Goal: Task Accomplishment & Management: Use online tool/utility

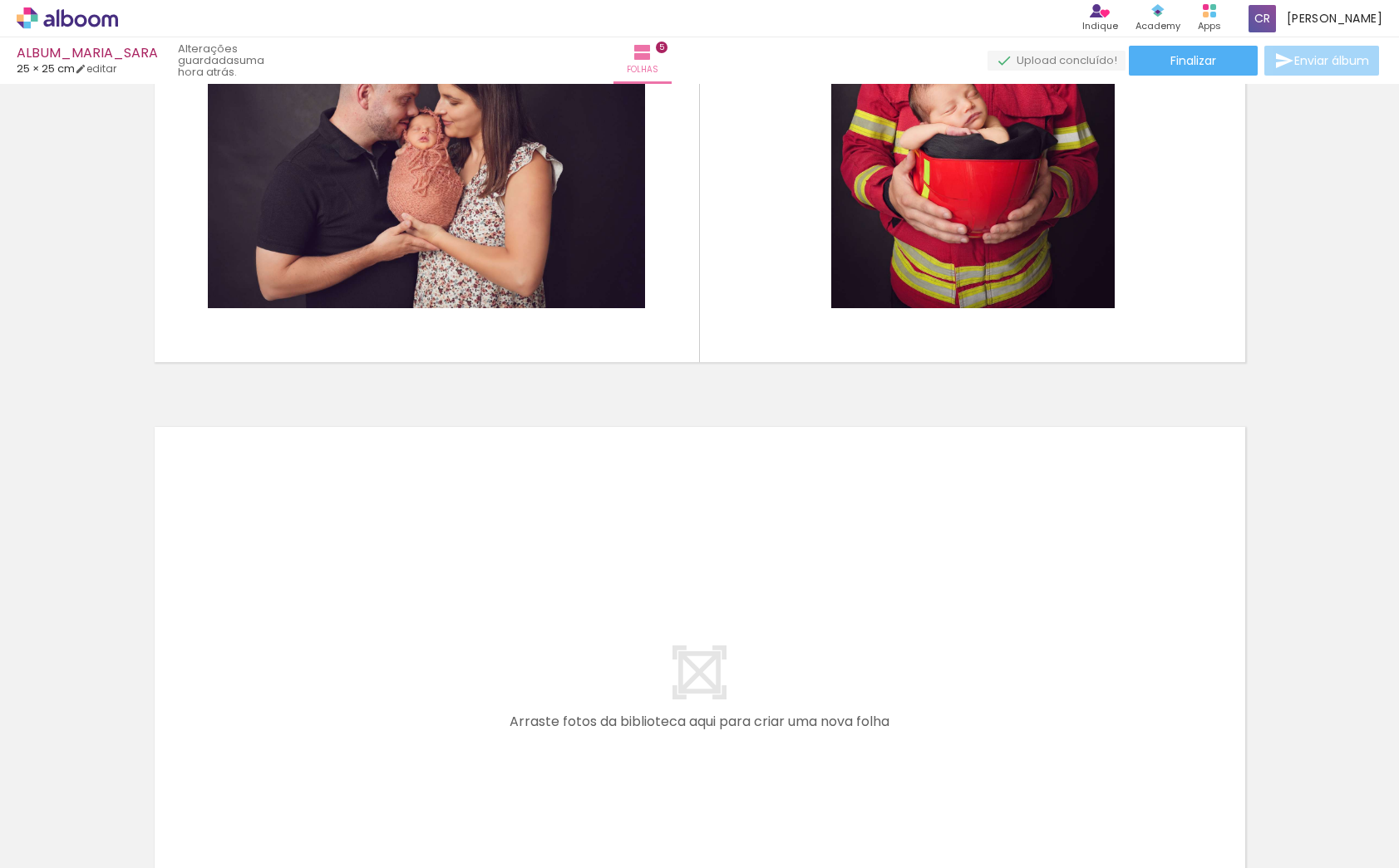
scroll to position [2794, 0]
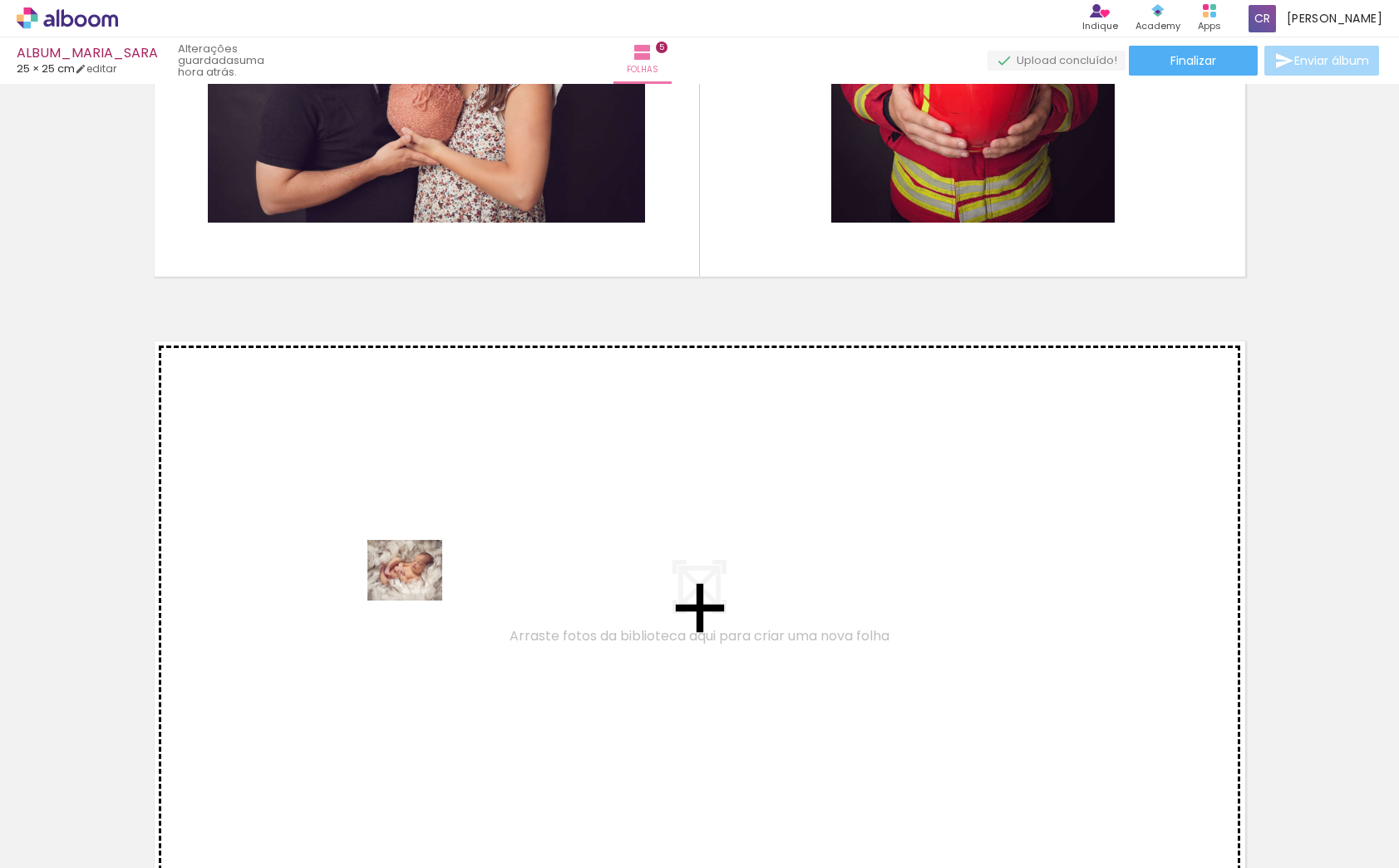
click at [418, 589] on quentale-workspace at bounding box center [700, 434] width 1399 height 868
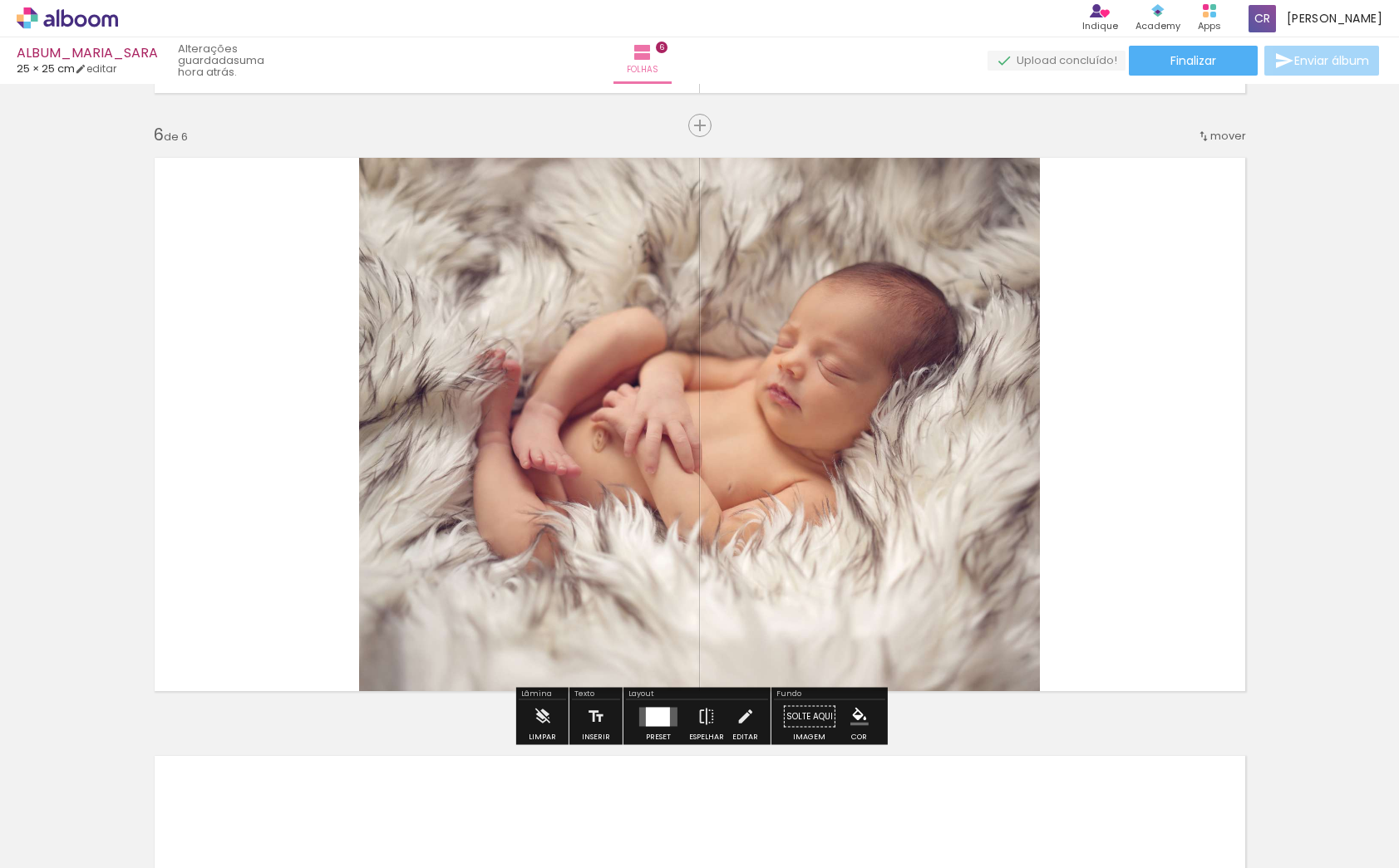
scroll to position [2978, 0]
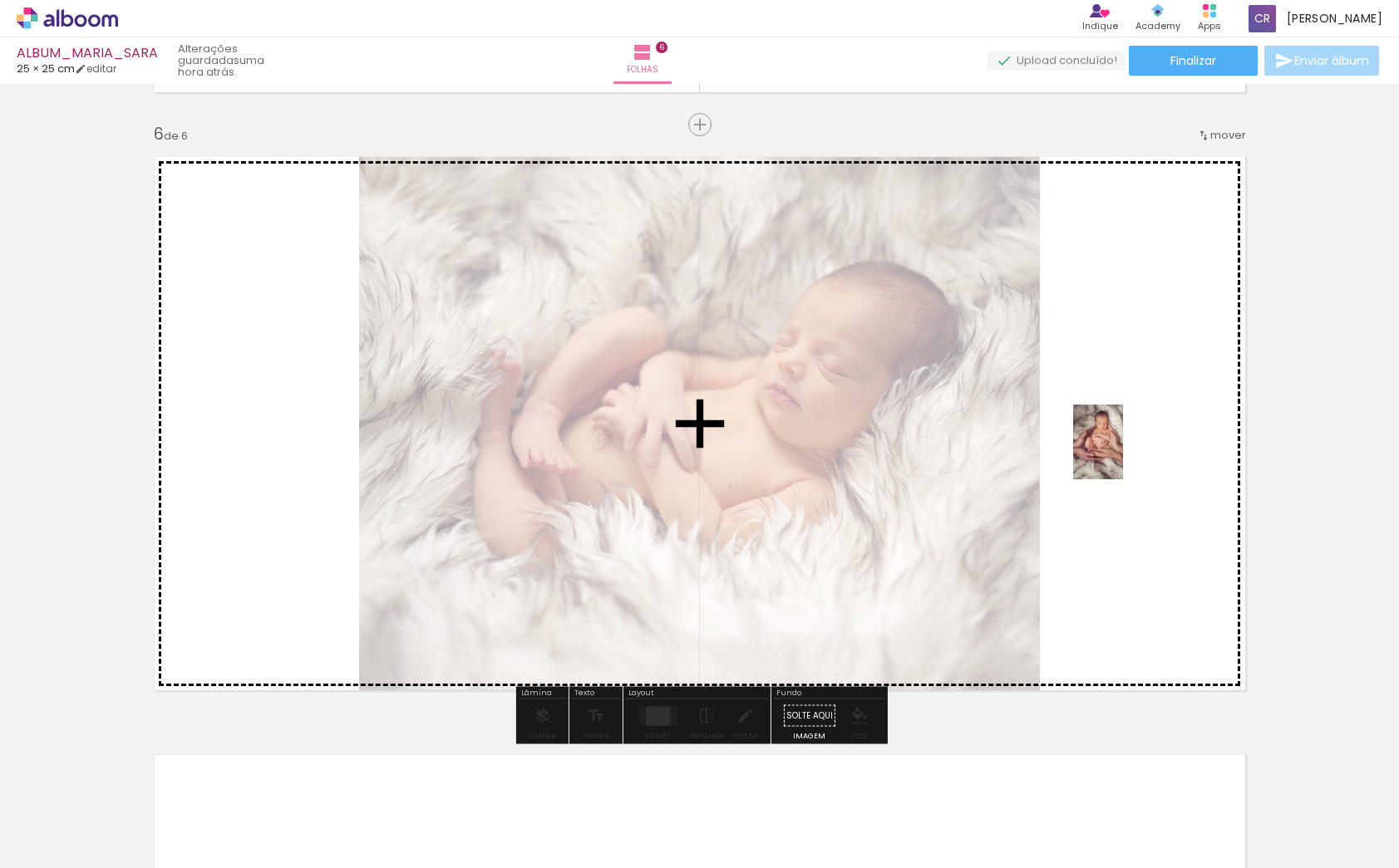
click at [1123, 455] on quentale-workspace at bounding box center [700, 434] width 1399 height 868
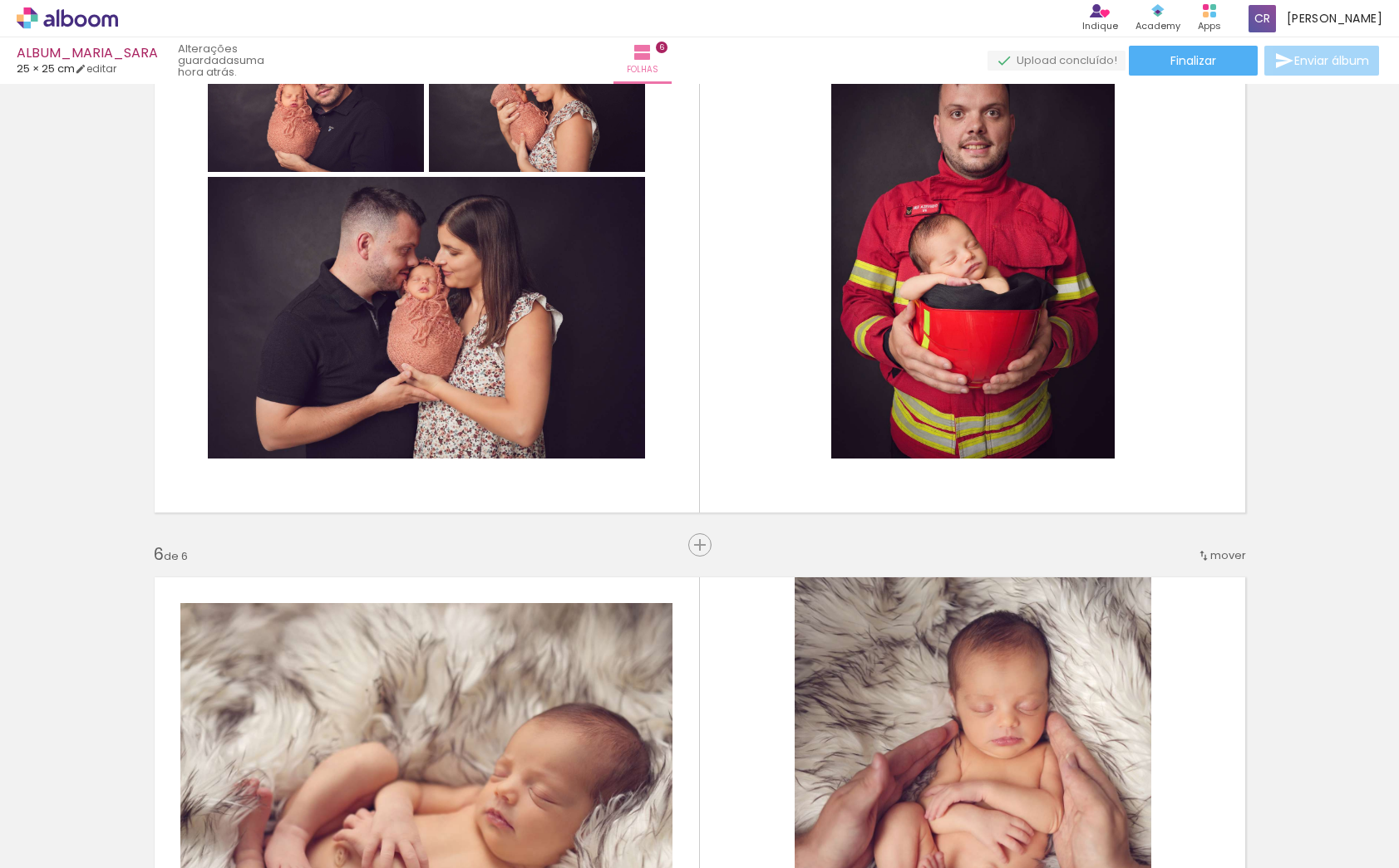
scroll to position [2575, 0]
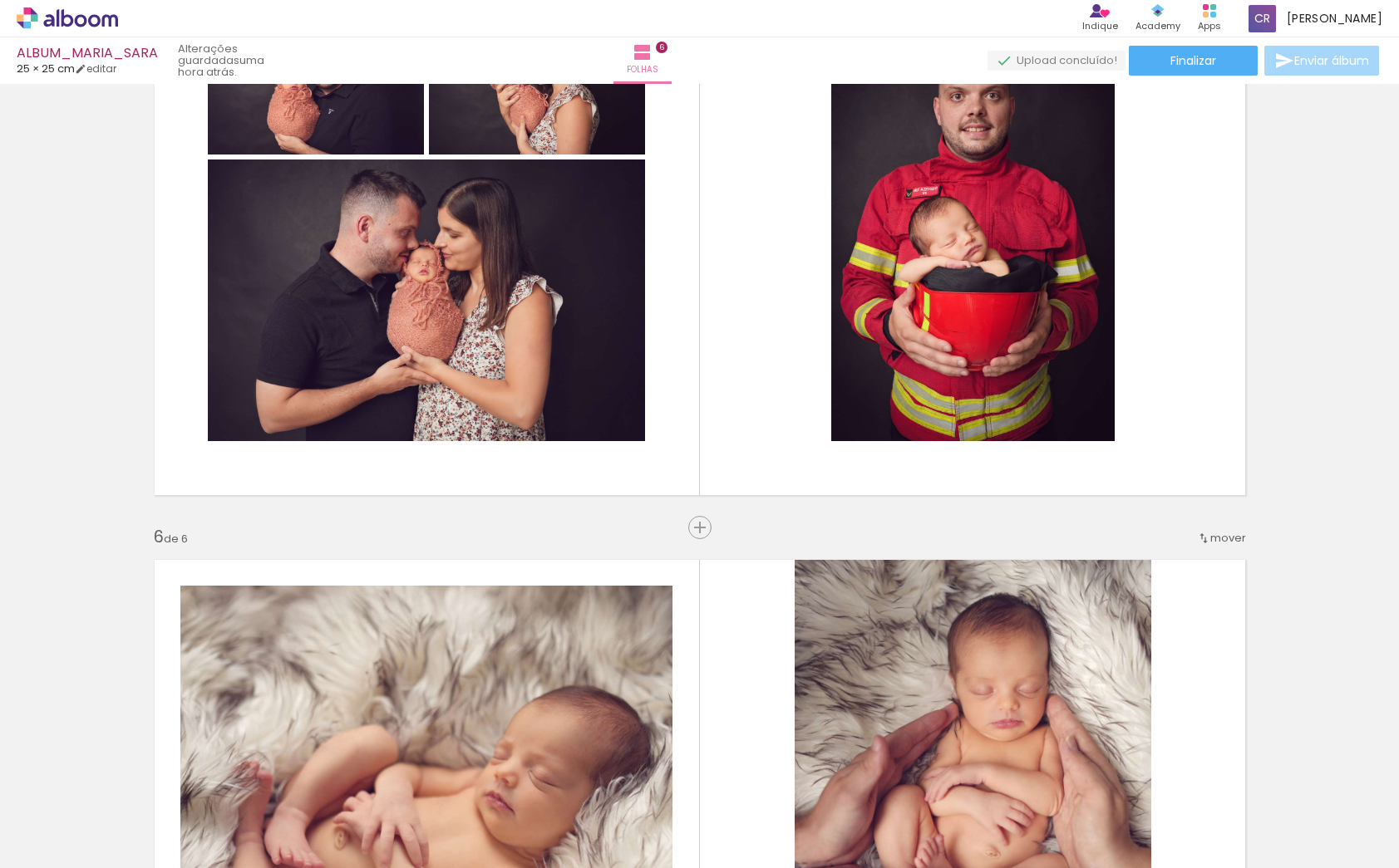
click at [1234, 538] on span "mover" at bounding box center [1228, 538] width 36 height 16
click at [1184, 642] on span "5" at bounding box center [1189, 645] width 10 height 27
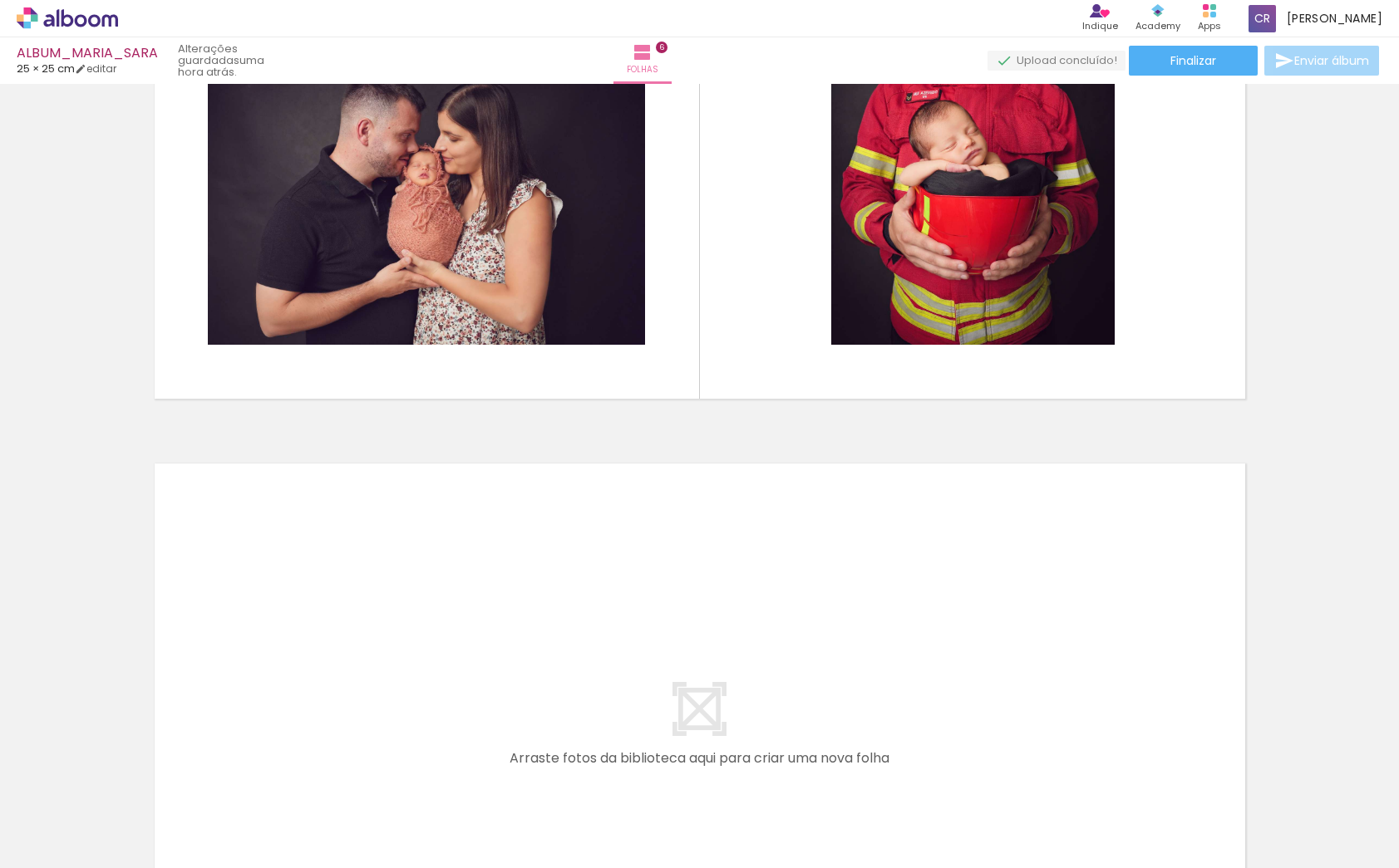
scroll to position [0, 1535]
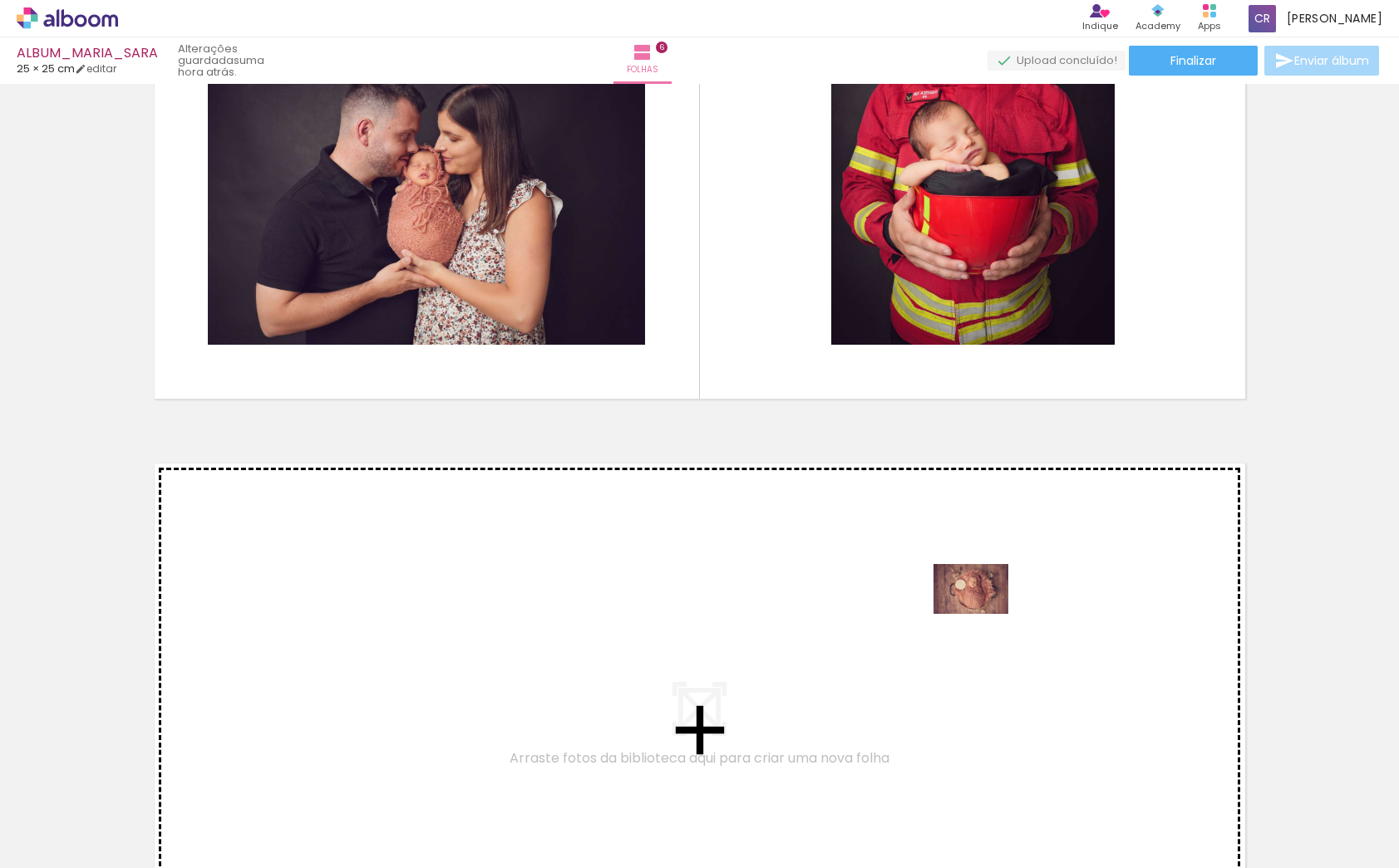
click at [983, 614] on quentale-workspace at bounding box center [700, 434] width 1399 height 868
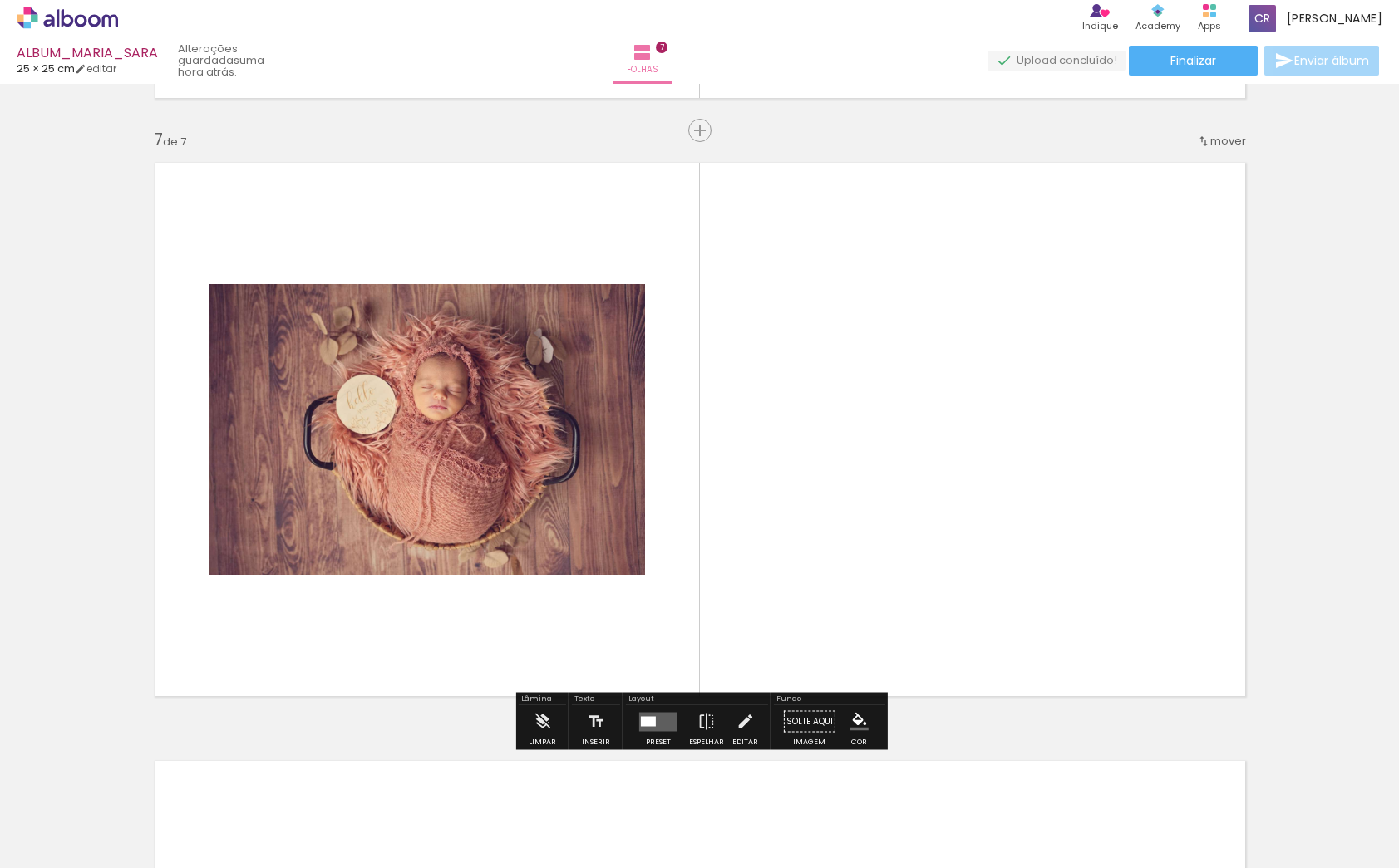
scroll to position [3577, 0]
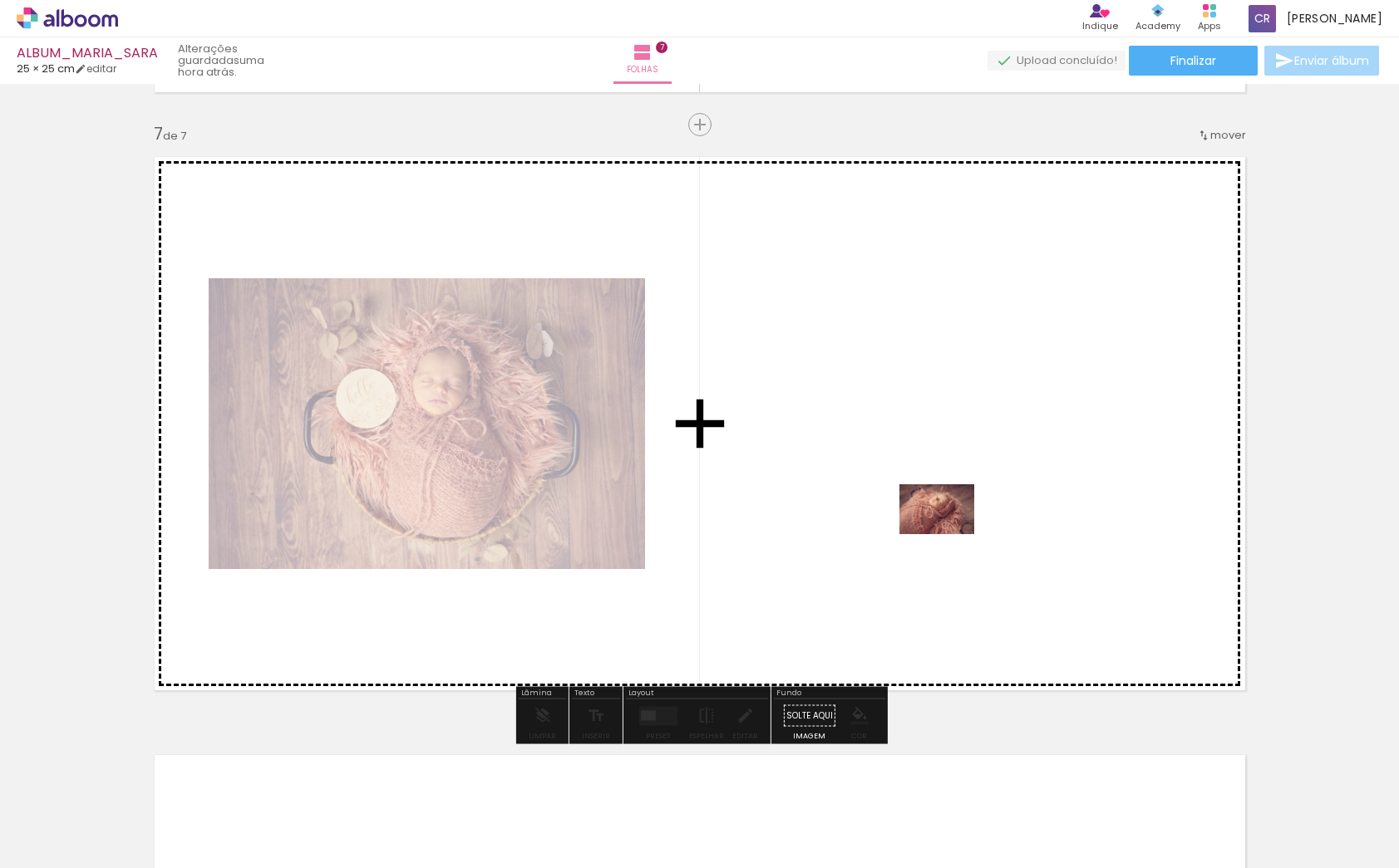
click at [949, 535] on quentale-workspace at bounding box center [700, 434] width 1399 height 868
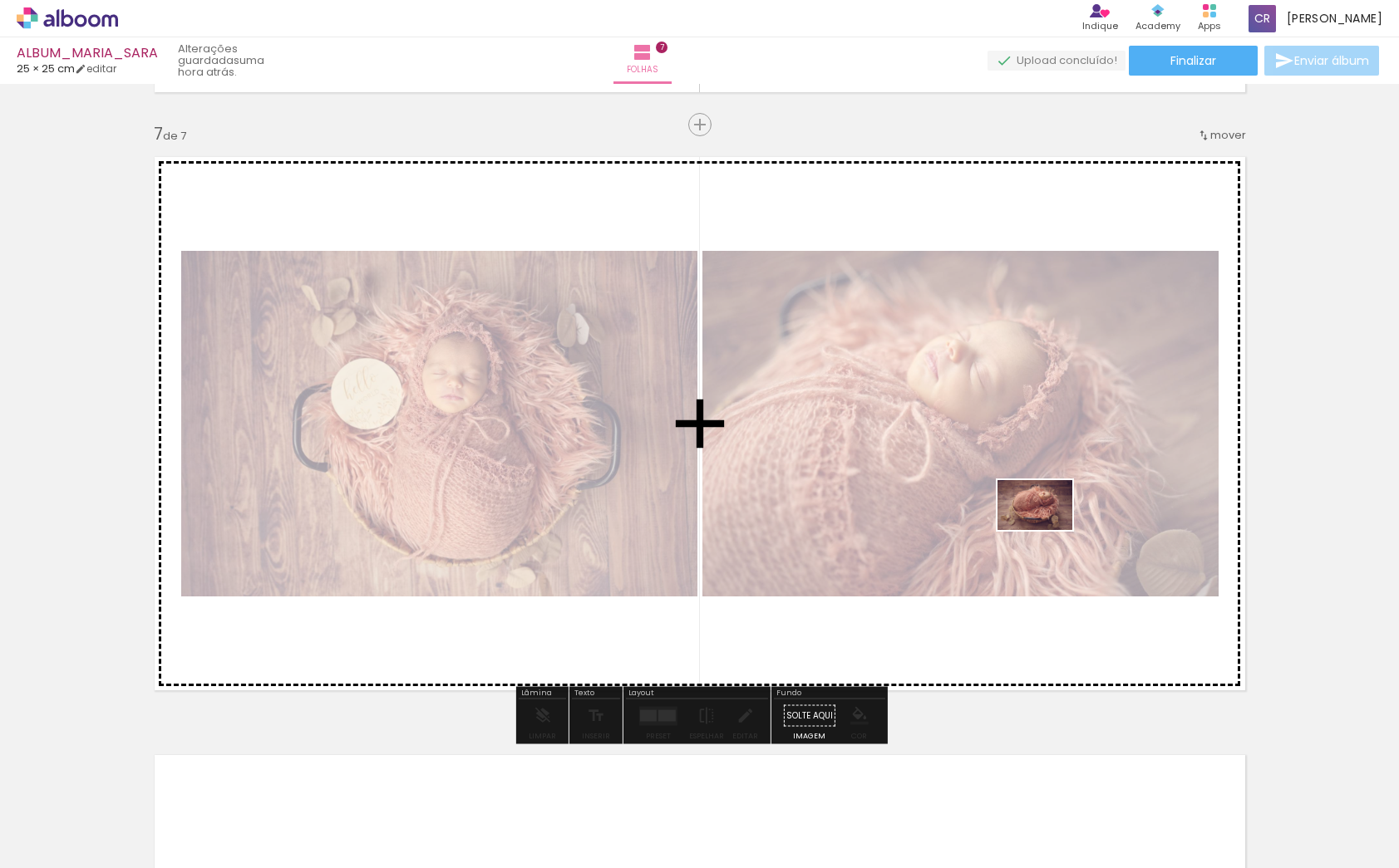
drag, startPoint x: 693, startPoint y: 816, endPoint x: 1047, endPoint y: 530, distance: 455.1
click at [1047, 530] on quentale-workspace at bounding box center [700, 434] width 1399 height 868
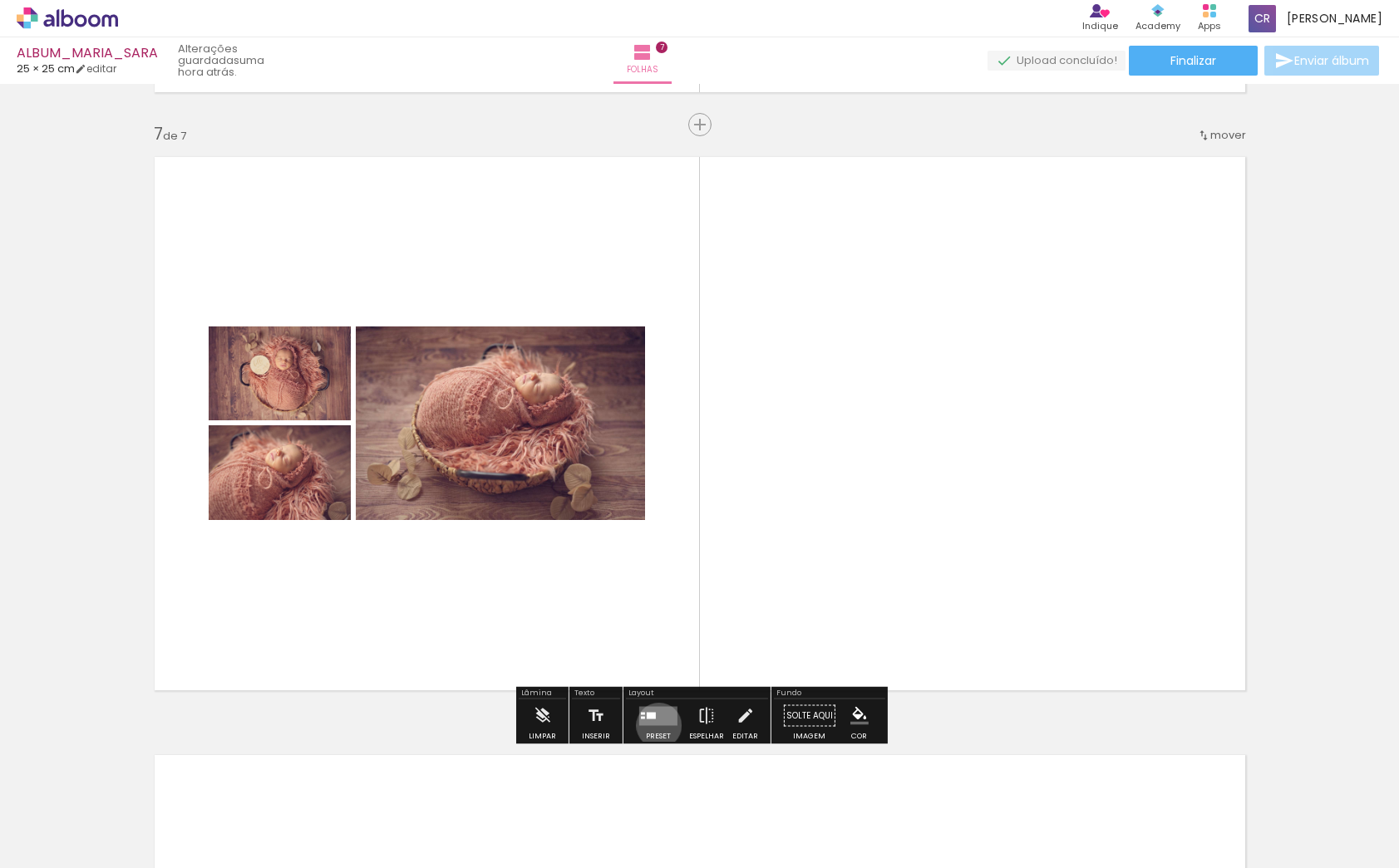
drag, startPoint x: 655, startPoint y: 726, endPoint x: 963, endPoint y: 598, distance: 333.5
click at [656, 726] on div at bounding box center [659, 717] width 45 height 33
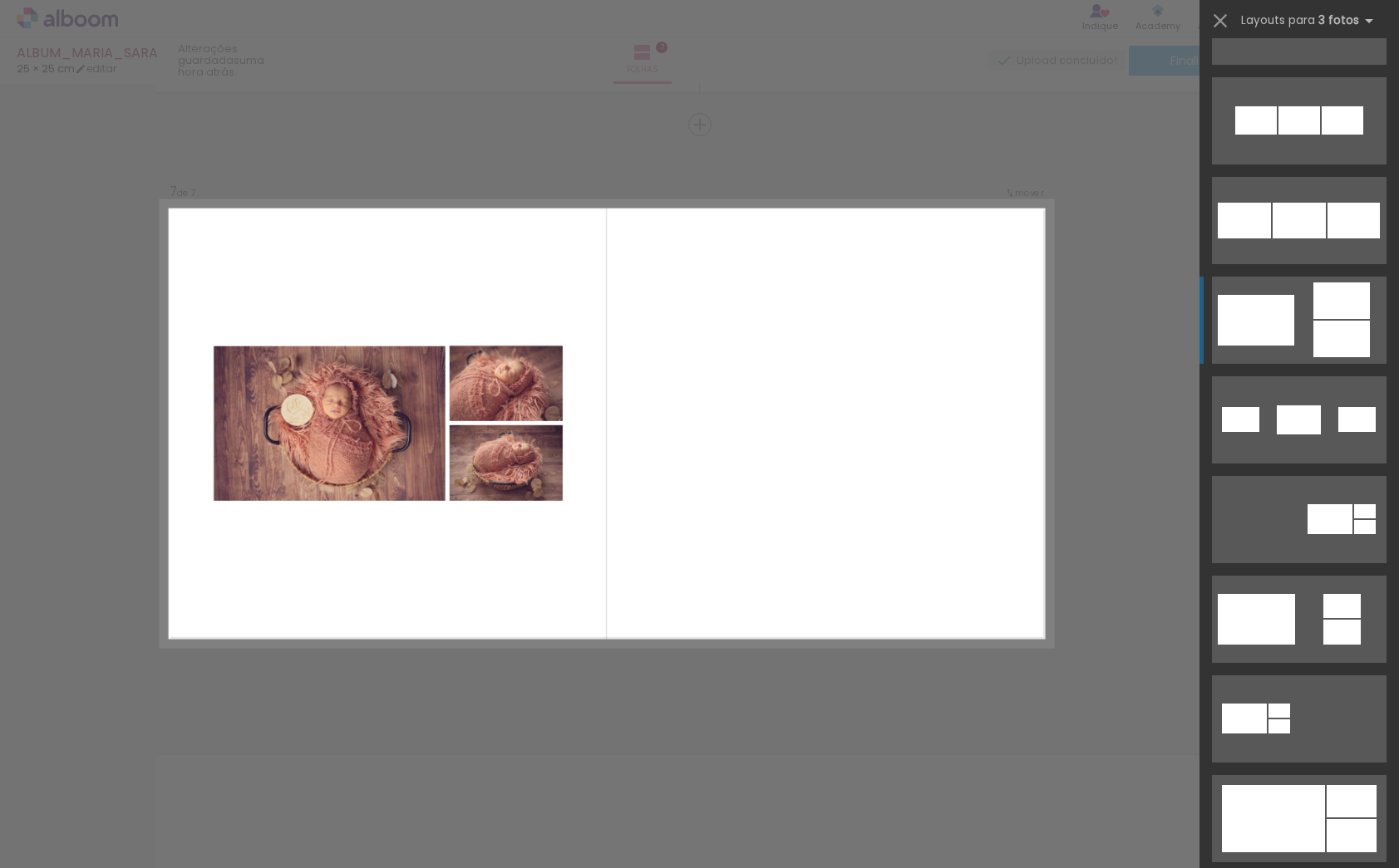
scroll to position [35, 0]
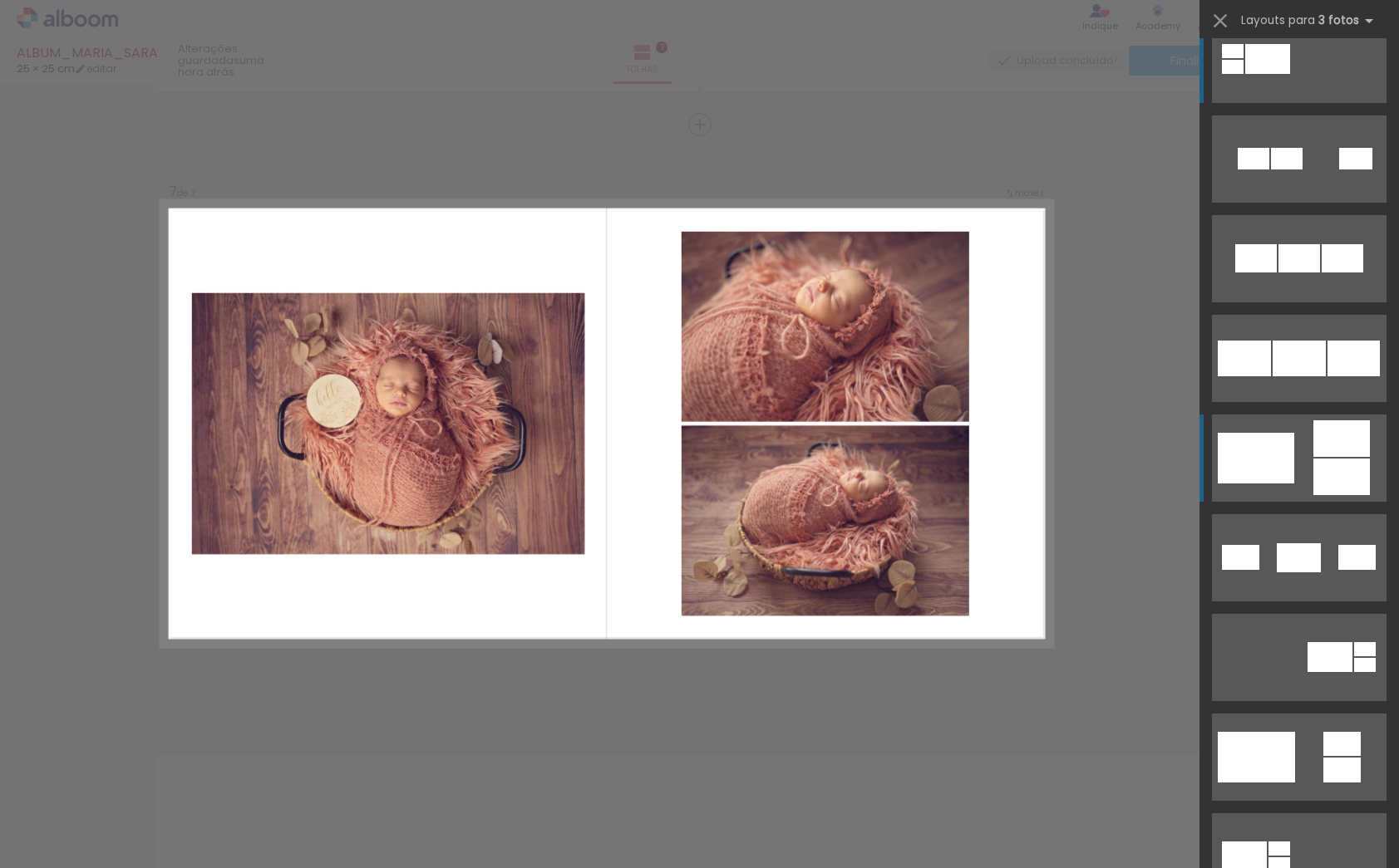
click at [1318, 453] on div at bounding box center [1342, 439] width 57 height 37
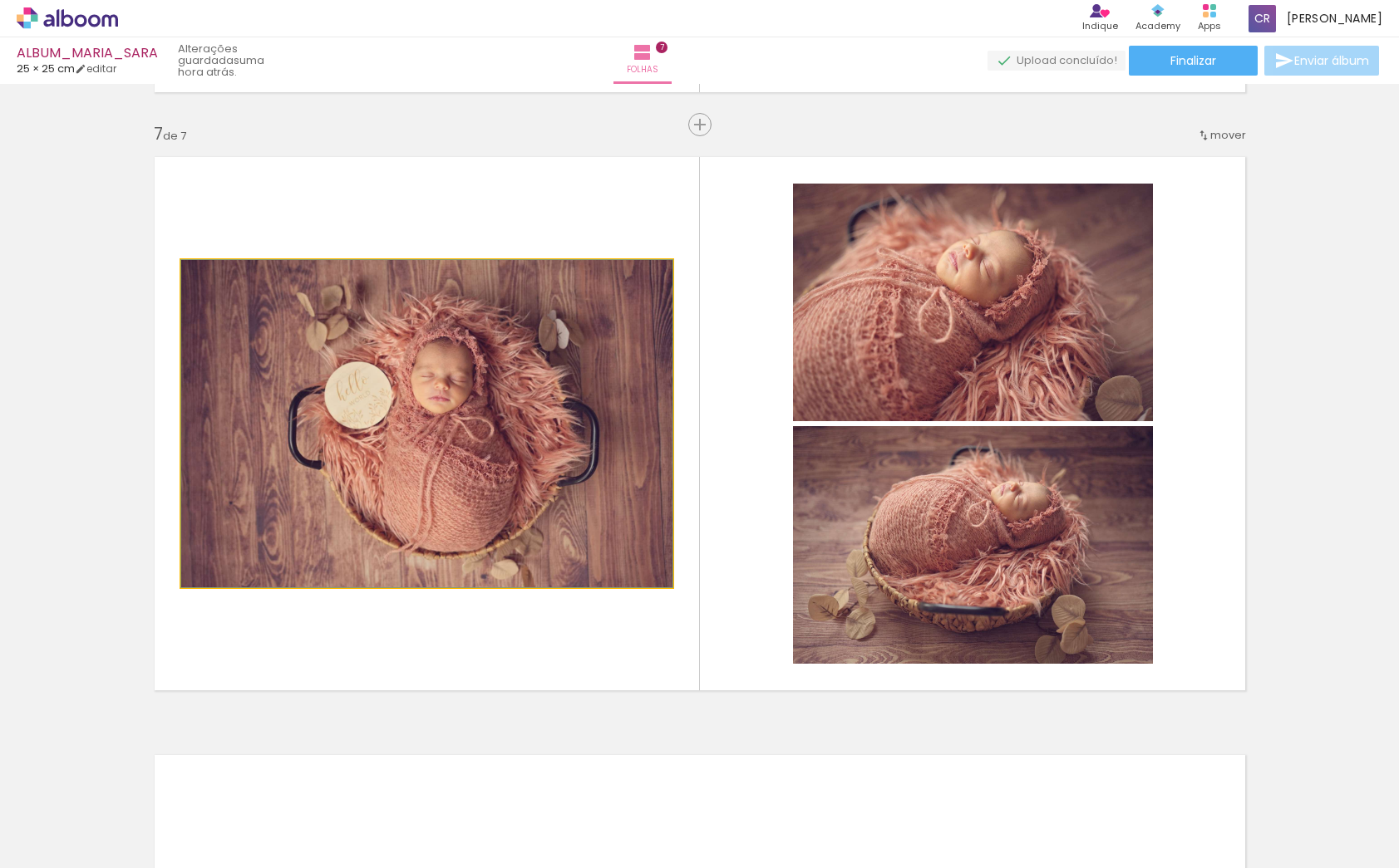
click at [486, 417] on quentale-photo at bounding box center [427, 424] width 492 height 328
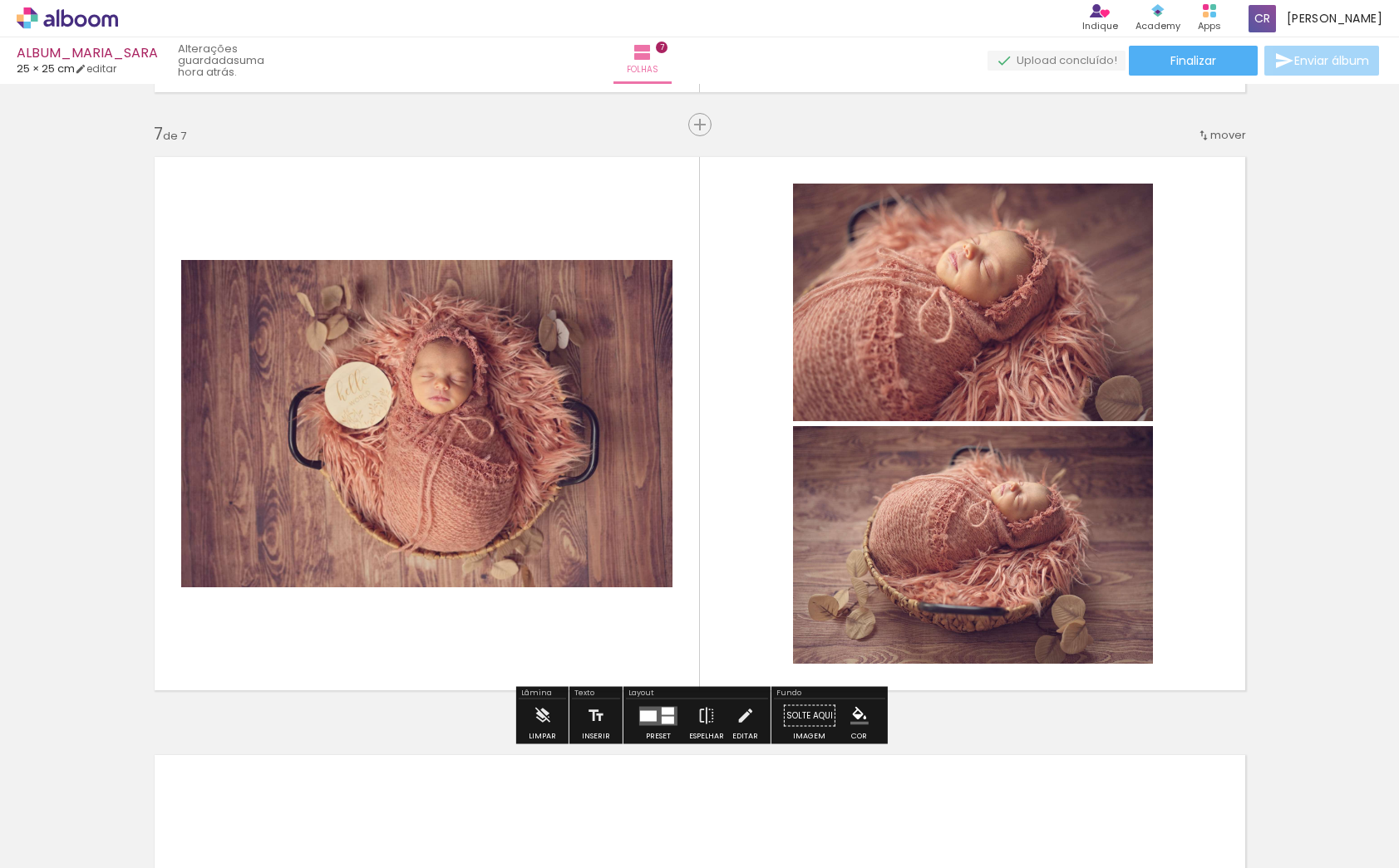
drag, startPoint x: 739, startPoint y: 715, endPoint x: 721, endPoint y: 683, distance: 36.7
click at [738, 715] on iron-icon at bounding box center [745, 717] width 18 height 33
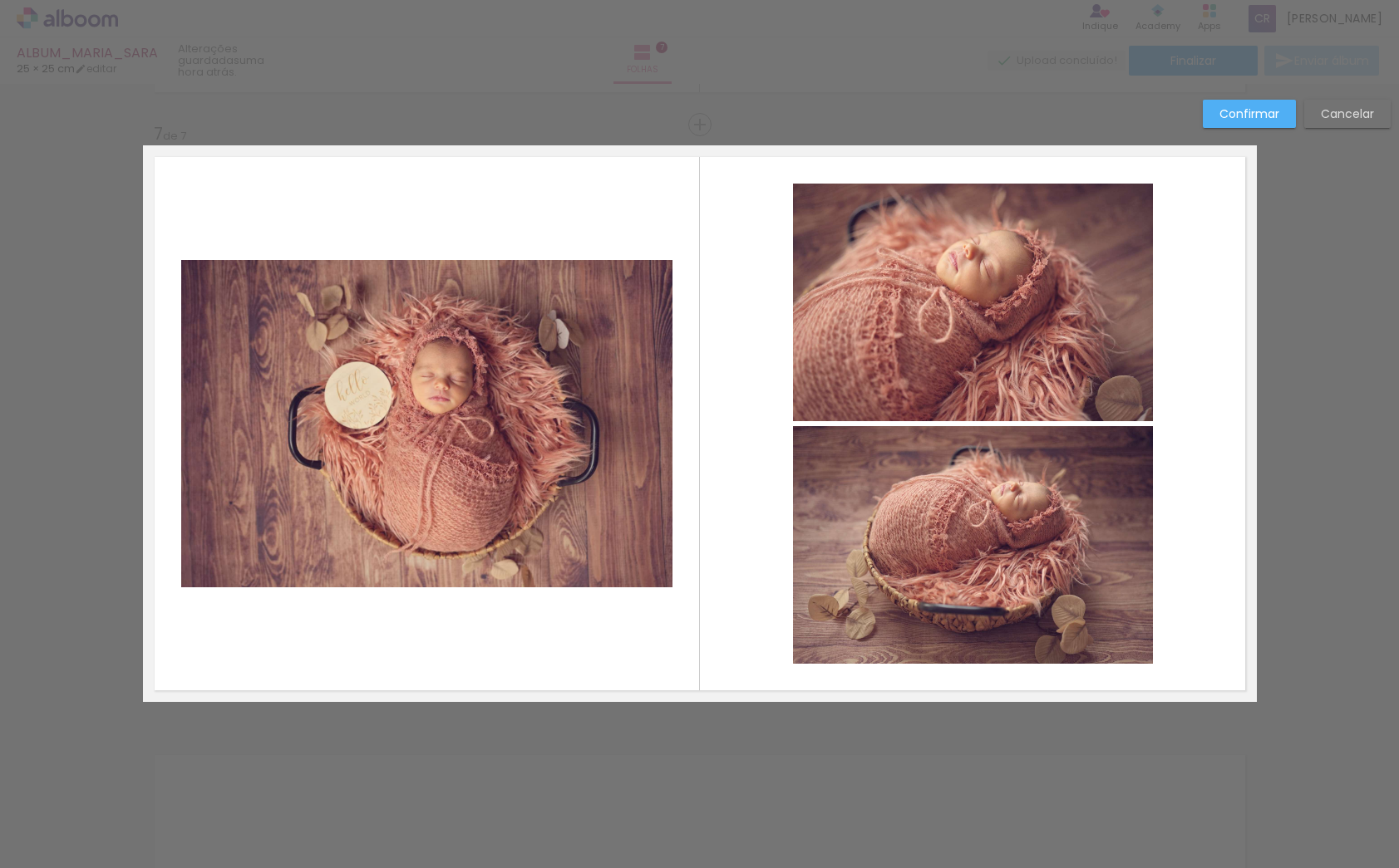
click at [408, 298] on quentale-photo at bounding box center [427, 424] width 492 height 328
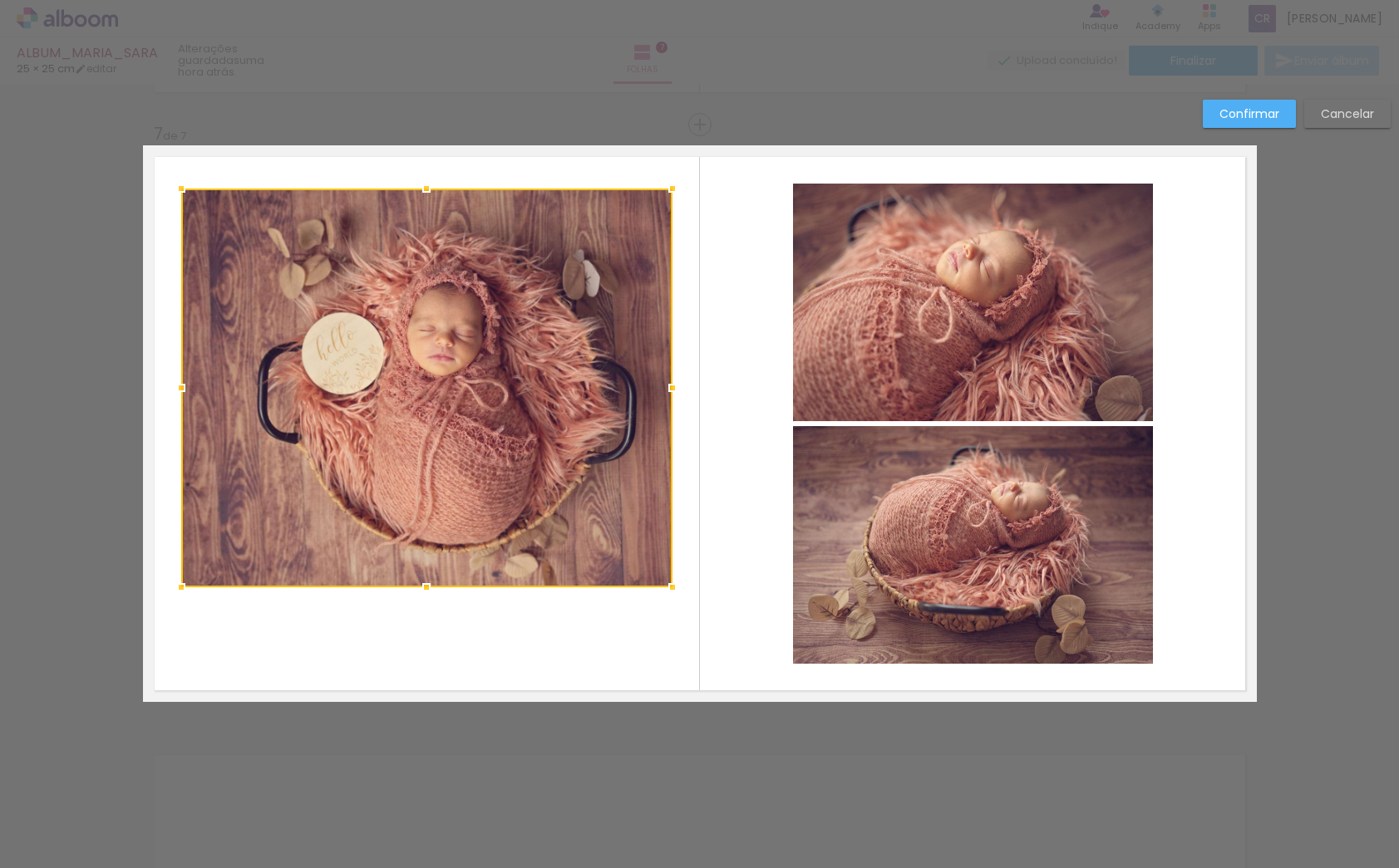
drag, startPoint x: 426, startPoint y: 258, endPoint x: 428, endPoint y: 187, distance: 71.0
click at [428, 186] on div at bounding box center [427, 189] width 33 height 33
click at [426, 580] on album-spread "7 de 7" at bounding box center [700, 424] width 1114 height 557
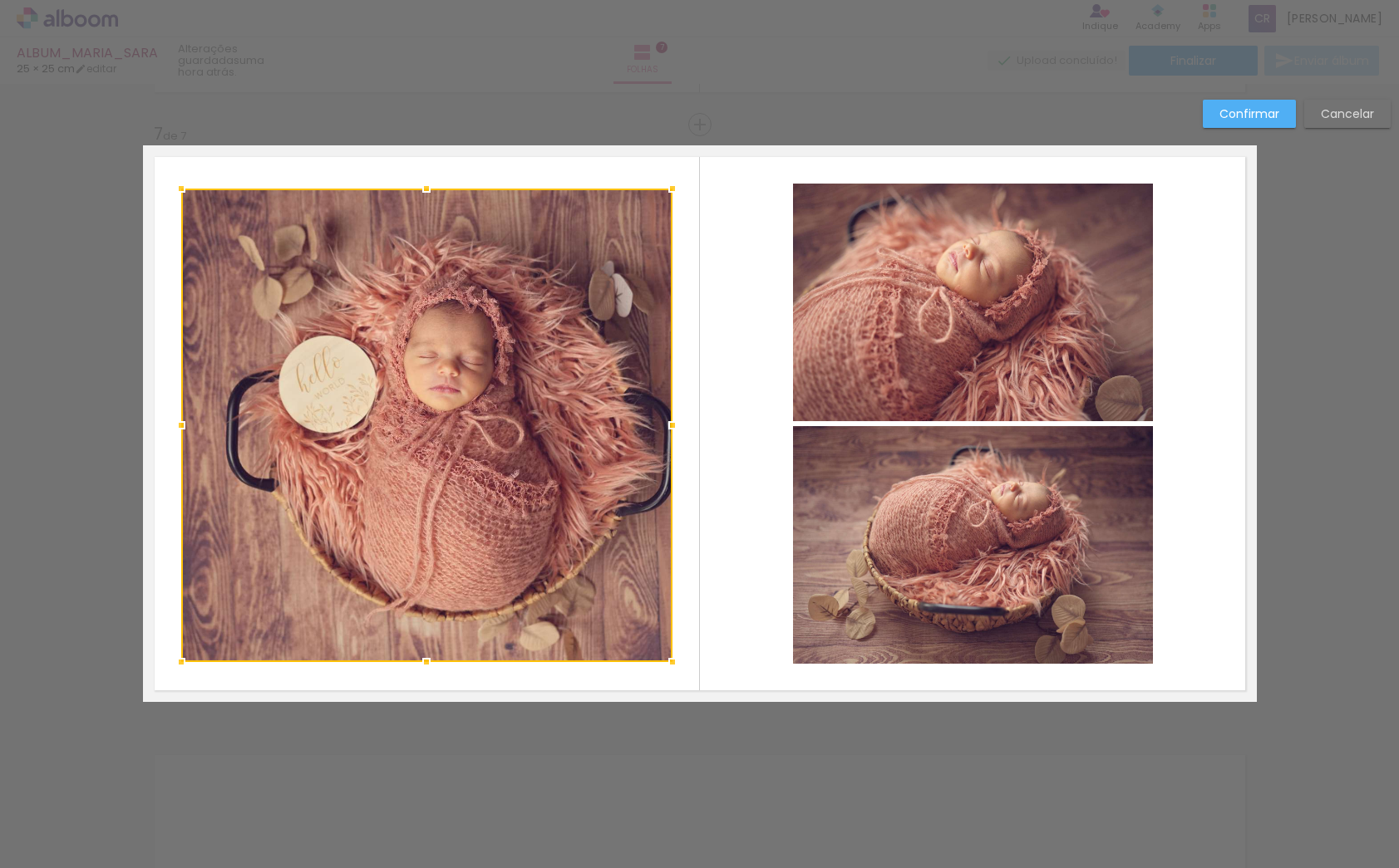
drag, startPoint x: 425, startPoint y: 601, endPoint x: 427, endPoint y: 663, distance: 62.0
click at [426, 663] on div at bounding box center [427, 663] width 33 height 33
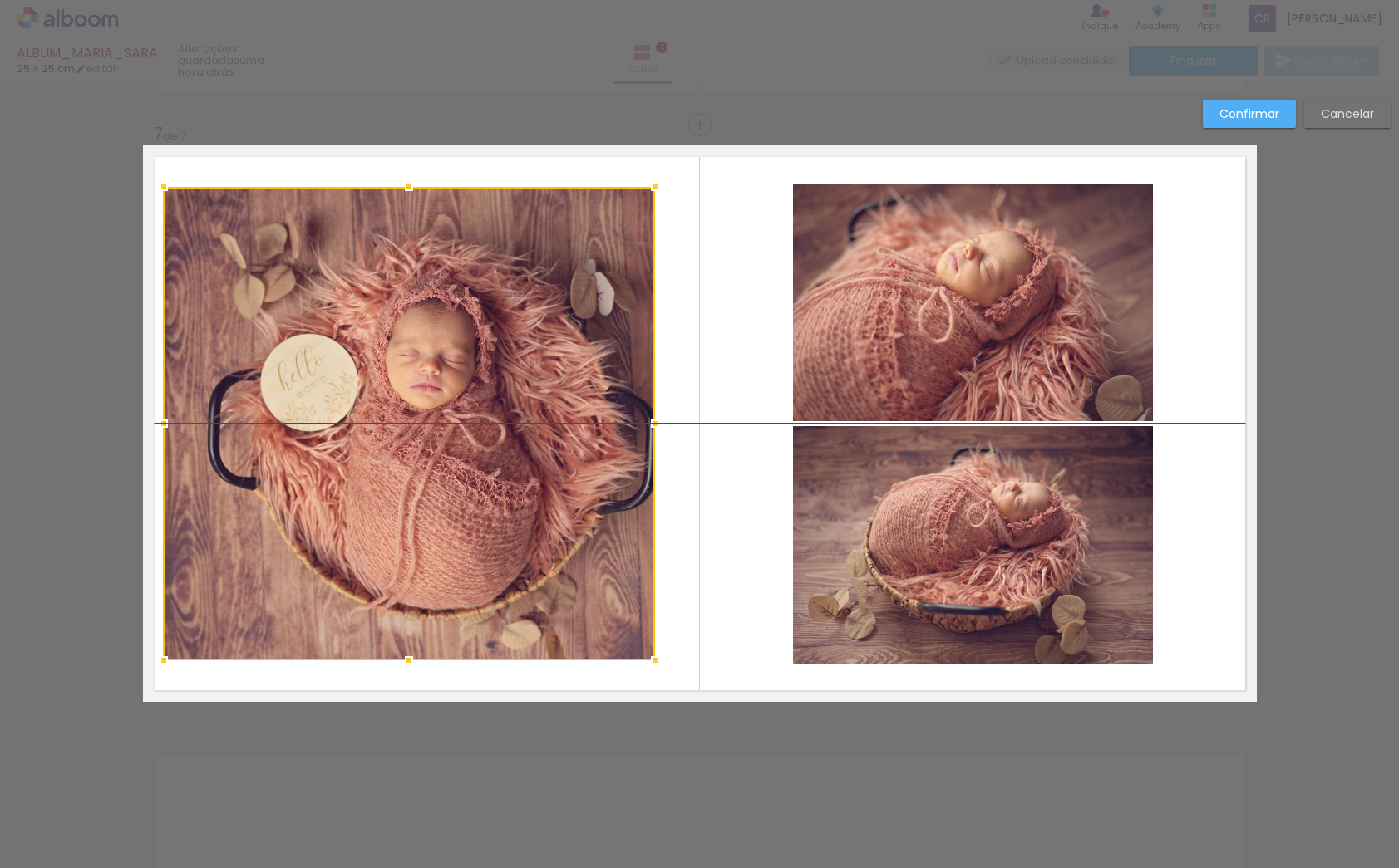
drag, startPoint x: 465, startPoint y: 489, endPoint x: 447, endPoint y: 487, distance: 18.1
click at [447, 487] on div at bounding box center [409, 424] width 492 height 474
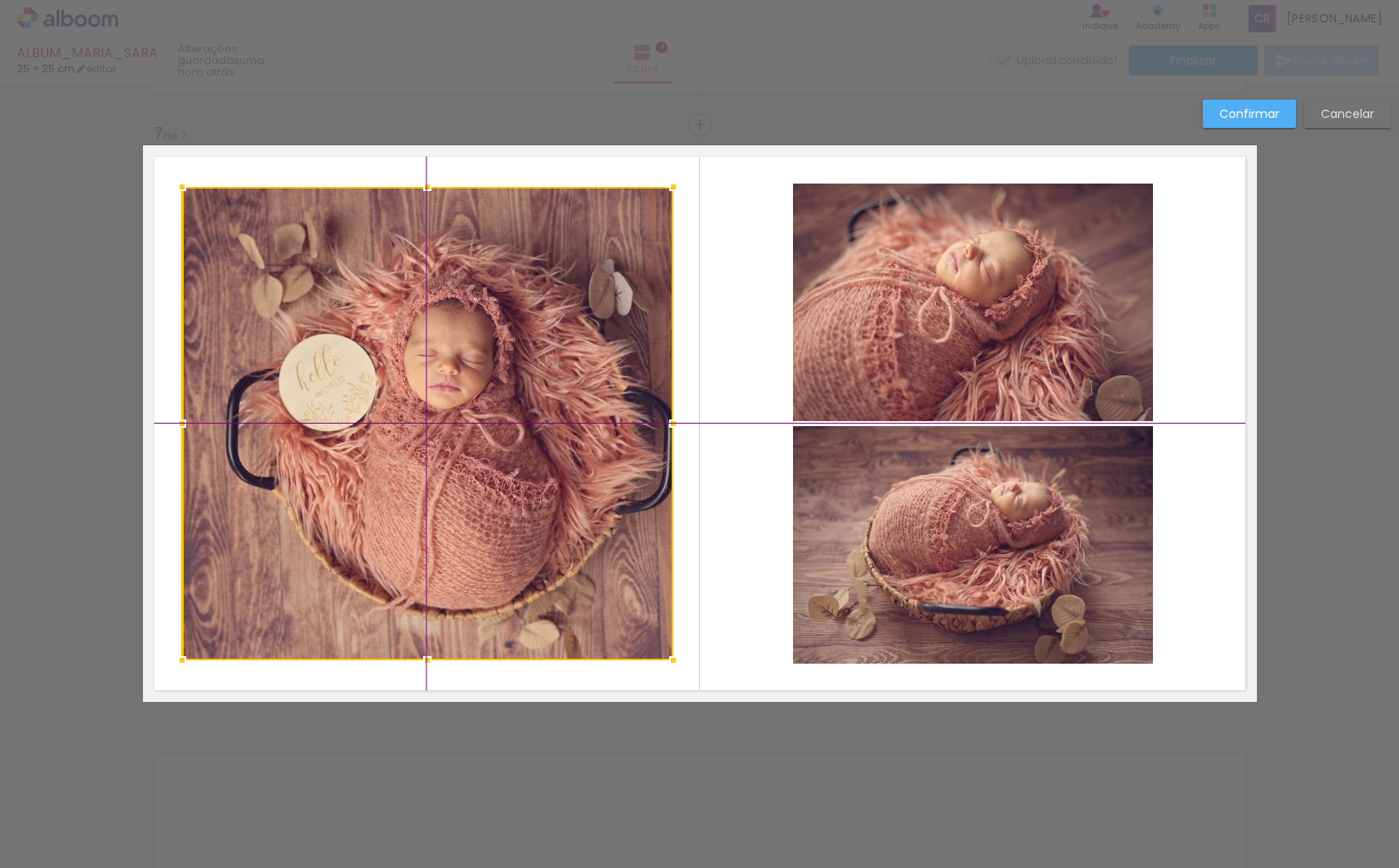
drag, startPoint x: 407, startPoint y: 483, endPoint x: 423, endPoint y: 484, distance: 16.0
click at [423, 484] on div at bounding box center [428, 424] width 492 height 474
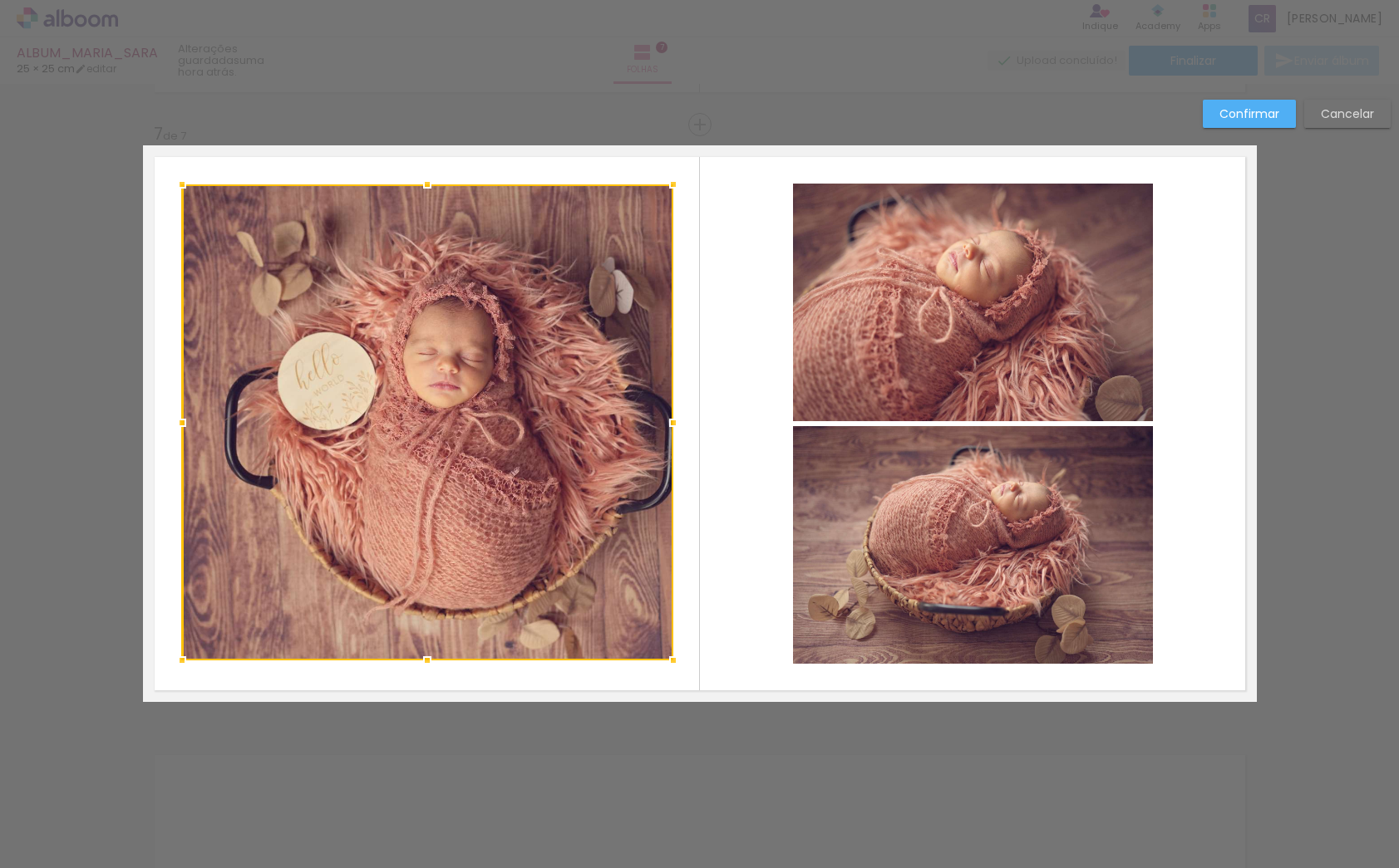
click at [426, 185] on div at bounding box center [428, 185] width 33 height 33
drag, startPoint x: 428, startPoint y: 662, endPoint x: 503, endPoint y: 624, distance: 84.1
click at [428, 664] on div at bounding box center [428, 663] width 33 height 33
click at [0, 0] on slot "Confirmar" at bounding box center [0, 0] width 0 height 0
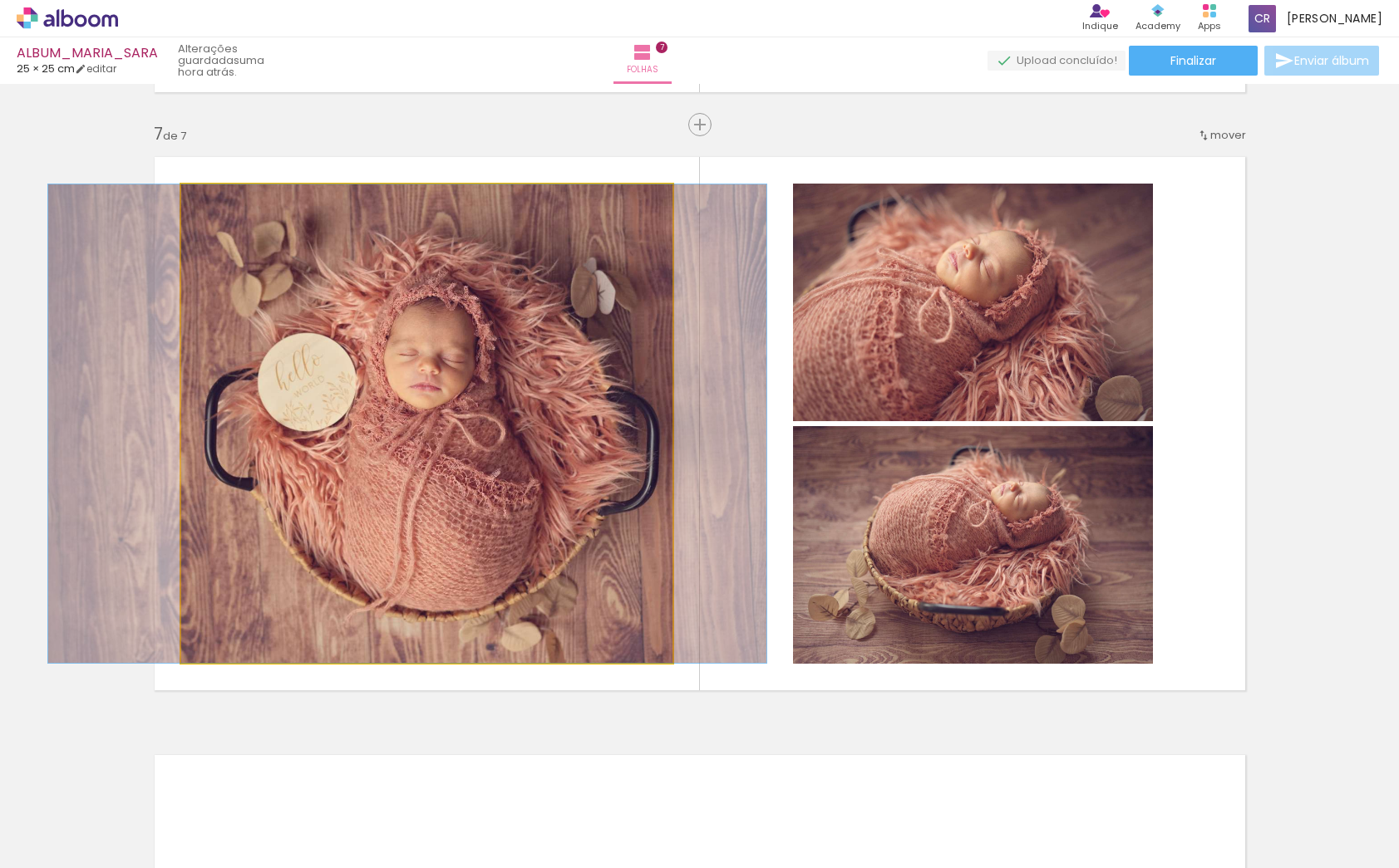
drag, startPoint x: 487, startPoint y: 404, endPoint x: 467, endPoint y: 406, distance: 20.1
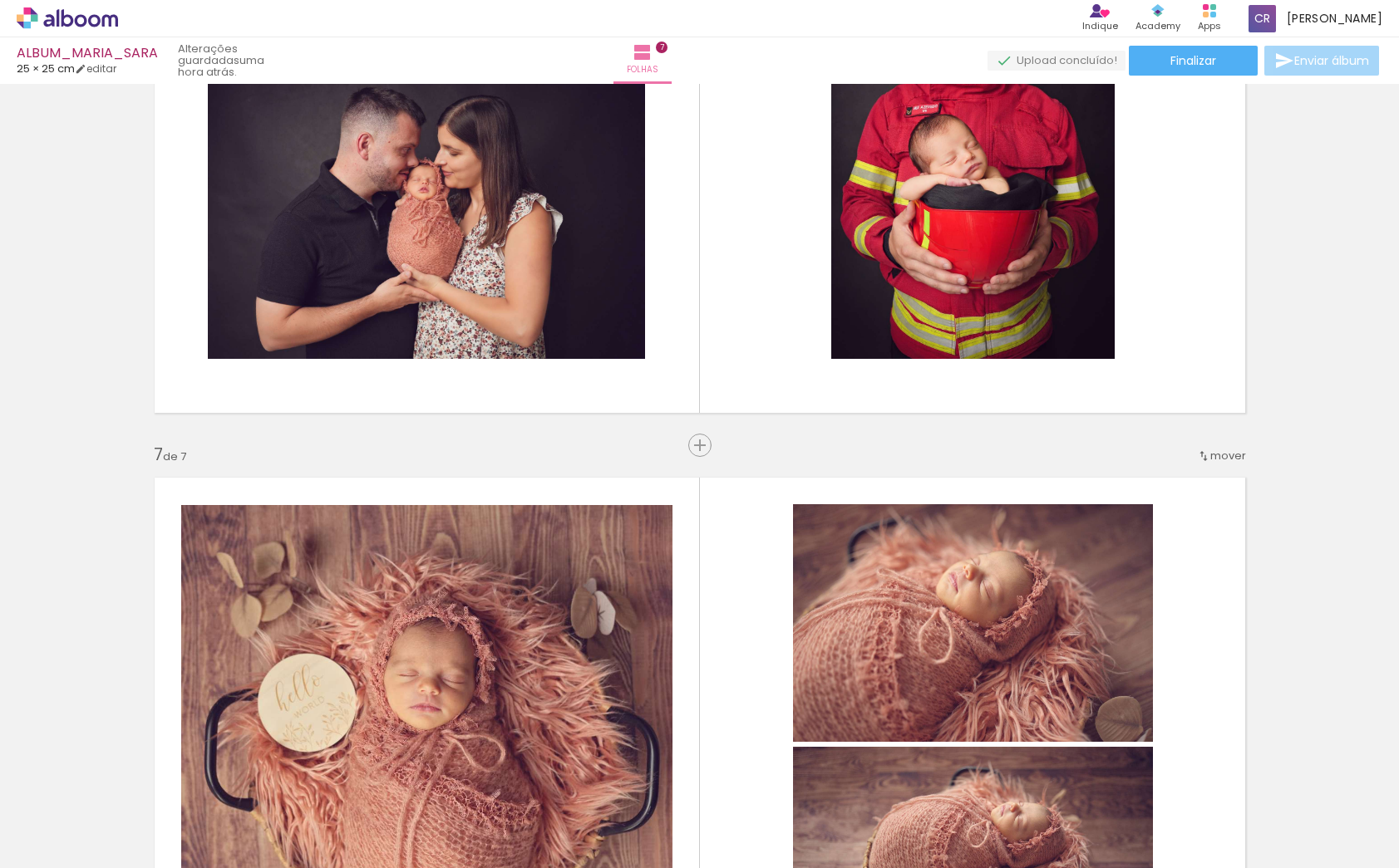
scroll to position [3245, 0]
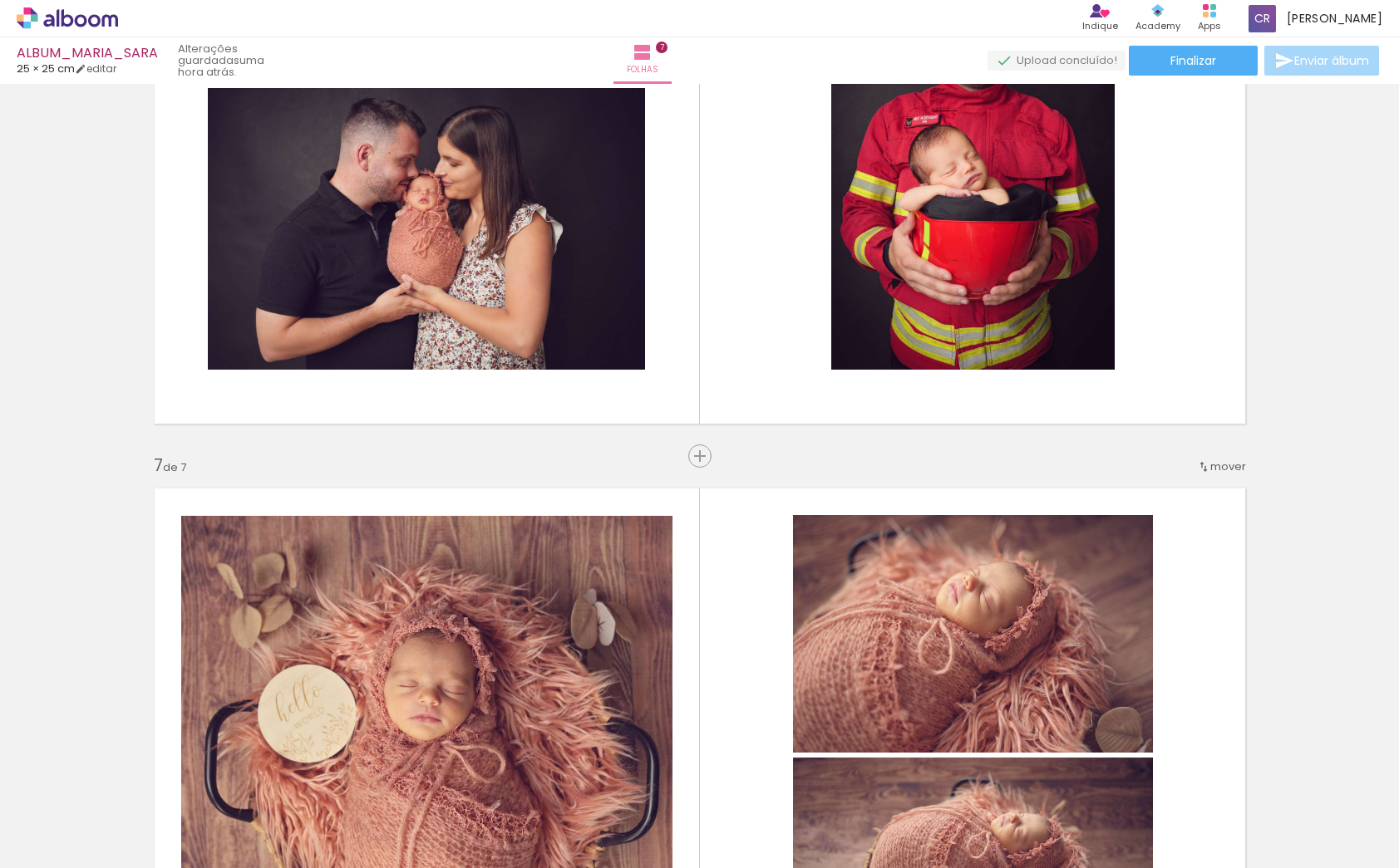
click at [1222, 465] on span "mover" at bounding box center [1228, 466] width 36 height 16
click at [1193, 598] on span "6" at bounding box center [1188, 601] width 9 height 27
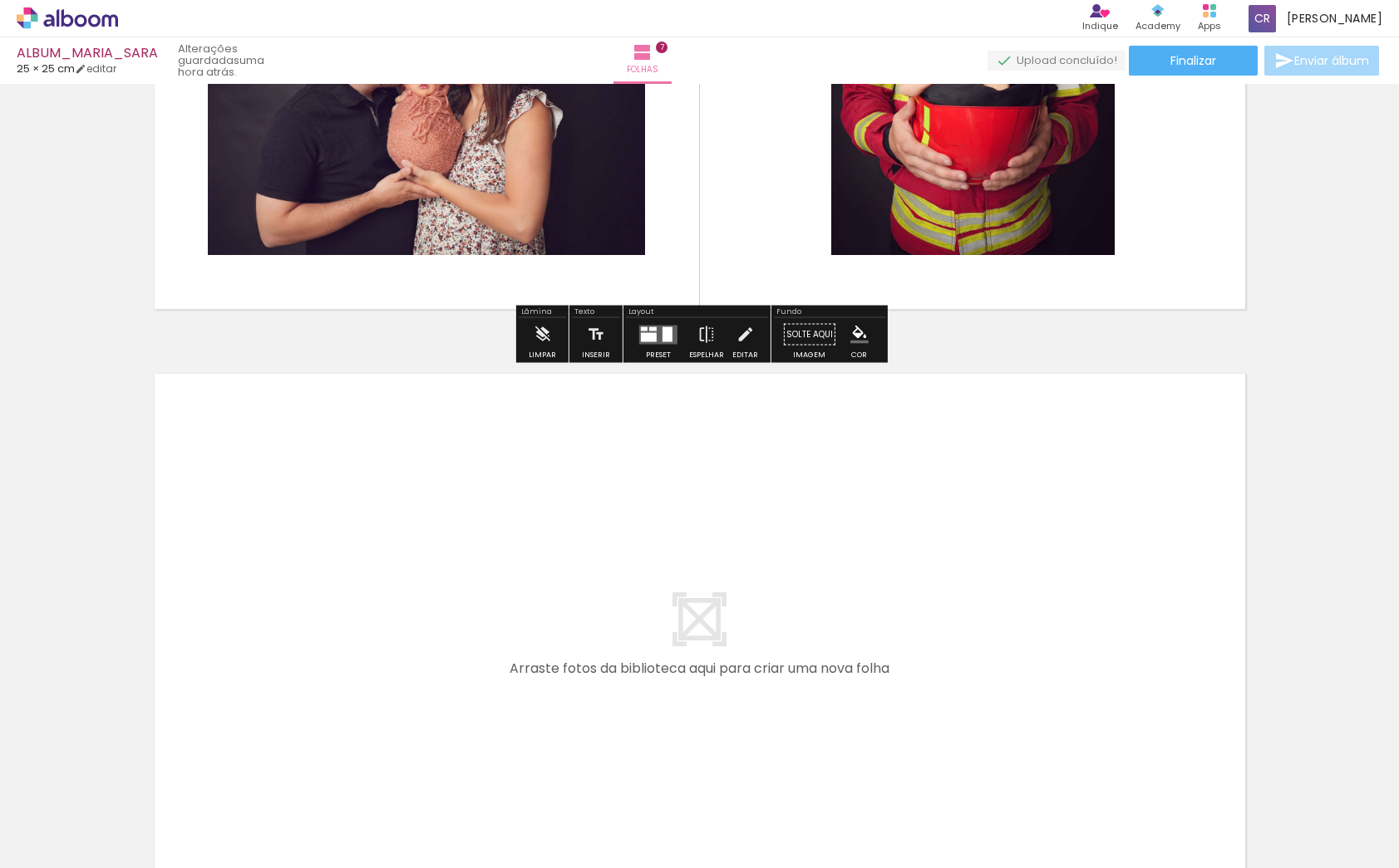
scroll to position [3983, 0]
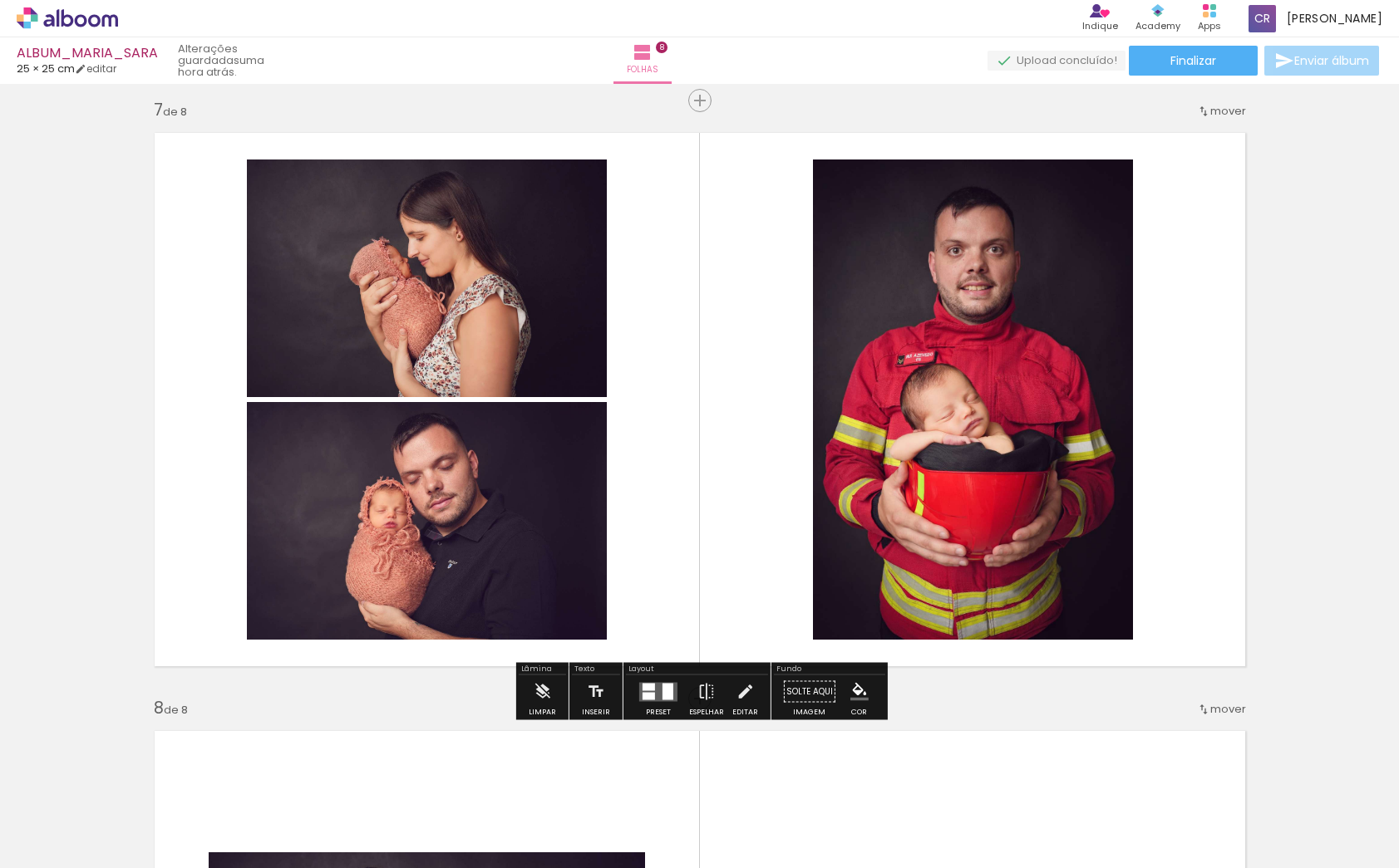
scroll to position [3609, 0]
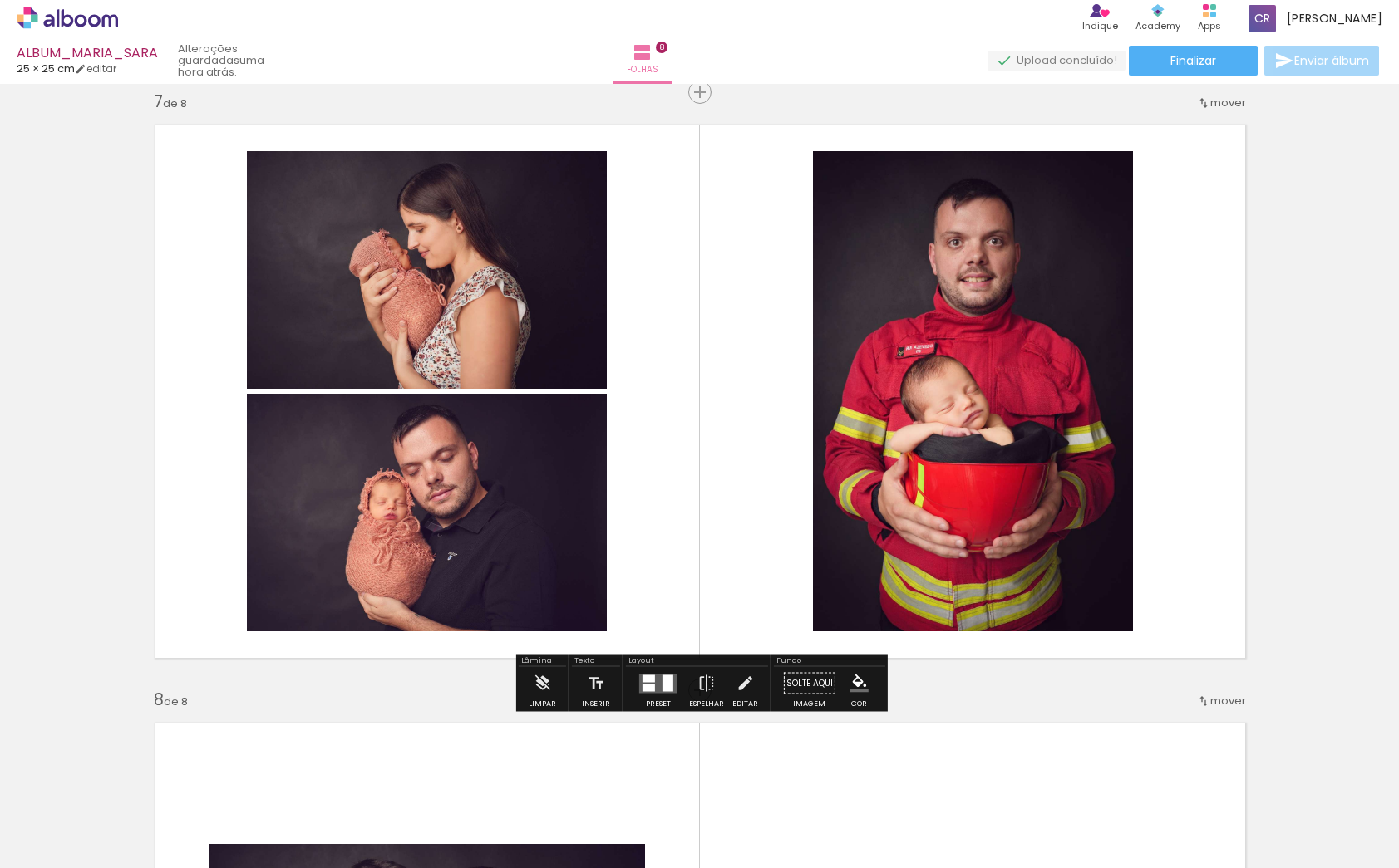
click at [576, 486] on quentale-photo at bounding box center [427, 513] width 360 height 238
click at [655, 681] on quentale-layouter at bounding box center [659, 683] width 38 height 19
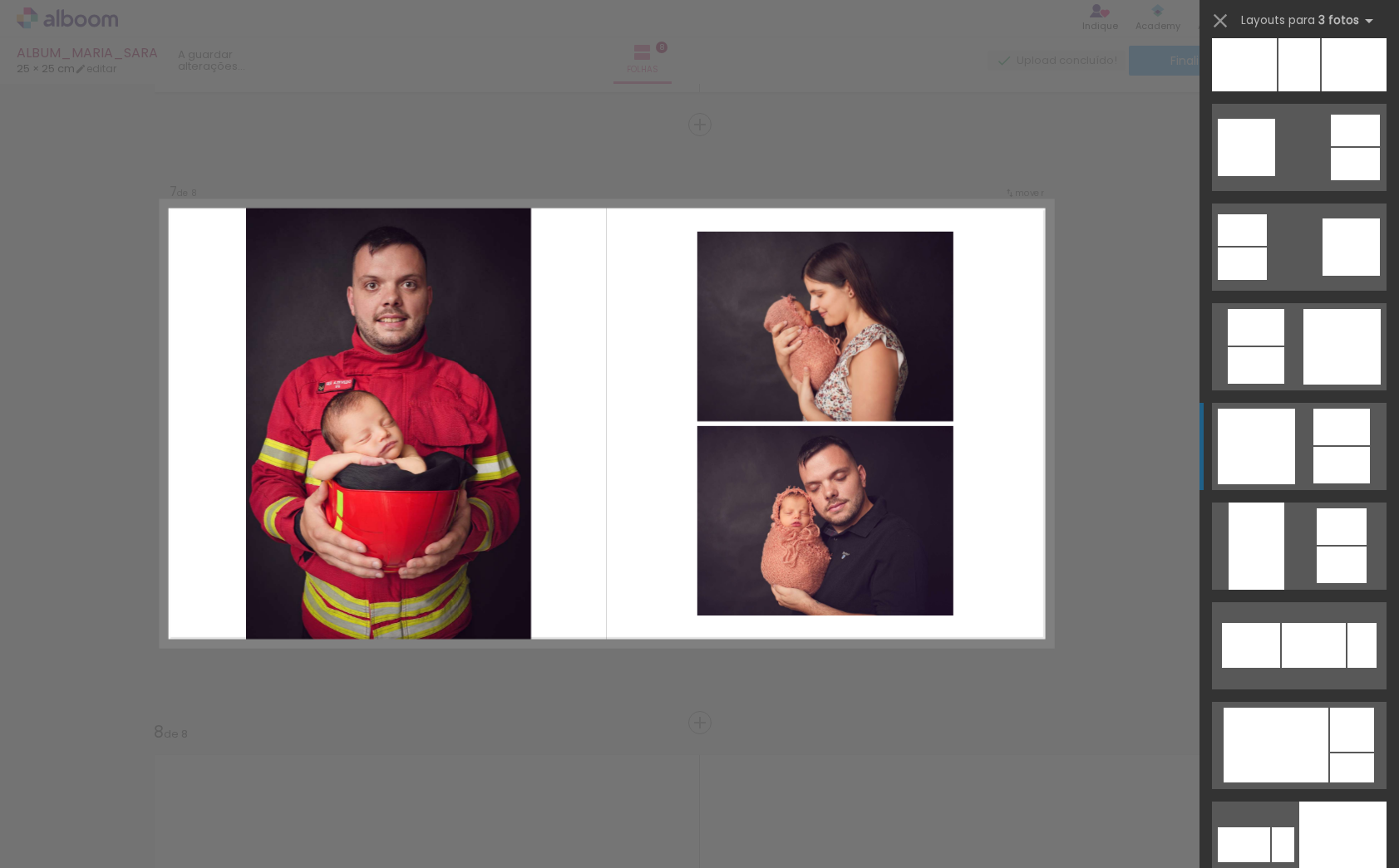
scroll to position [3048, 0]
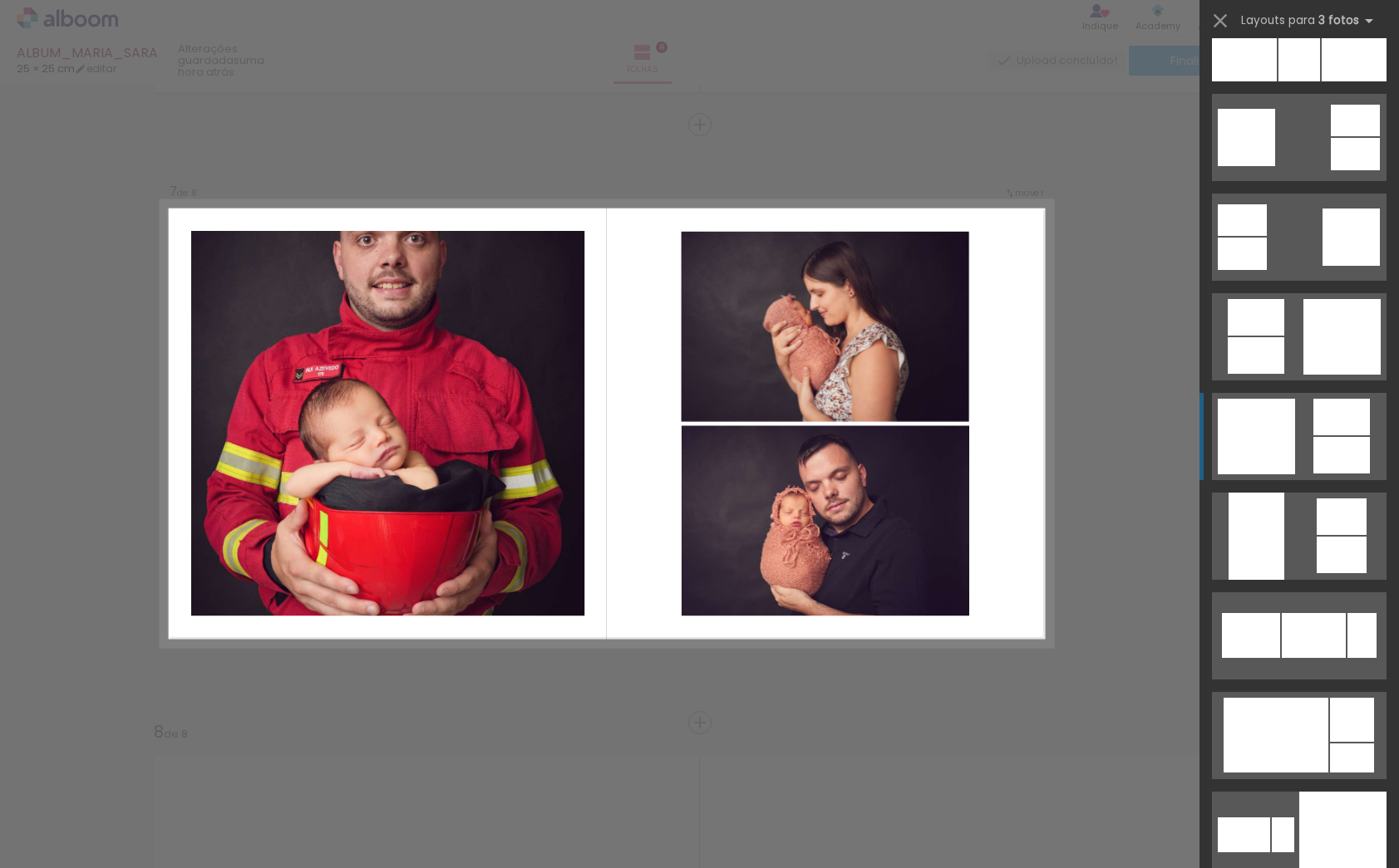
click at [1322, 436] on quentale-layouter at bounding box center [1299, 436] width 175 height 87
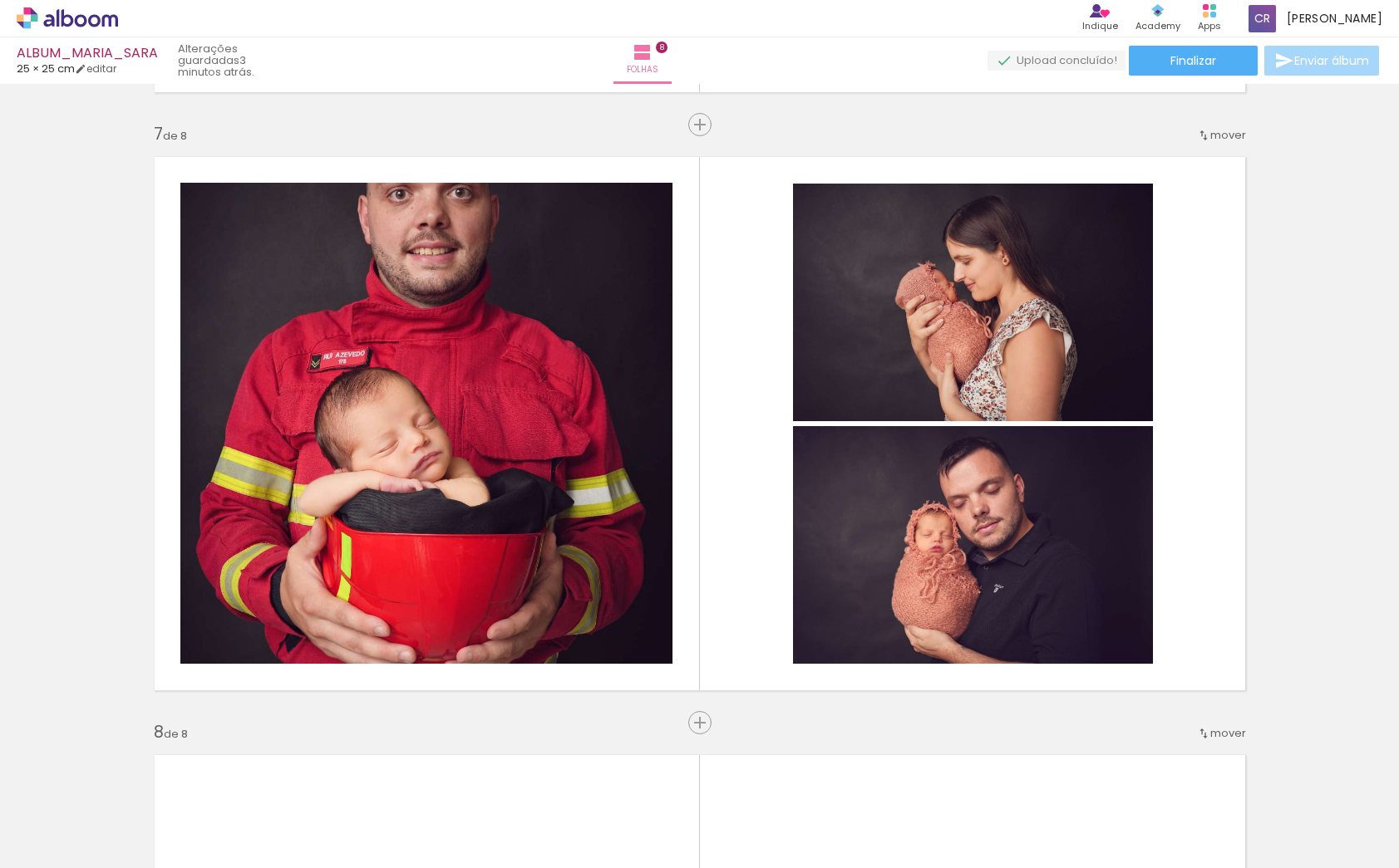
click at [67, 851] on span "Adicionar Fotos" at bounding box center [59, 846] width 50 height 18
click at [0, 0] on input "file" at bounding box center [0, 0] width 0 height 0
click at [64, 853] on span "Adicionar Fotos" at bounding box center [59, 846] width 50 height 18
click at [0, 0] on input "file" at bounding box center [0, 0] width 0 height 0
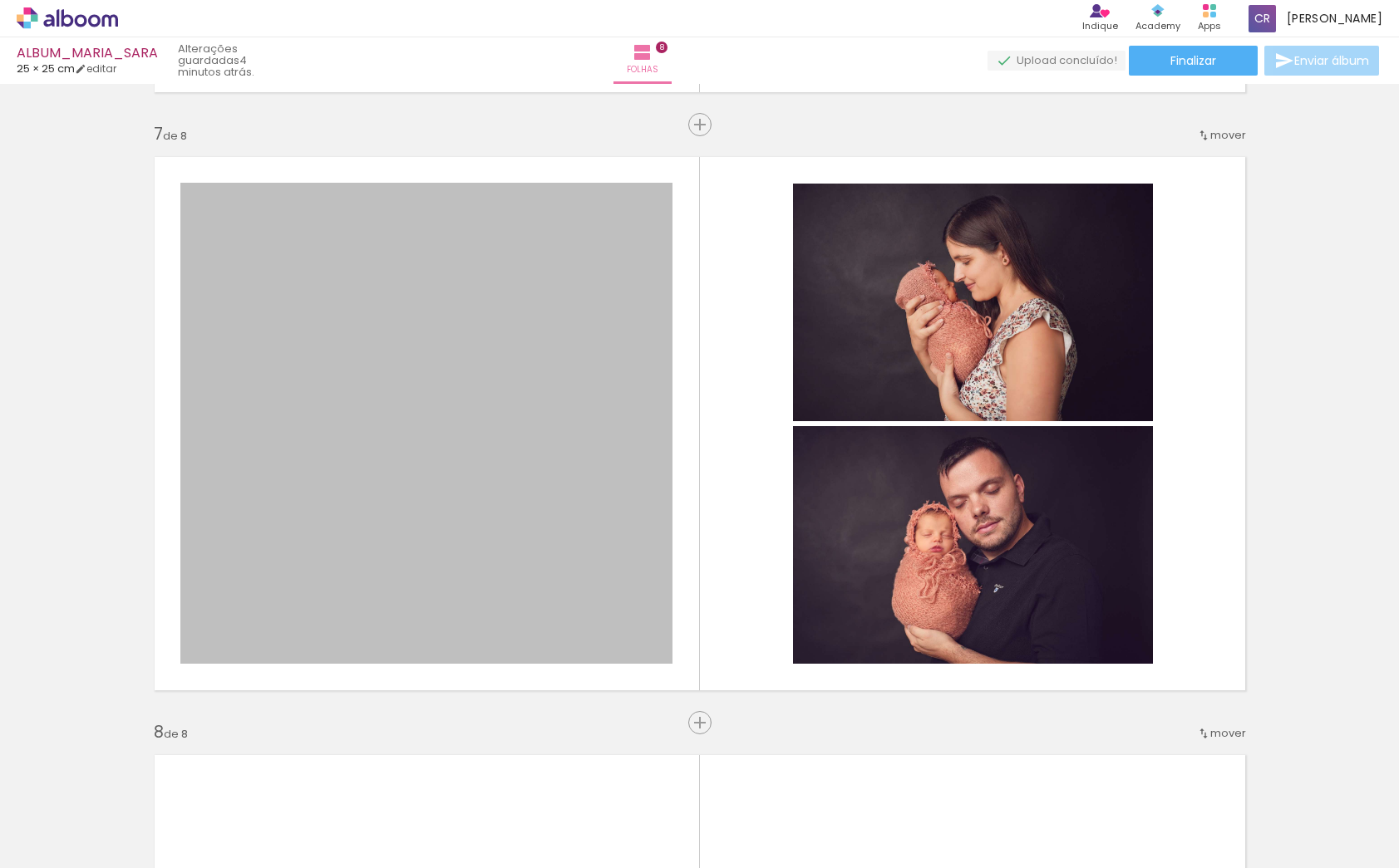
scroll to position [0, 0]
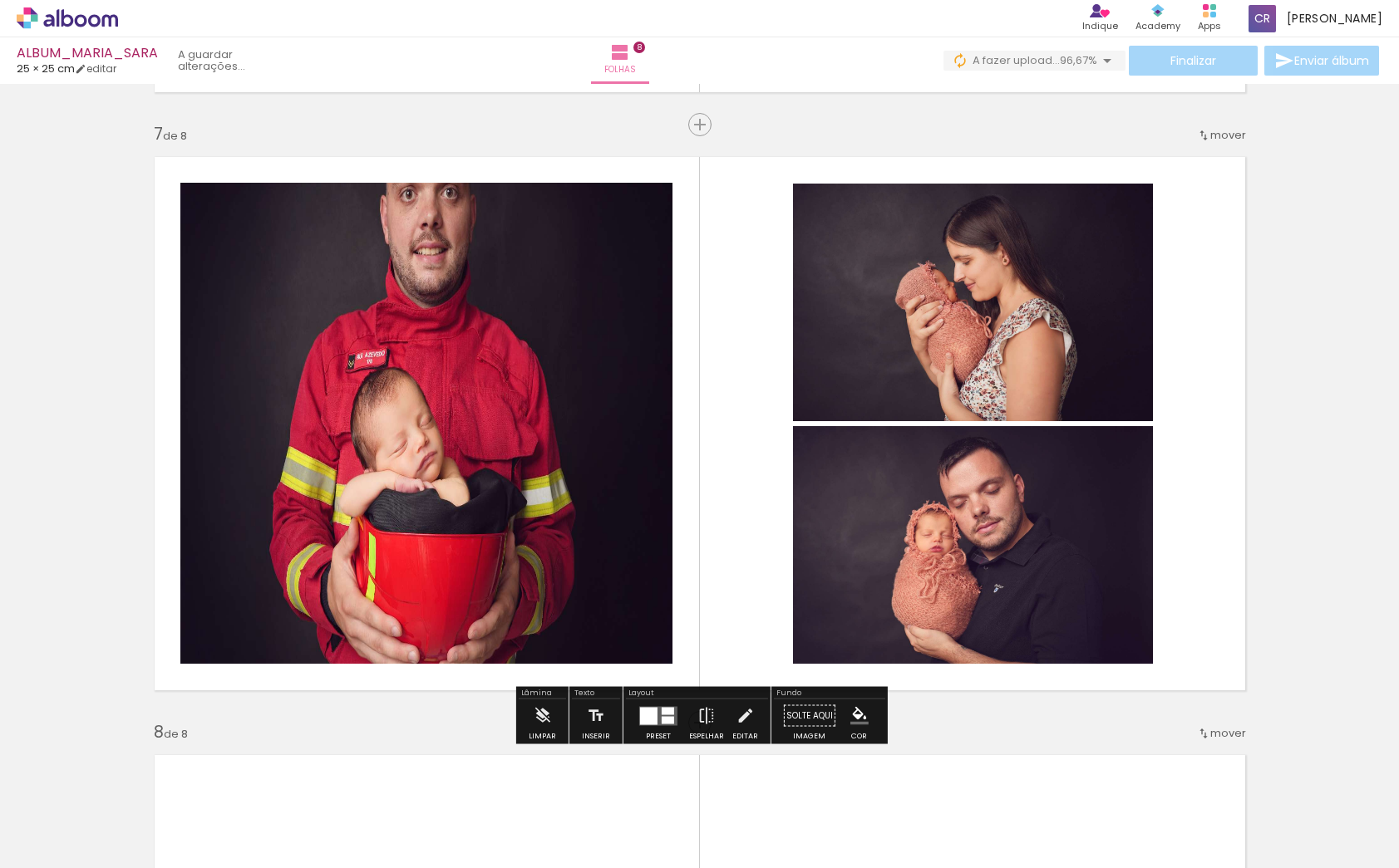
click at [557, 431] on quentale-photo at bounding box center [427, 423] width 492 height 481
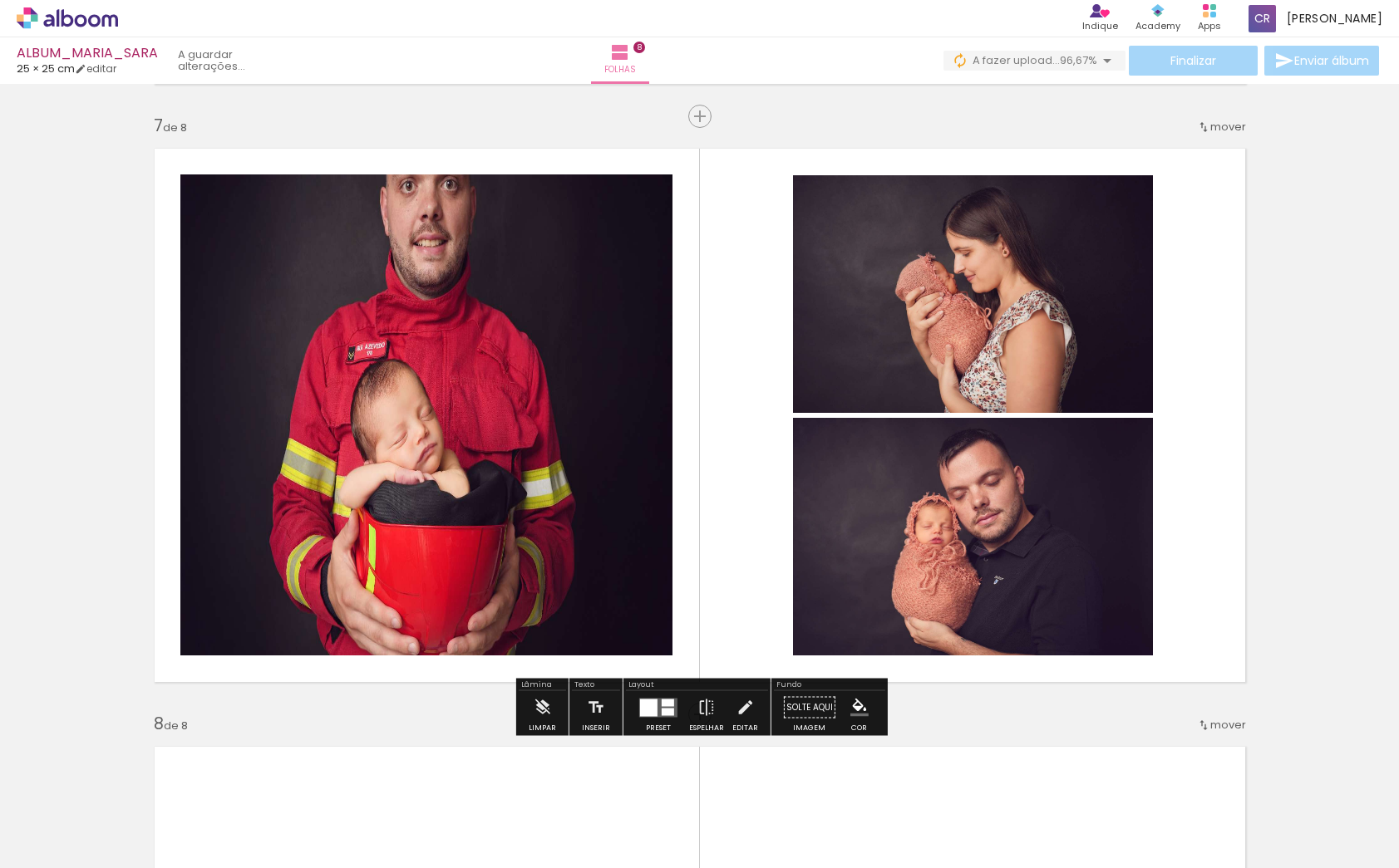
scroll to position [3584, 0]
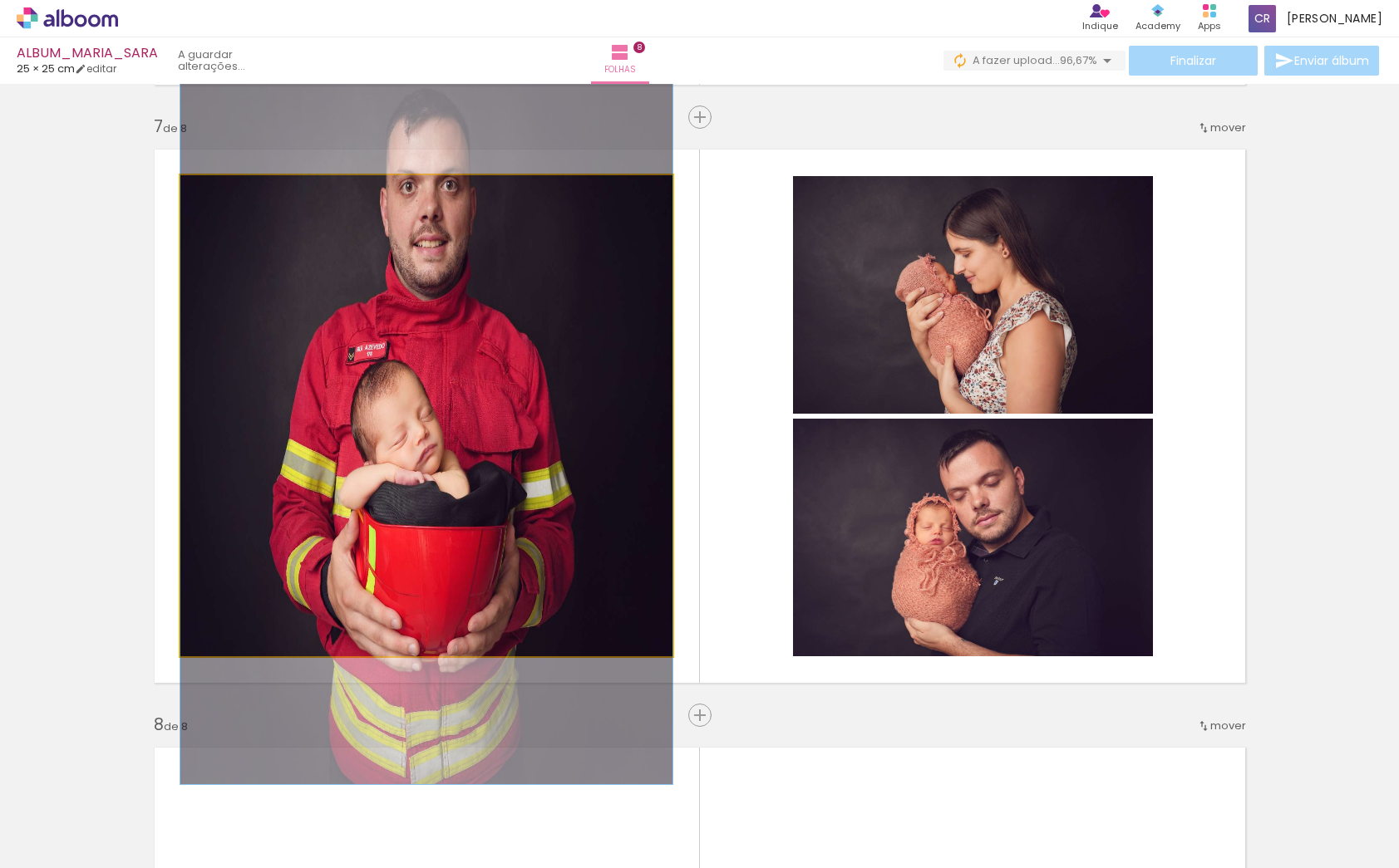
click at [603, 387] on div at bounding box center [427, 416] width 492 height 738
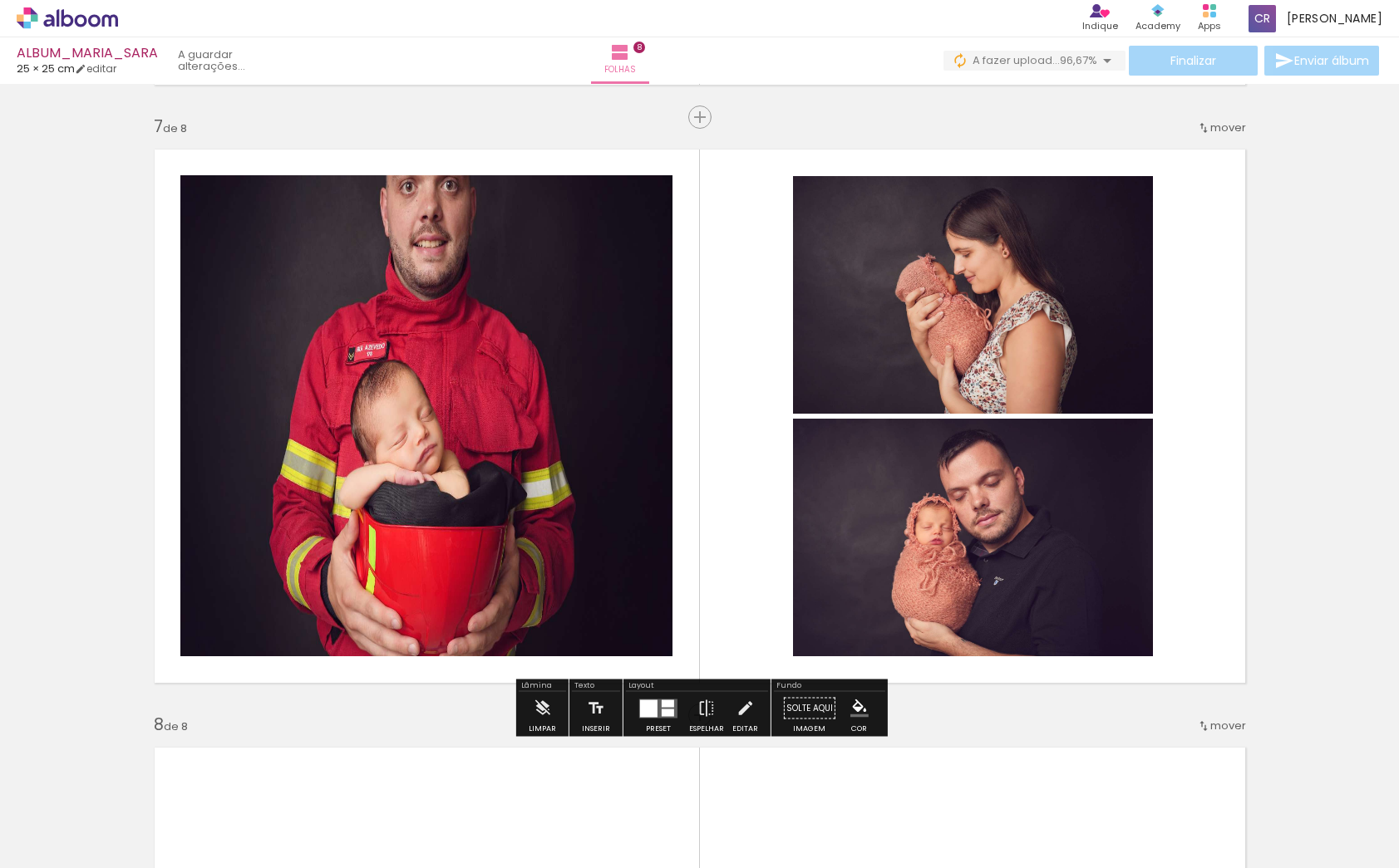
click at [625, 398] on quentale-photo at bounding box center [427, 416] width 492 height 481
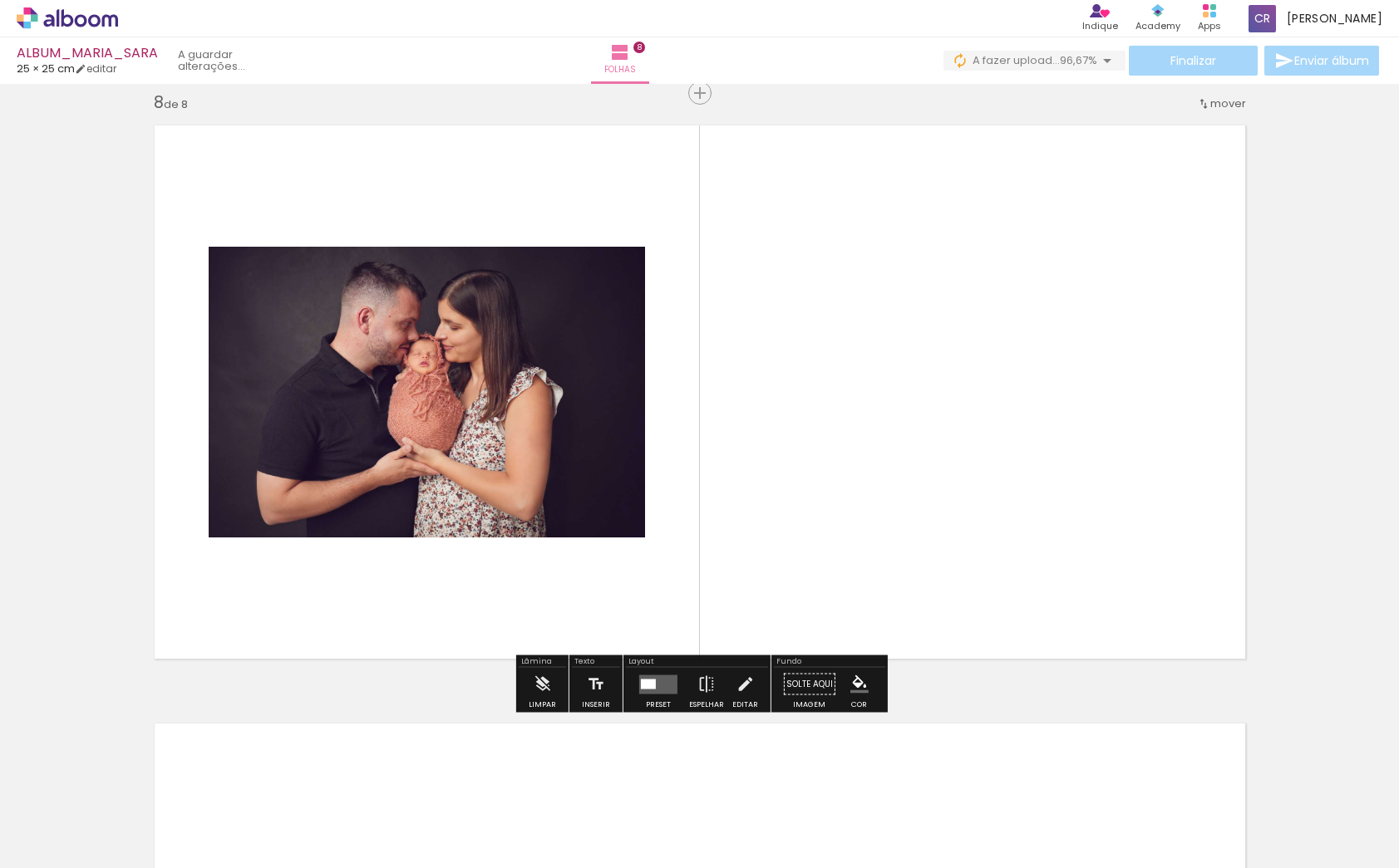
scroll to position [4200, 0]
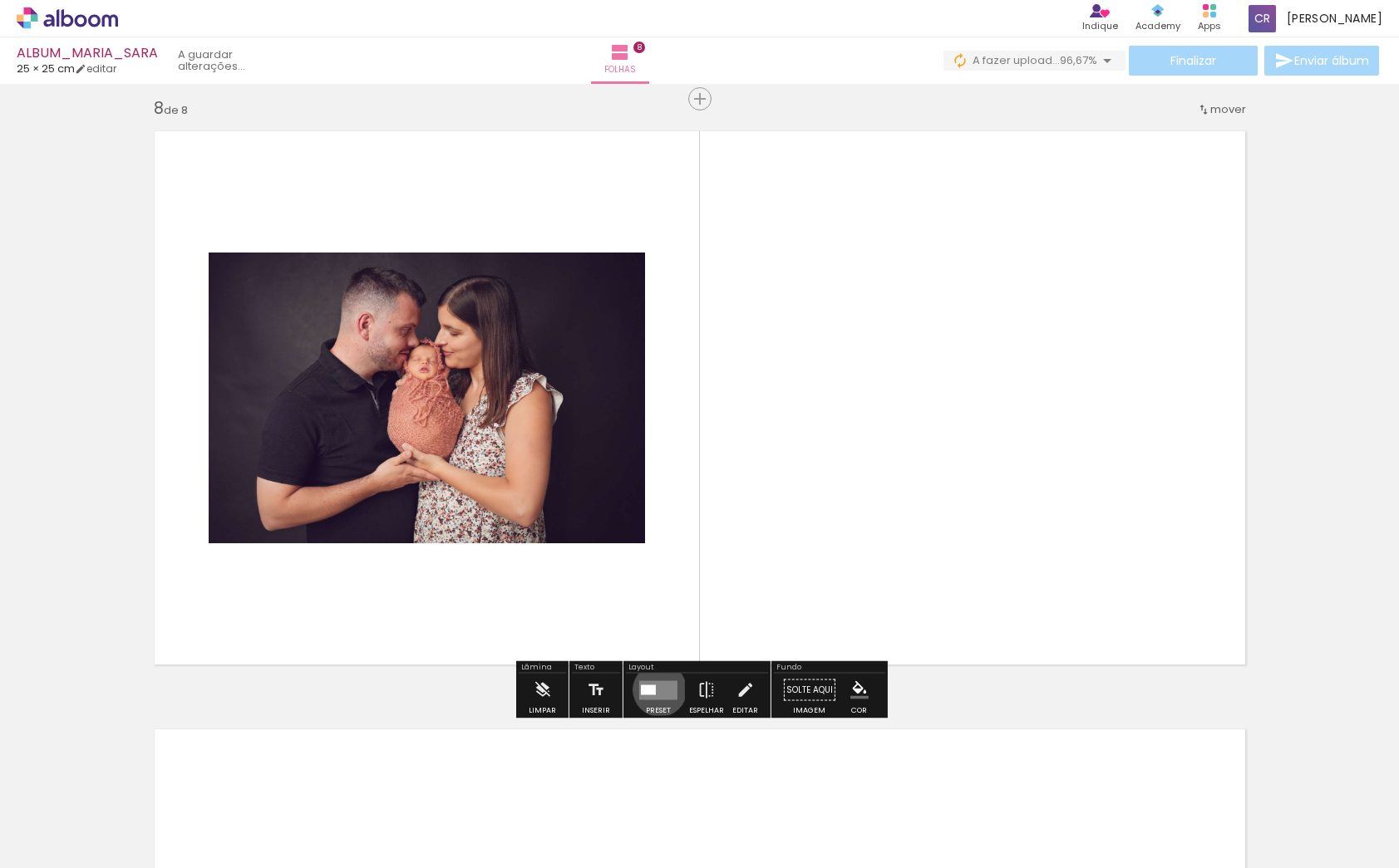
click at [656, 686] on quentale-layouter at bounding box center [659, 690] width 38 height 19
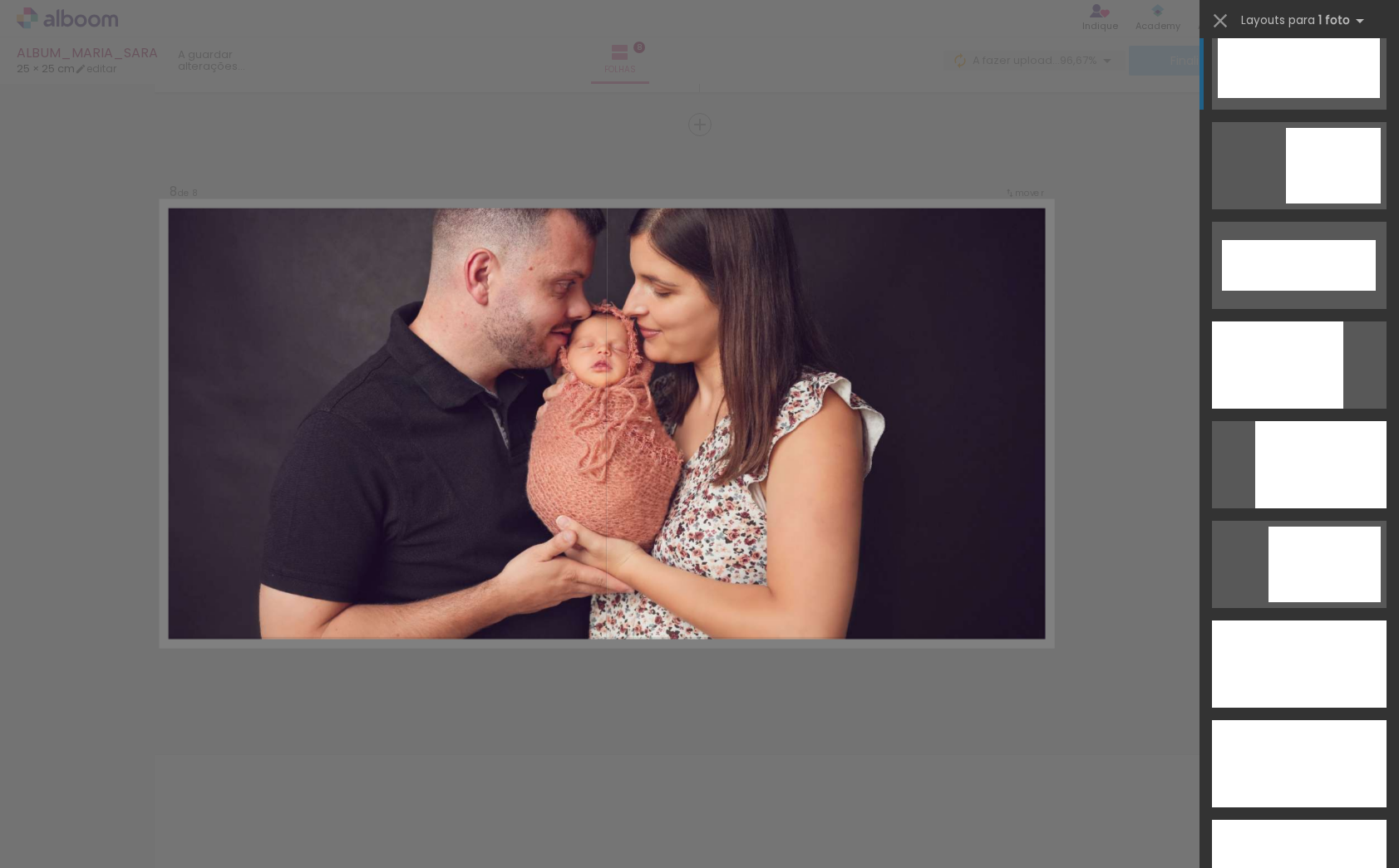
scroll to position [4234, 0]
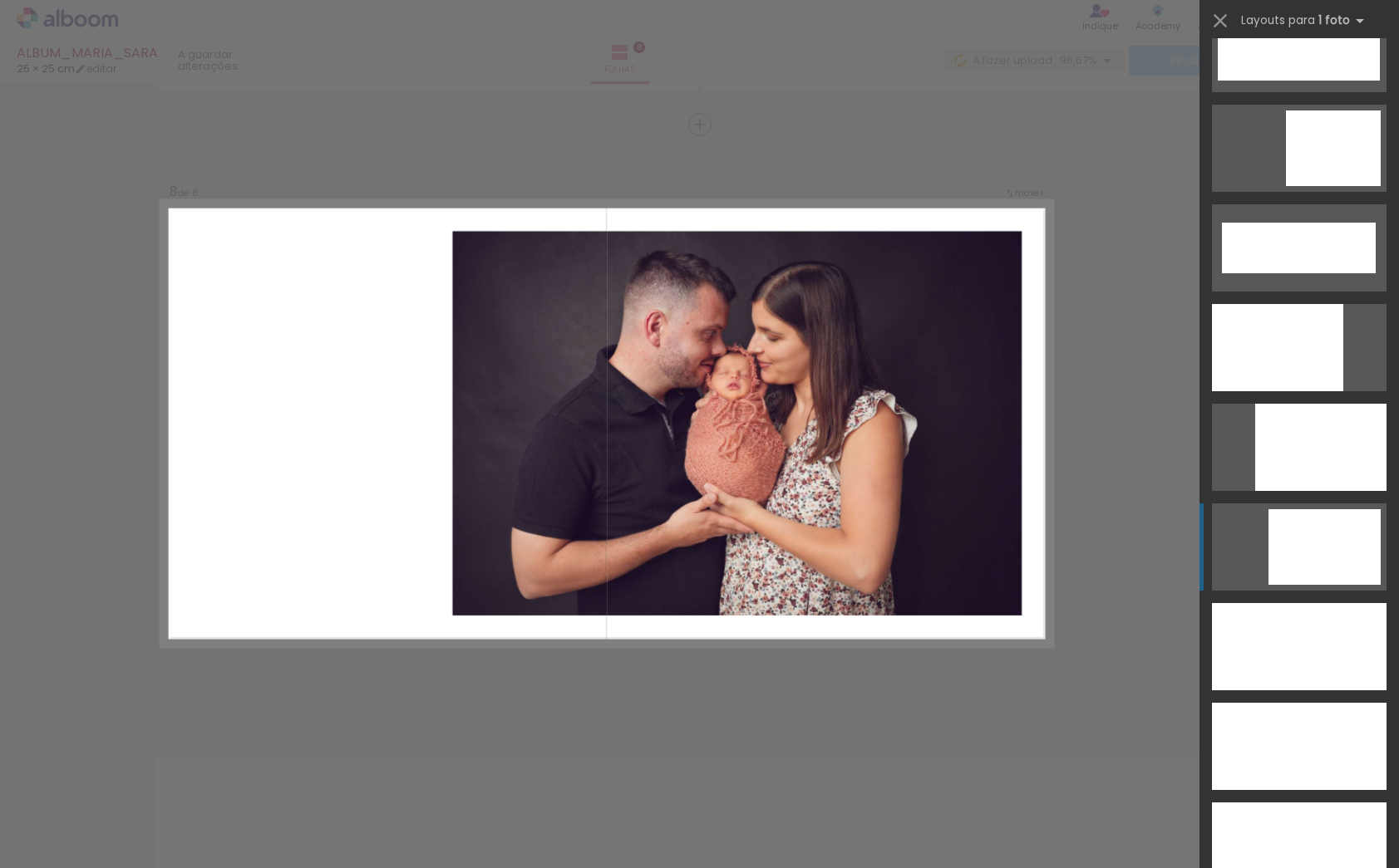
click at [1305, 553] on div at bounding box center [1324, 547] width 112 height 76
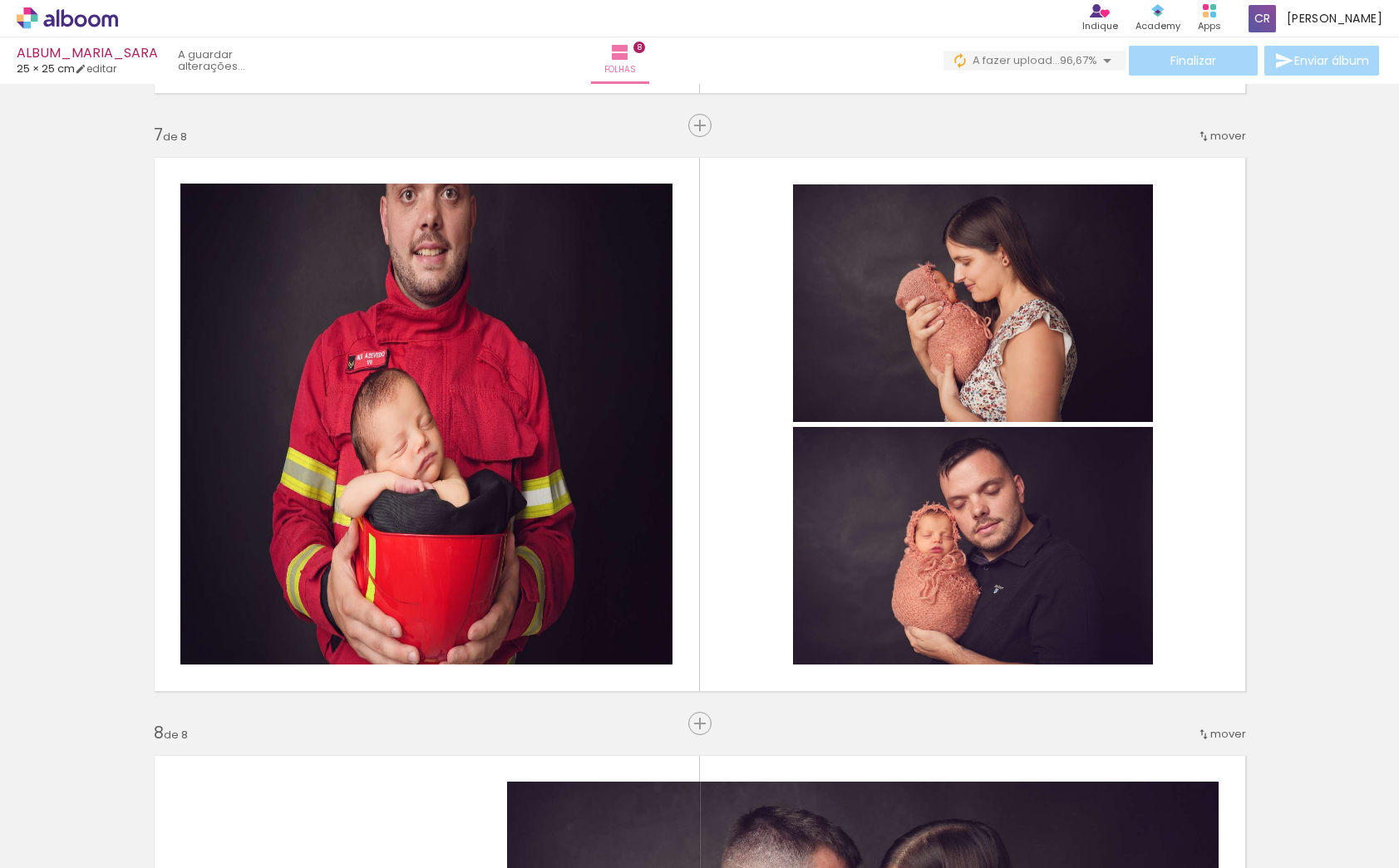
scroll to position [3623, 0]
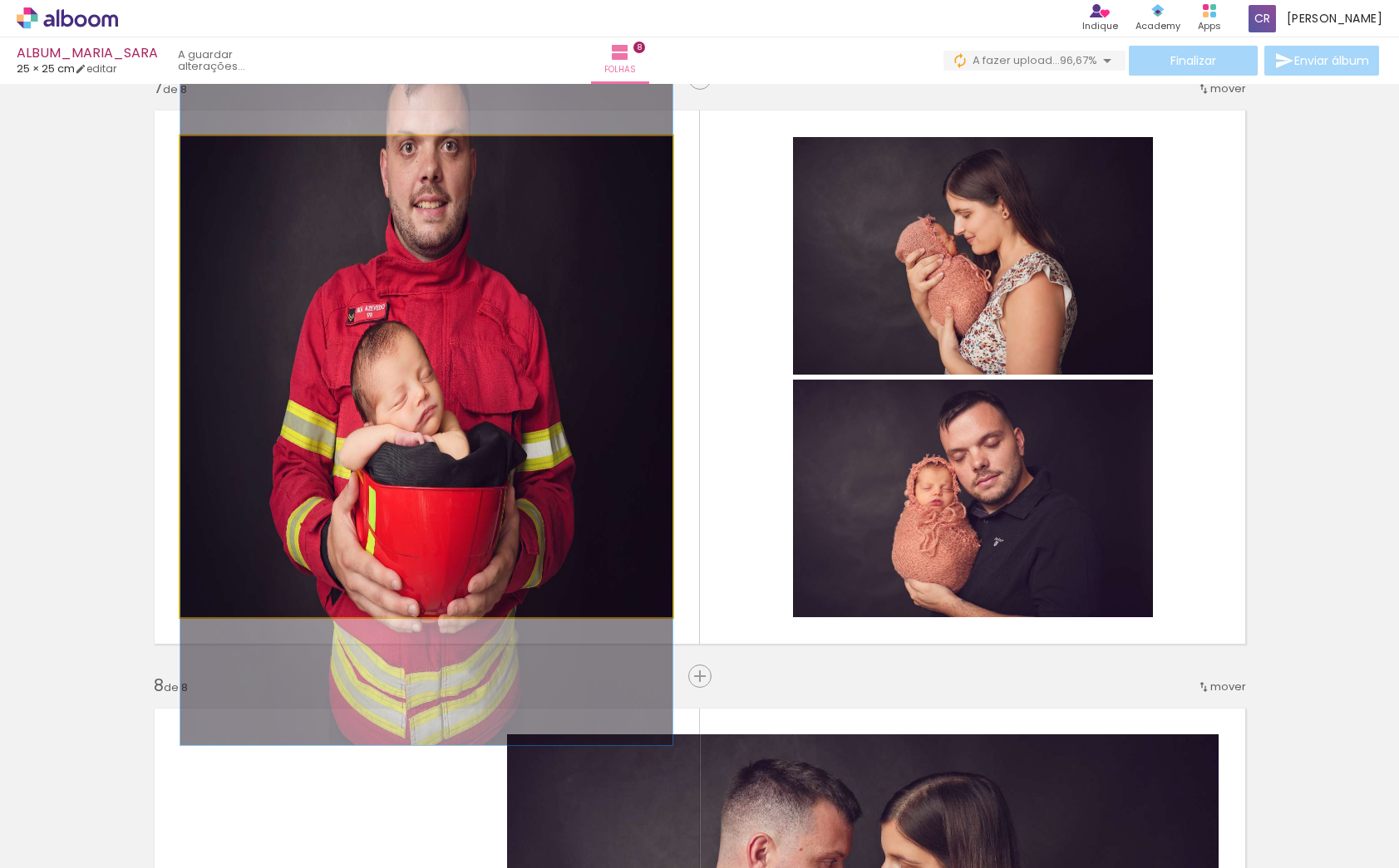
click at [556, 407] on div at bounding box center [427, 377] width 492 height 738
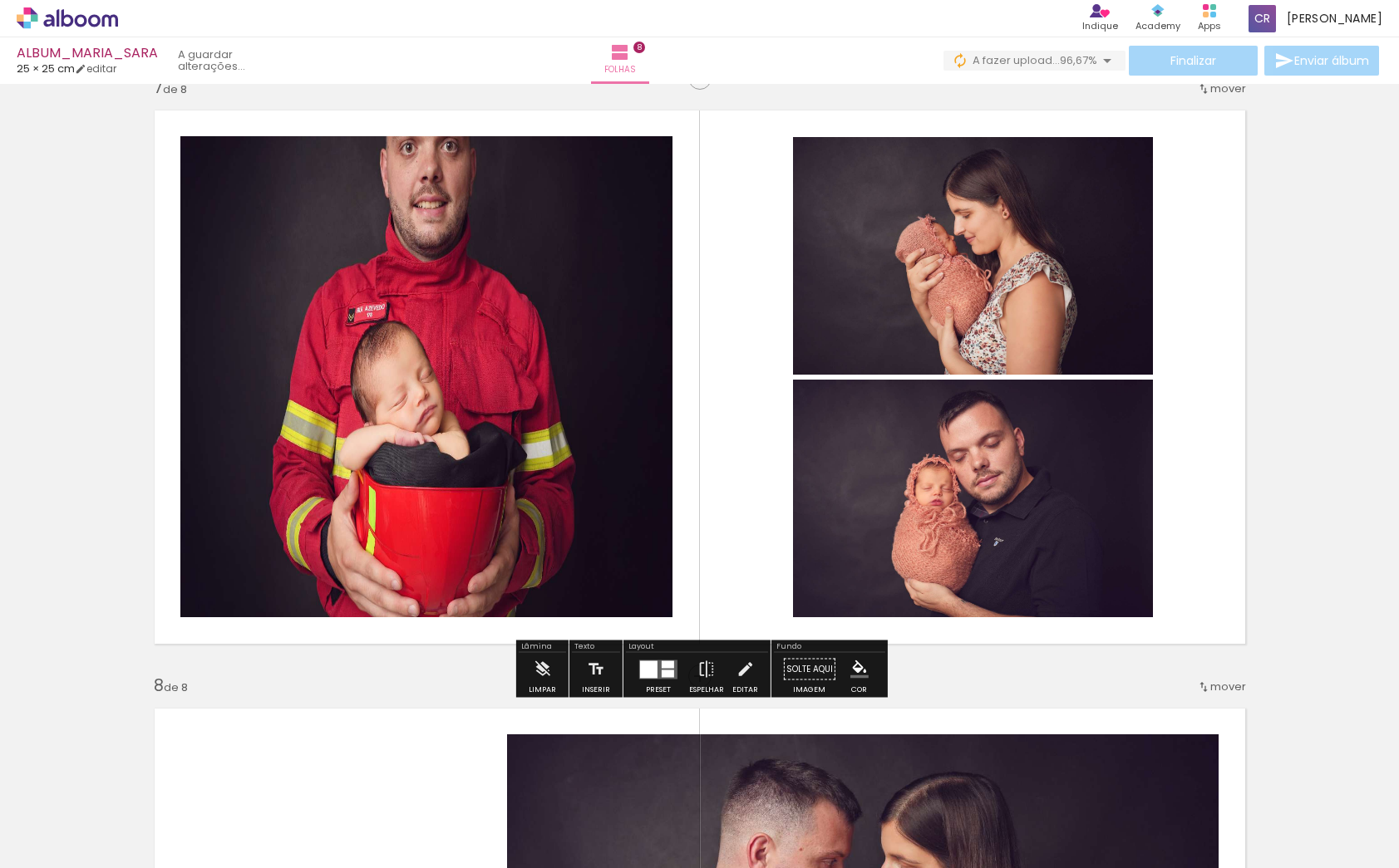
click at [741, 672] on iron-icon at bounding box center [745, 670] width 18 height 33
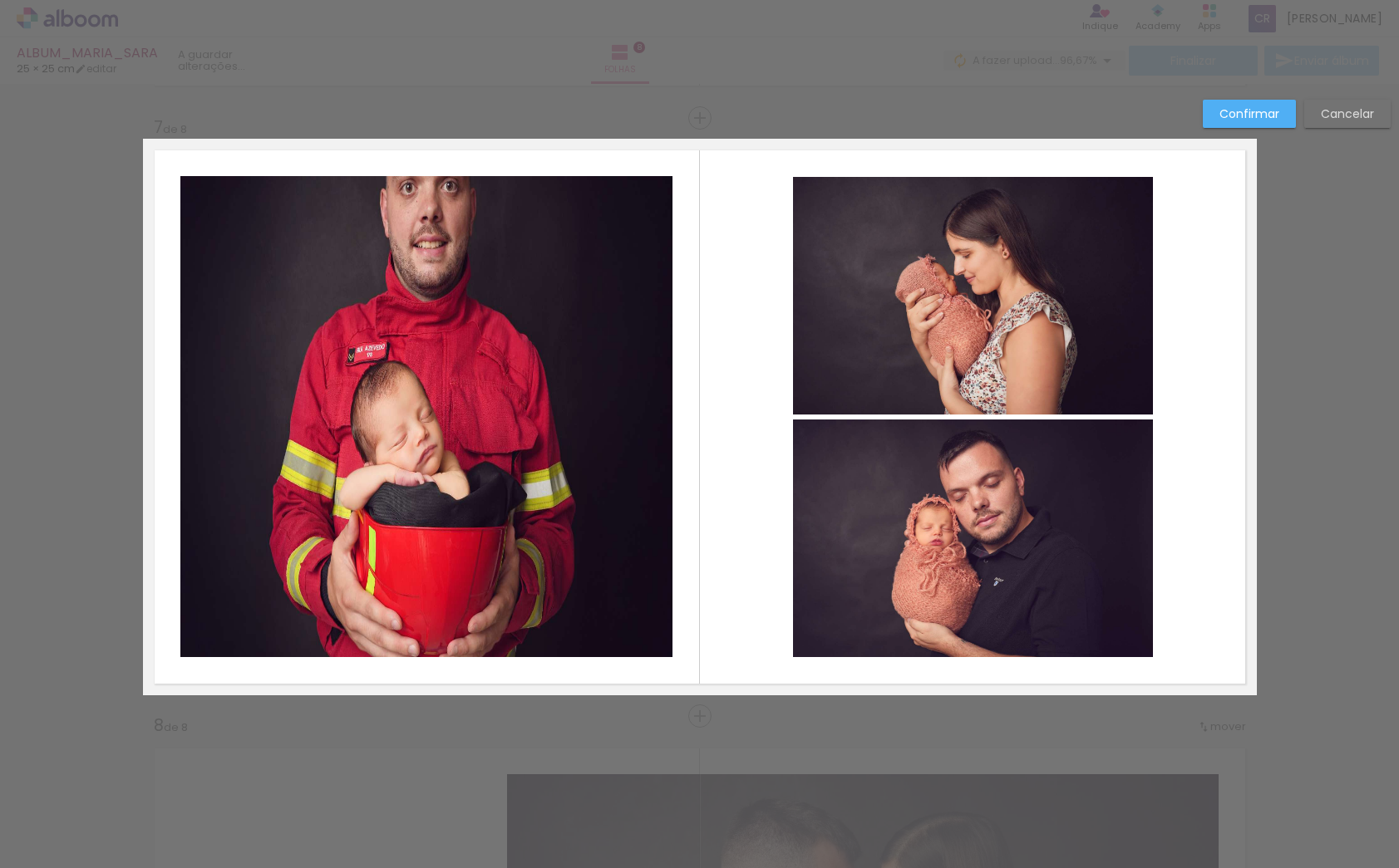
scroll to position [3577, 0]
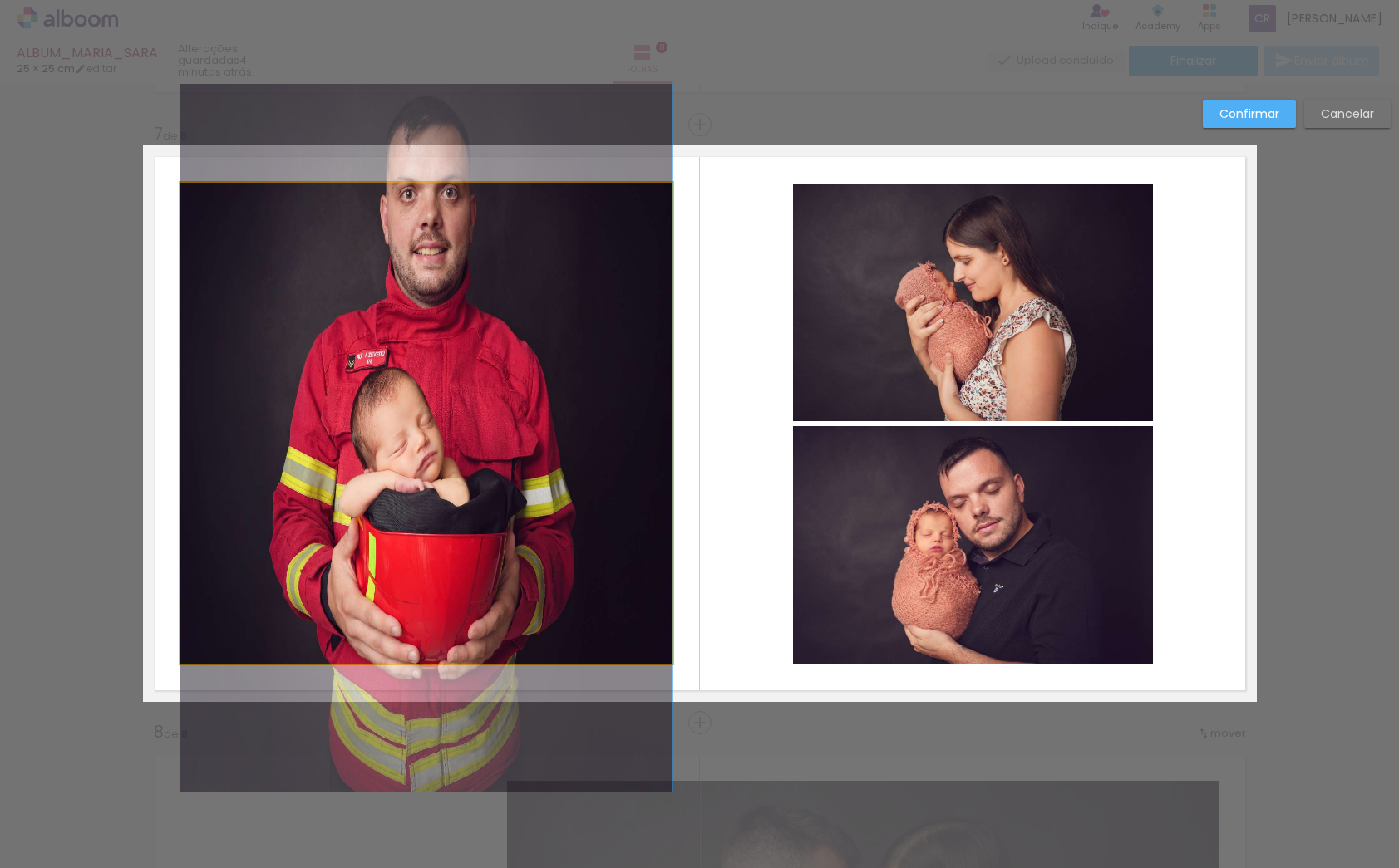
click at [645, 489] on quentale-photo at bounding box center [427, 423] width 492 height 481
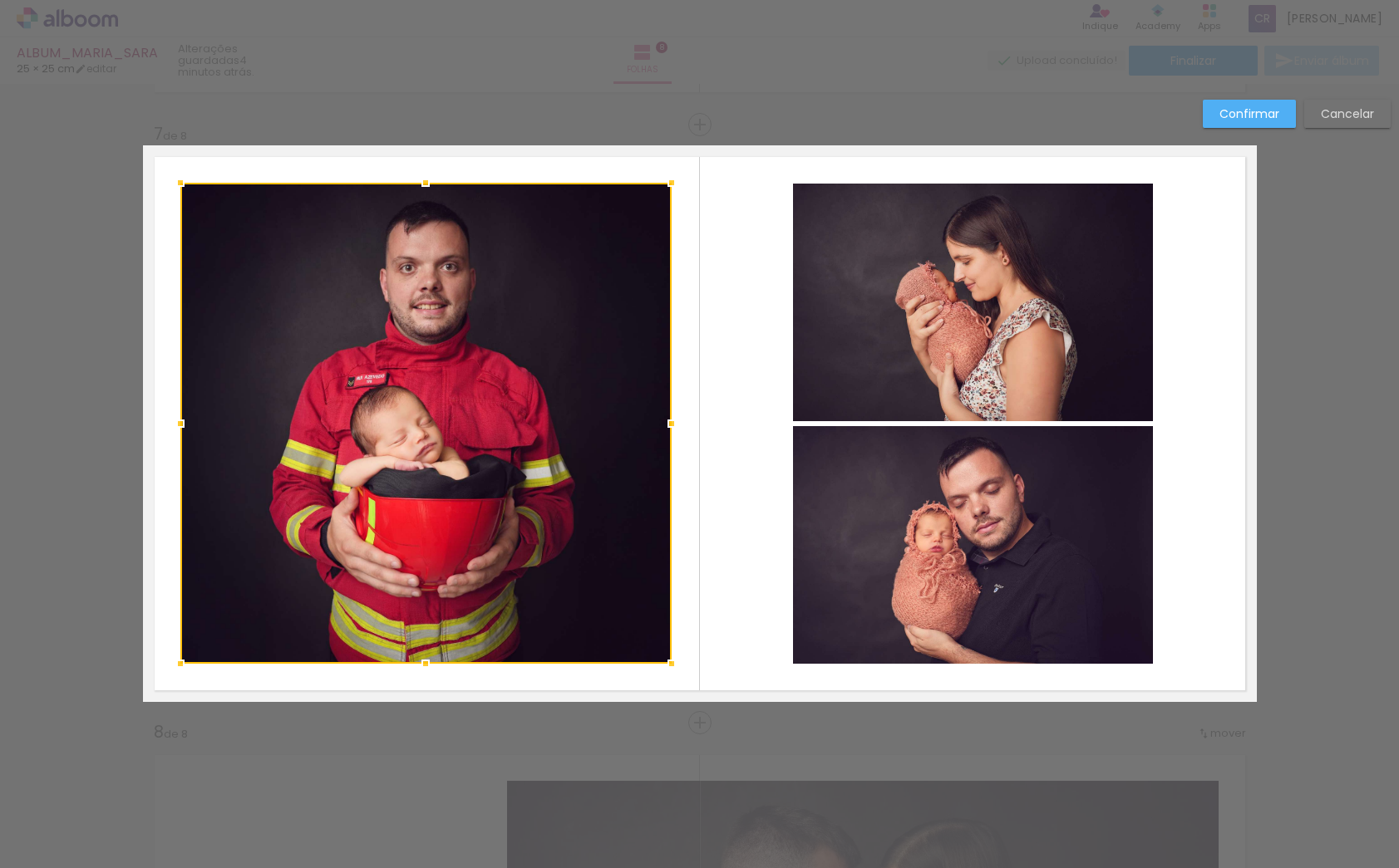
click at [672, 427] on div at bounding box center [672, 424] width 33 height 33
click at [0, 0] on slot "Confirmar" at bounding box center [0, 0] width 0 height 0
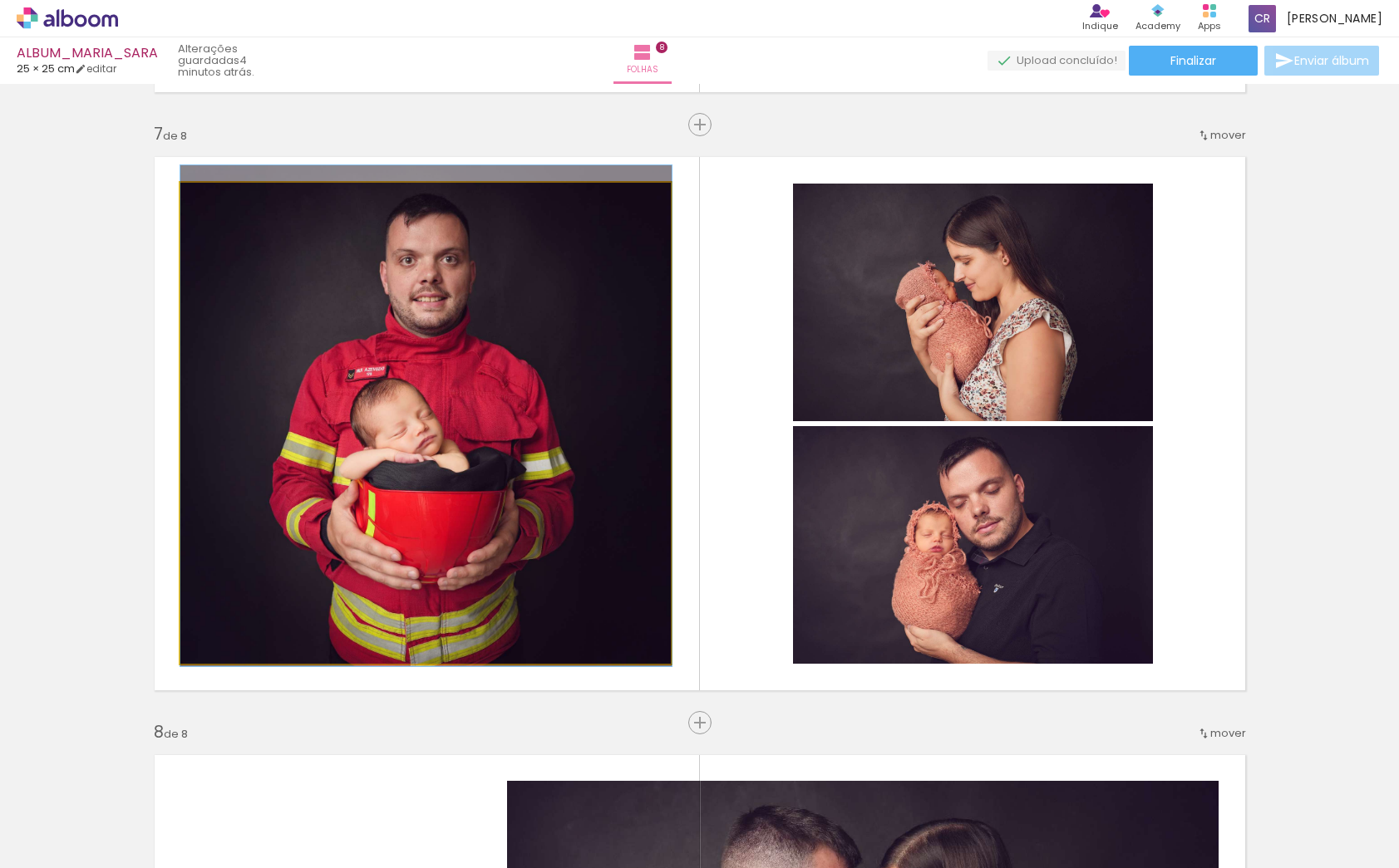
click at [430, 489] on div at bounding box center [426, 416] width 492 height 501
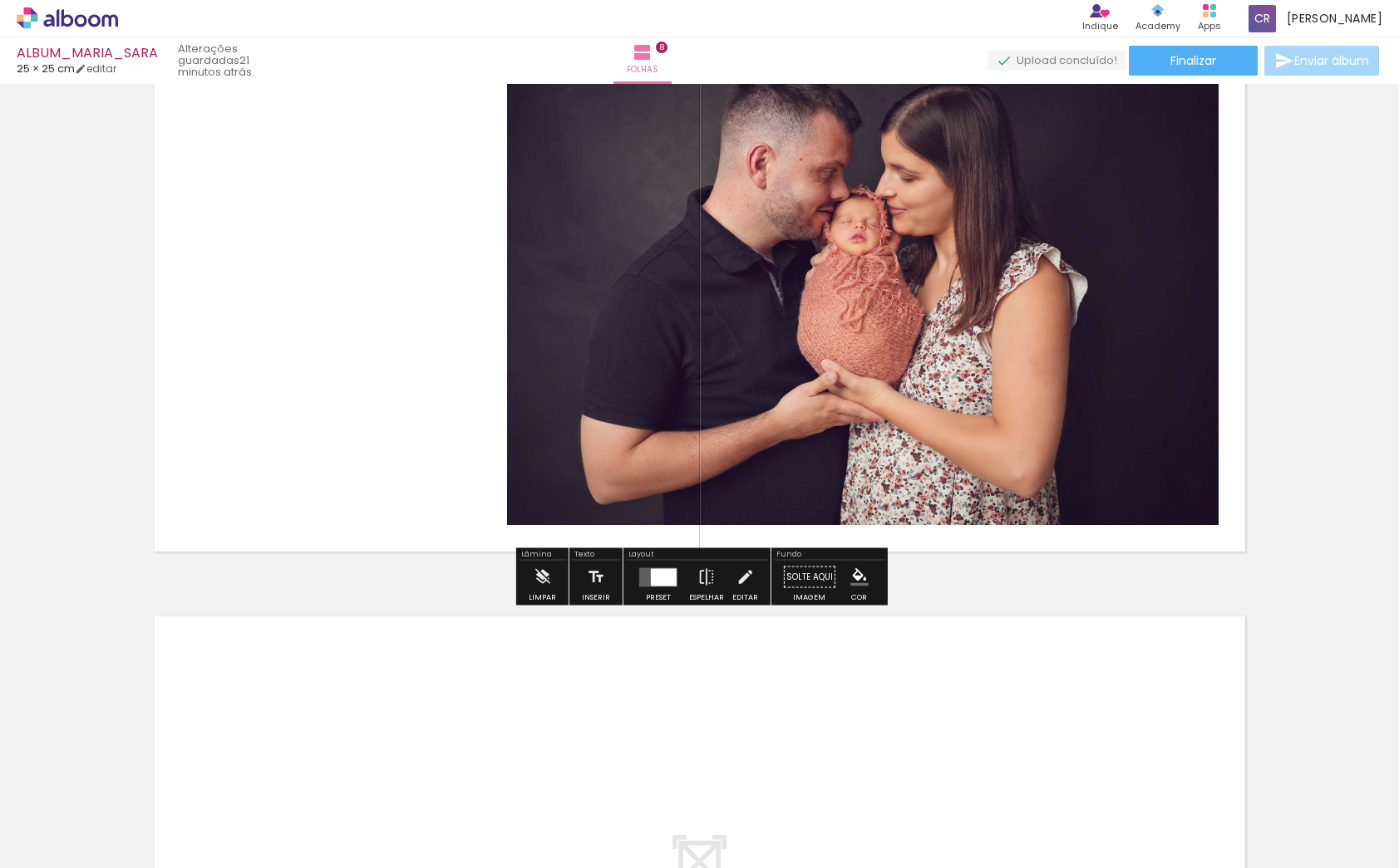
scroll to position [4769, 0]
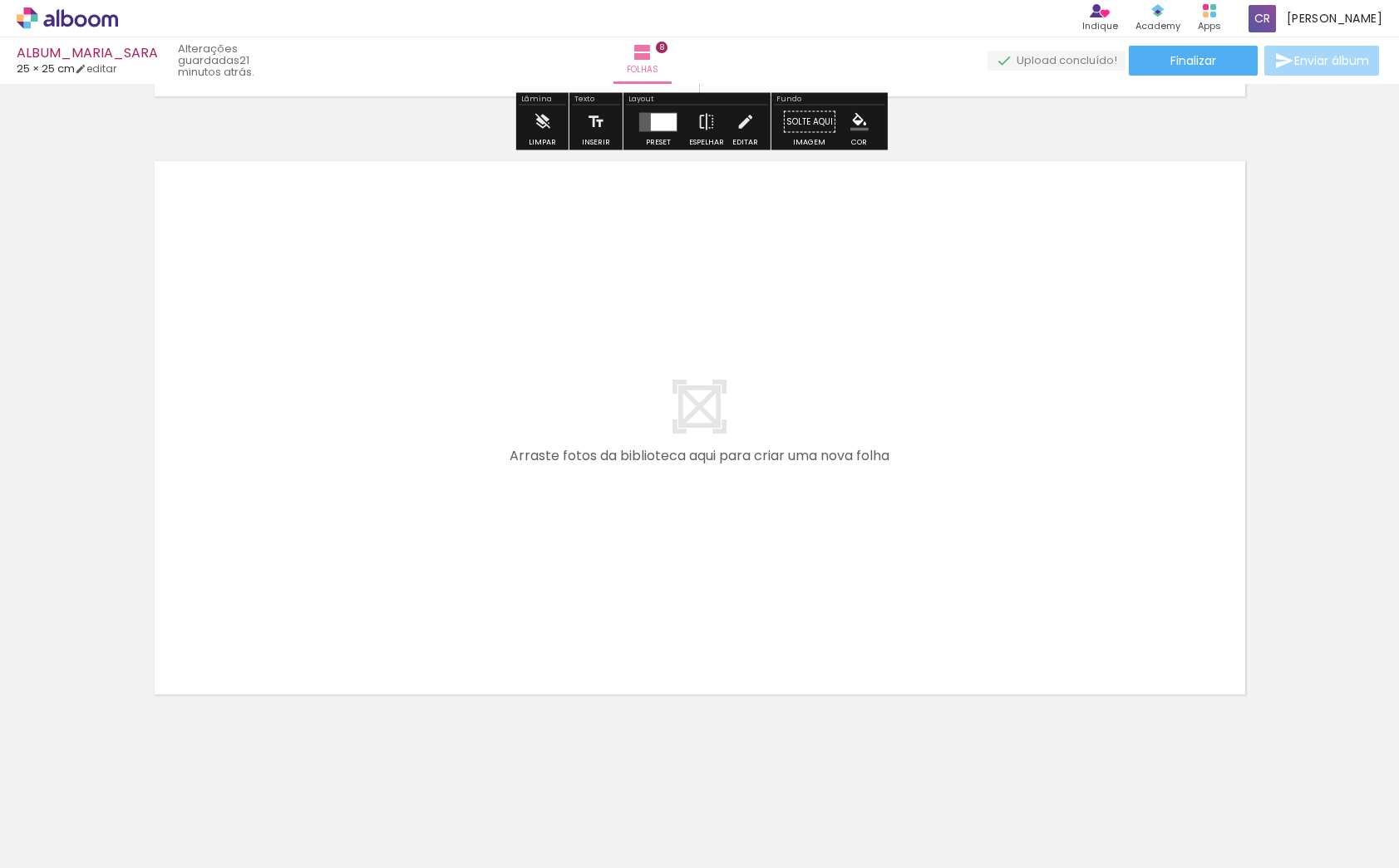
click at [61, 852] on span "Adicionar Fotos" at bounding box center [59, 846] width 50 height 18
click at [0, 0] on input "file" at bounding box center [0, 0] width 0 height 0
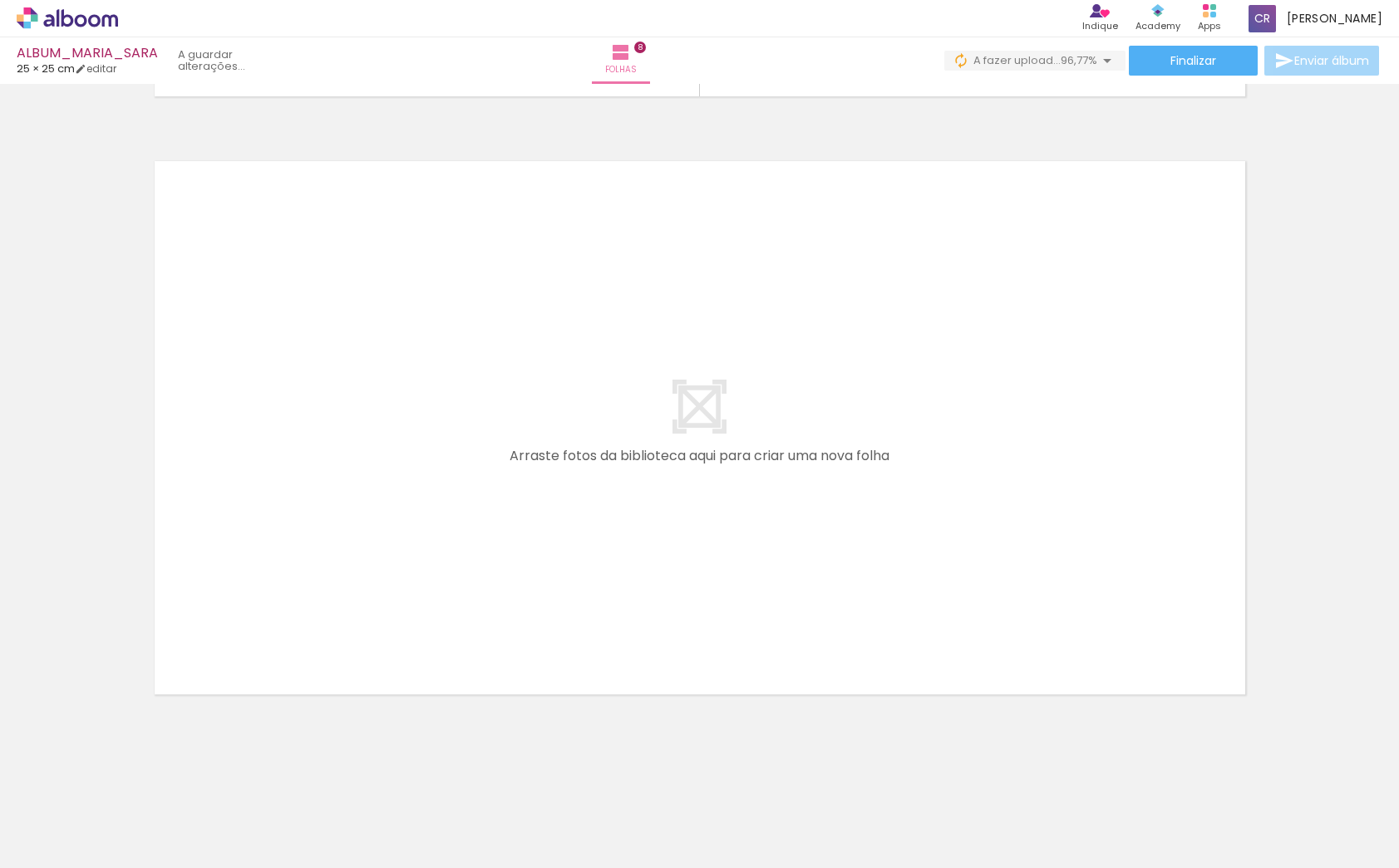
scroll to position [0, 1629]
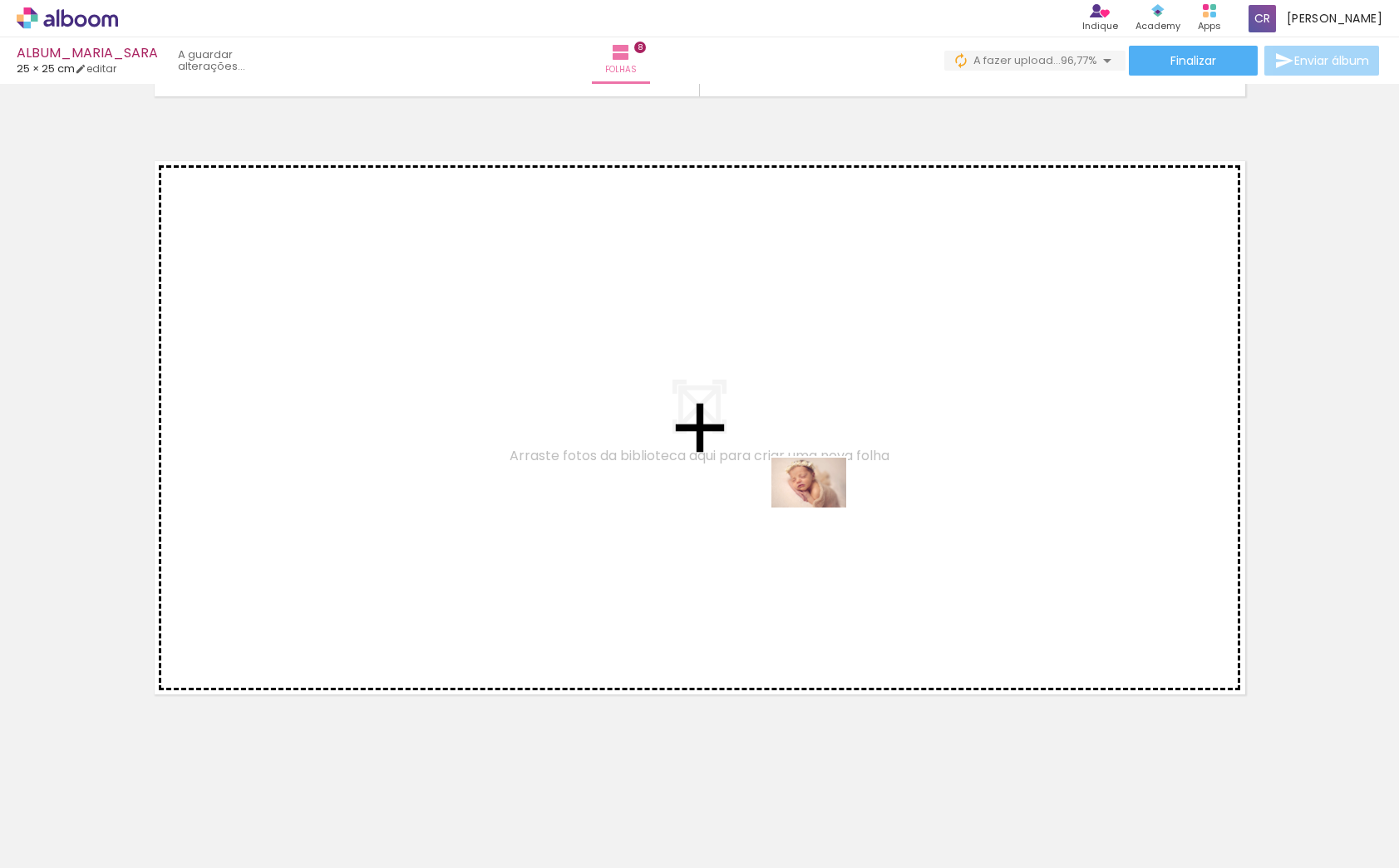
click at [821, 508] on quentale-workspace at bounding box center [700, 434] width 1399 height 868
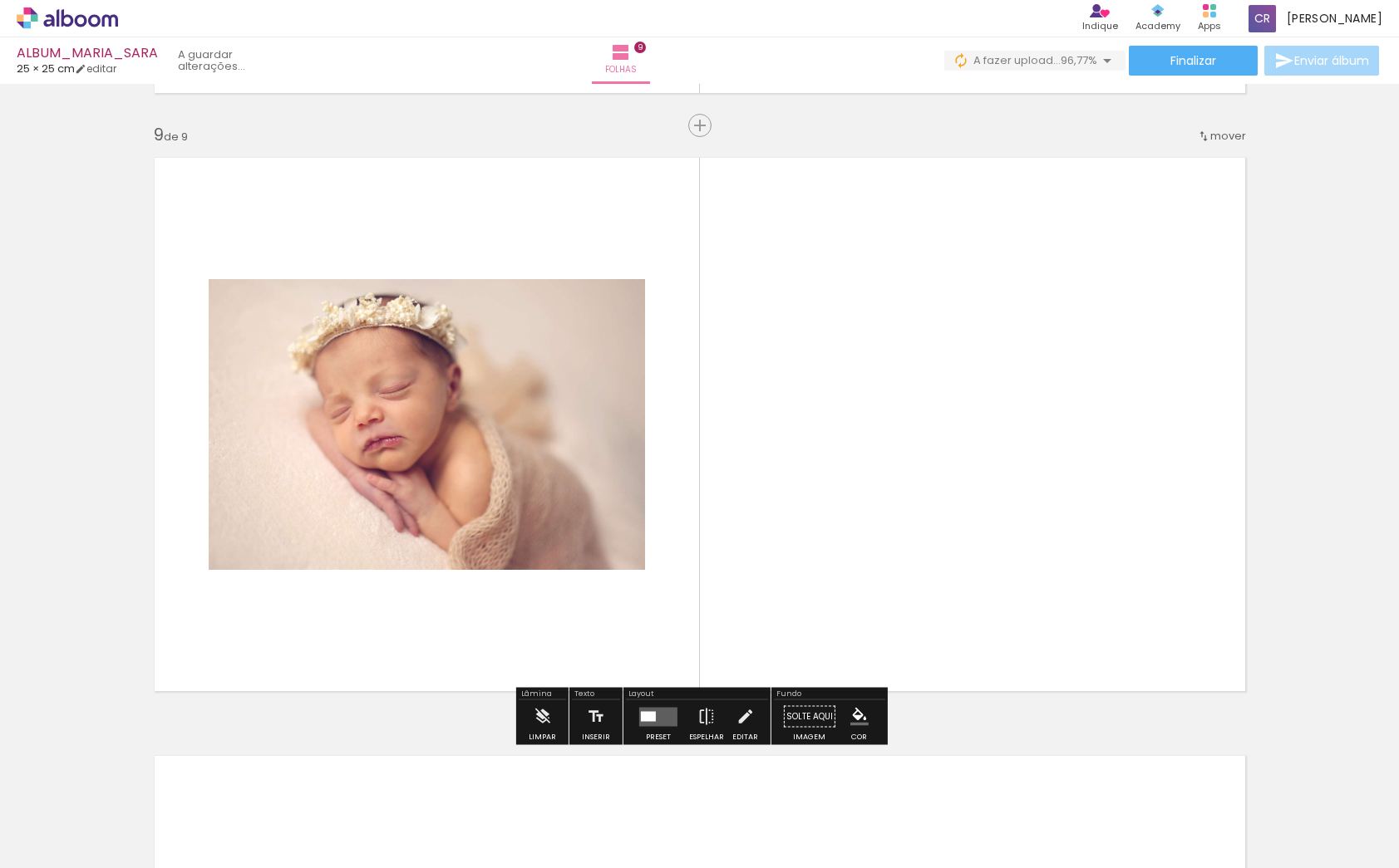
scroll to position [4773, 0]
click at [645, 721] on quentale-layouter at bounding box center [659, 716] width 38 height 19
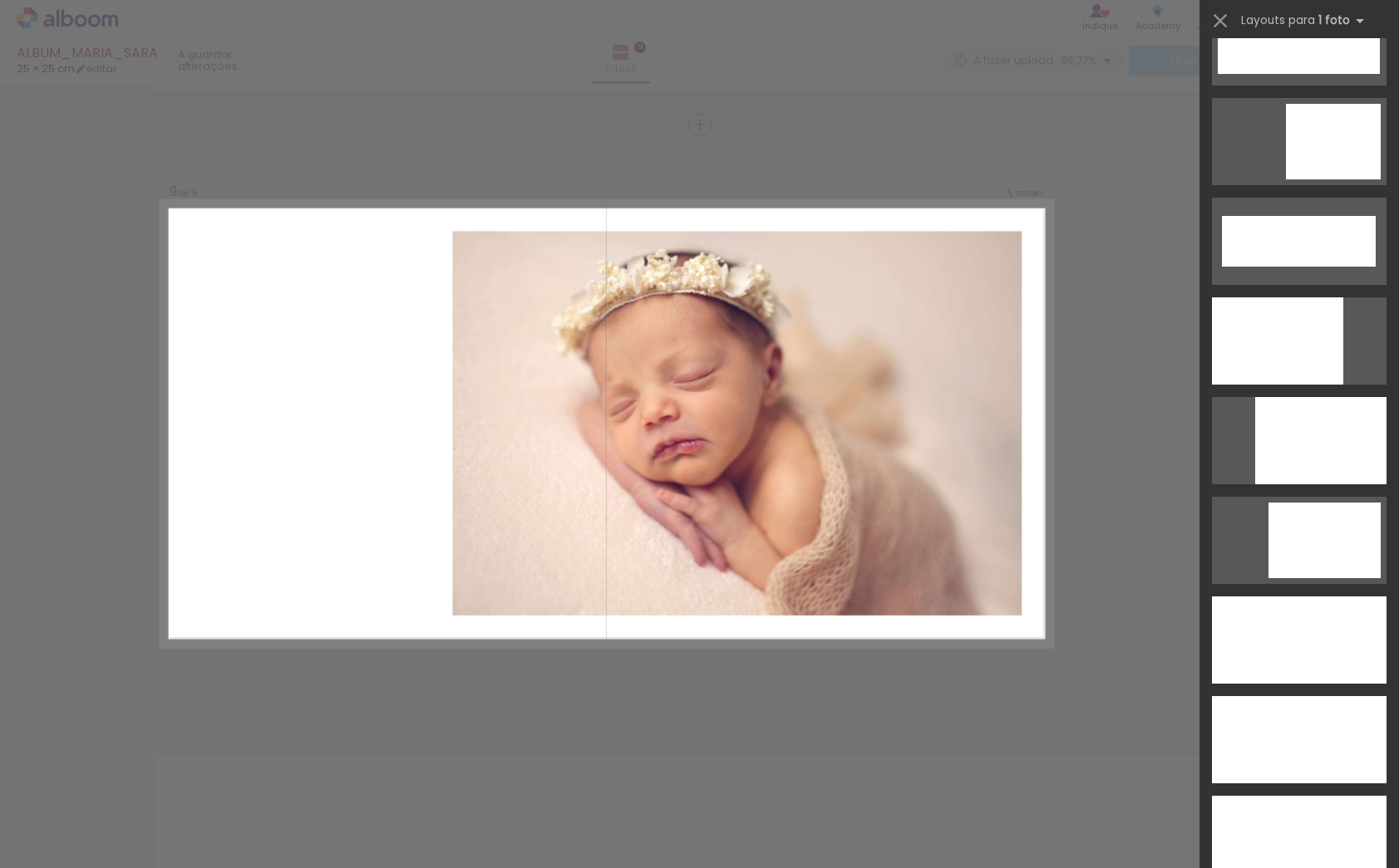
scroll to position [4261, 0]
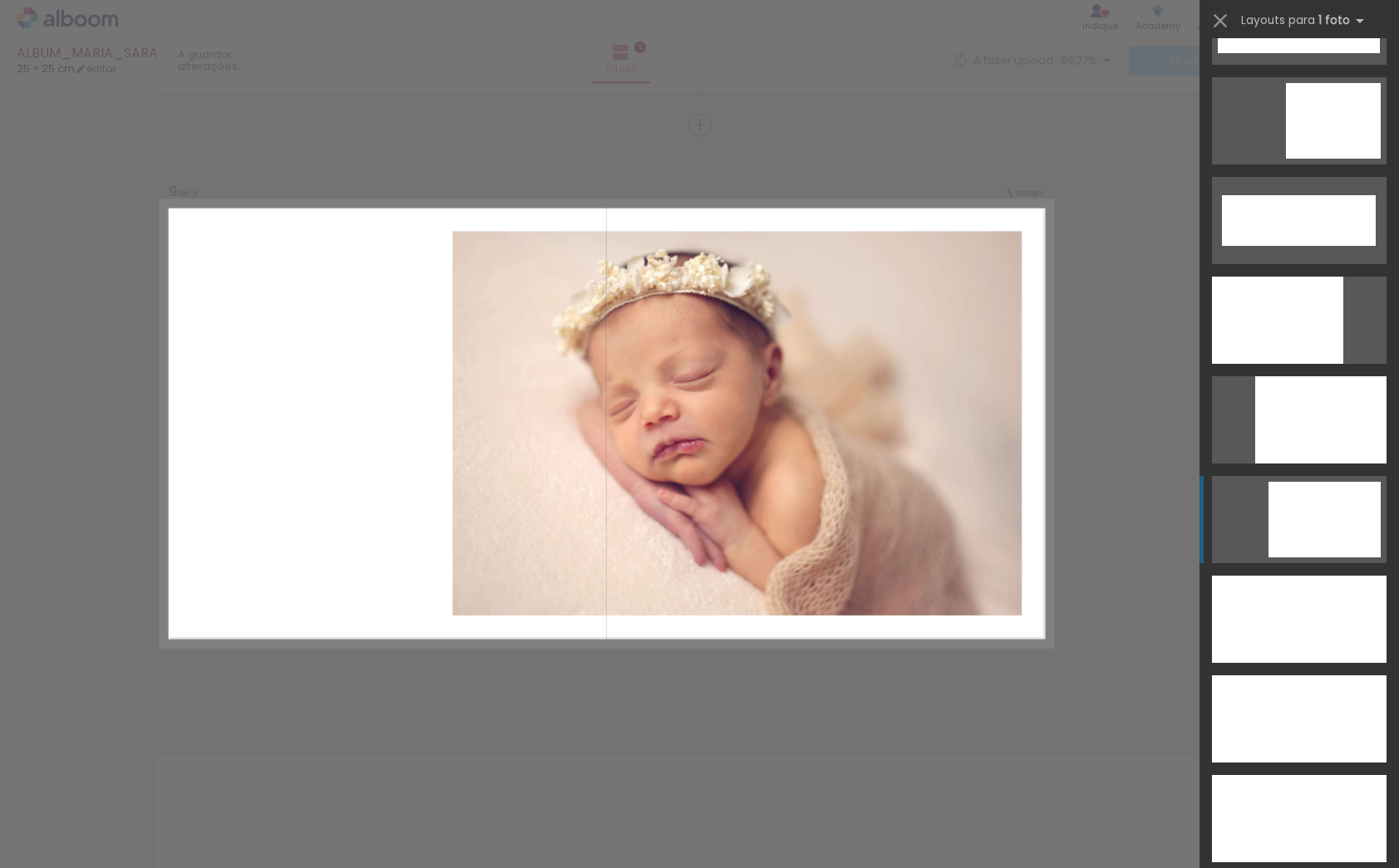
click at [1317, 522] on div at bounding box center [1324, 520] width 112 height 76
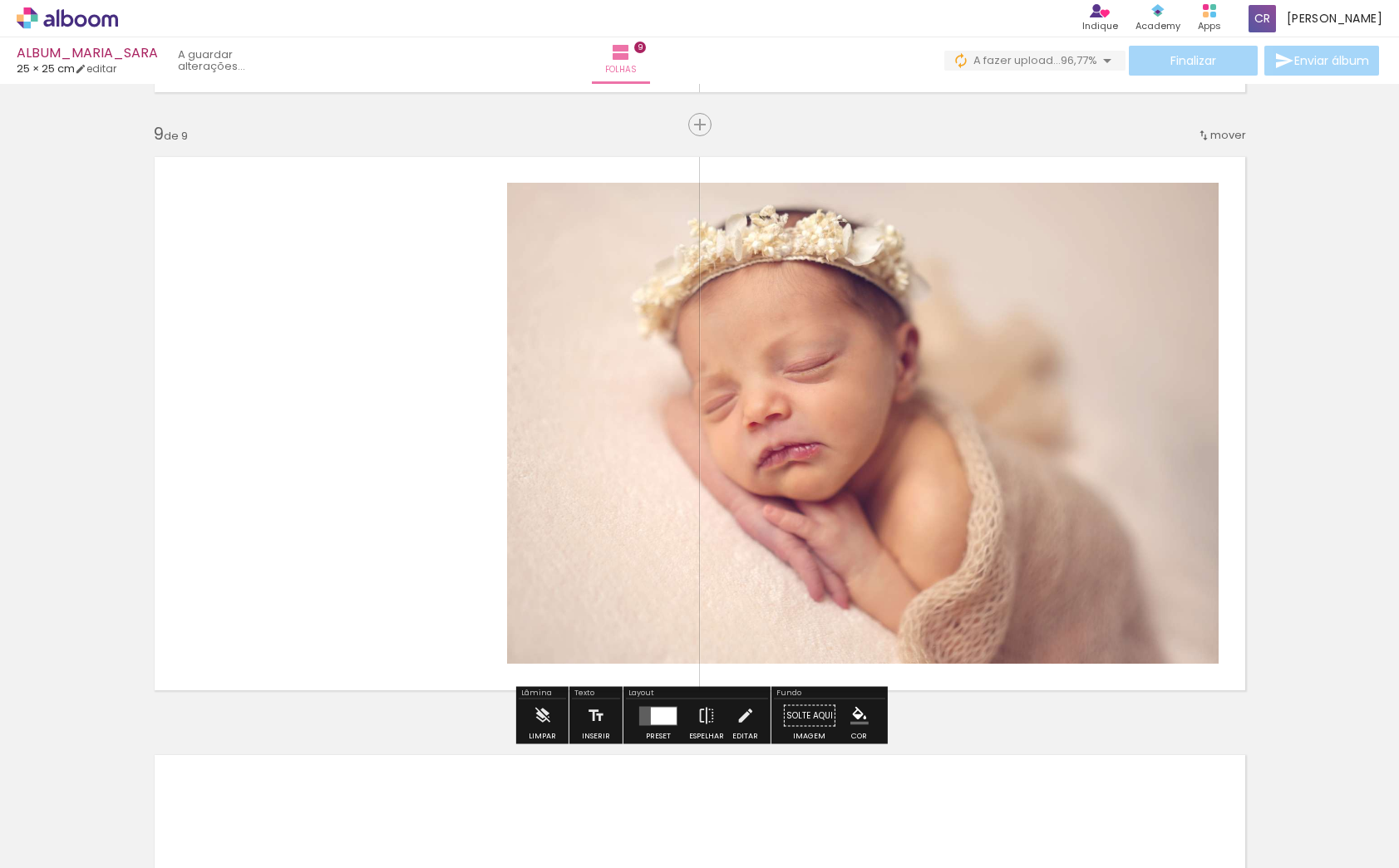
click at [1224, 141] on span "mover" at bounding box center [1228, 135] width 36 height 16
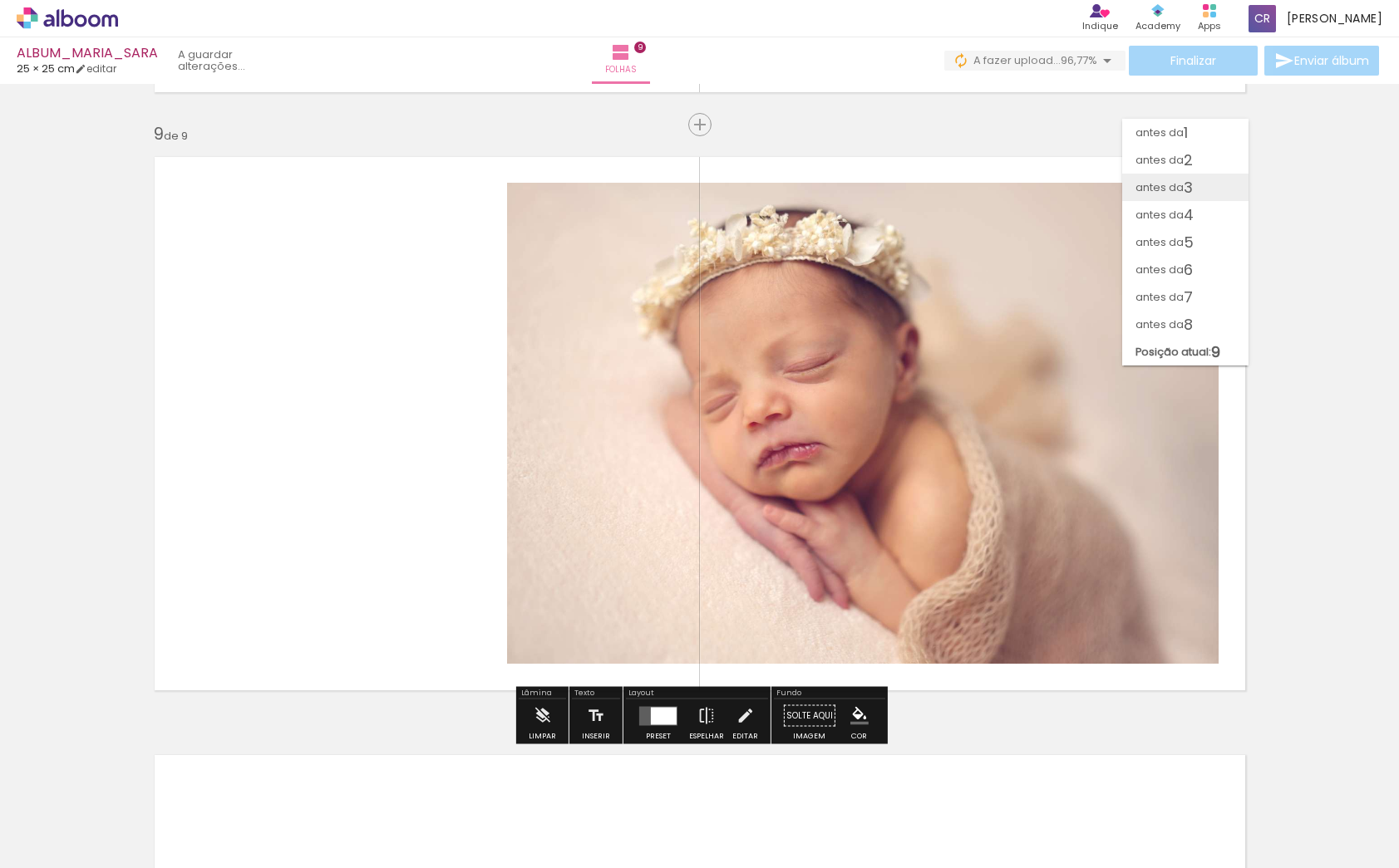
click at [1193, 191] on span "3" at bounding box center [1188, 187] width 9 height 27
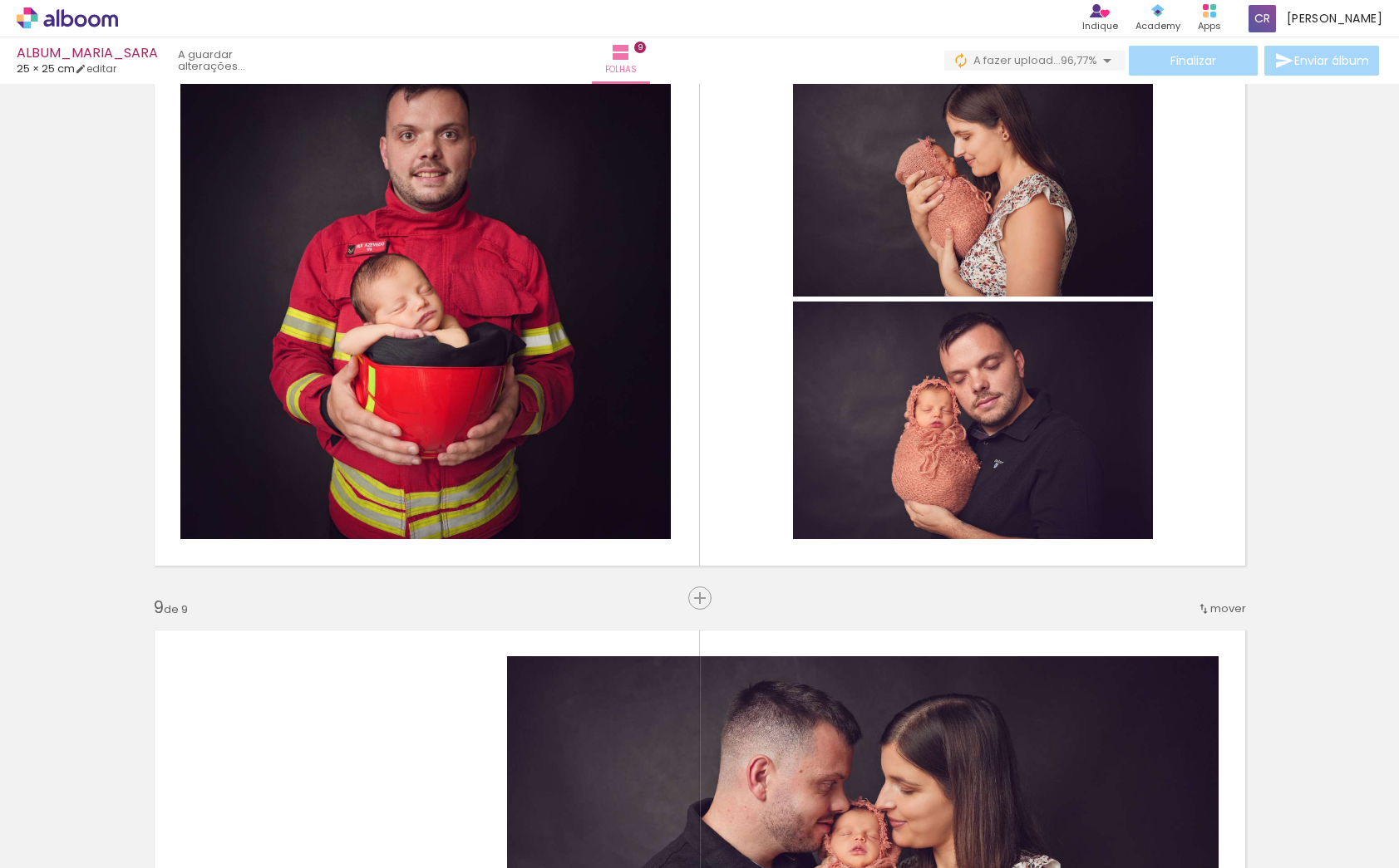
scroll to position [3987, 0]
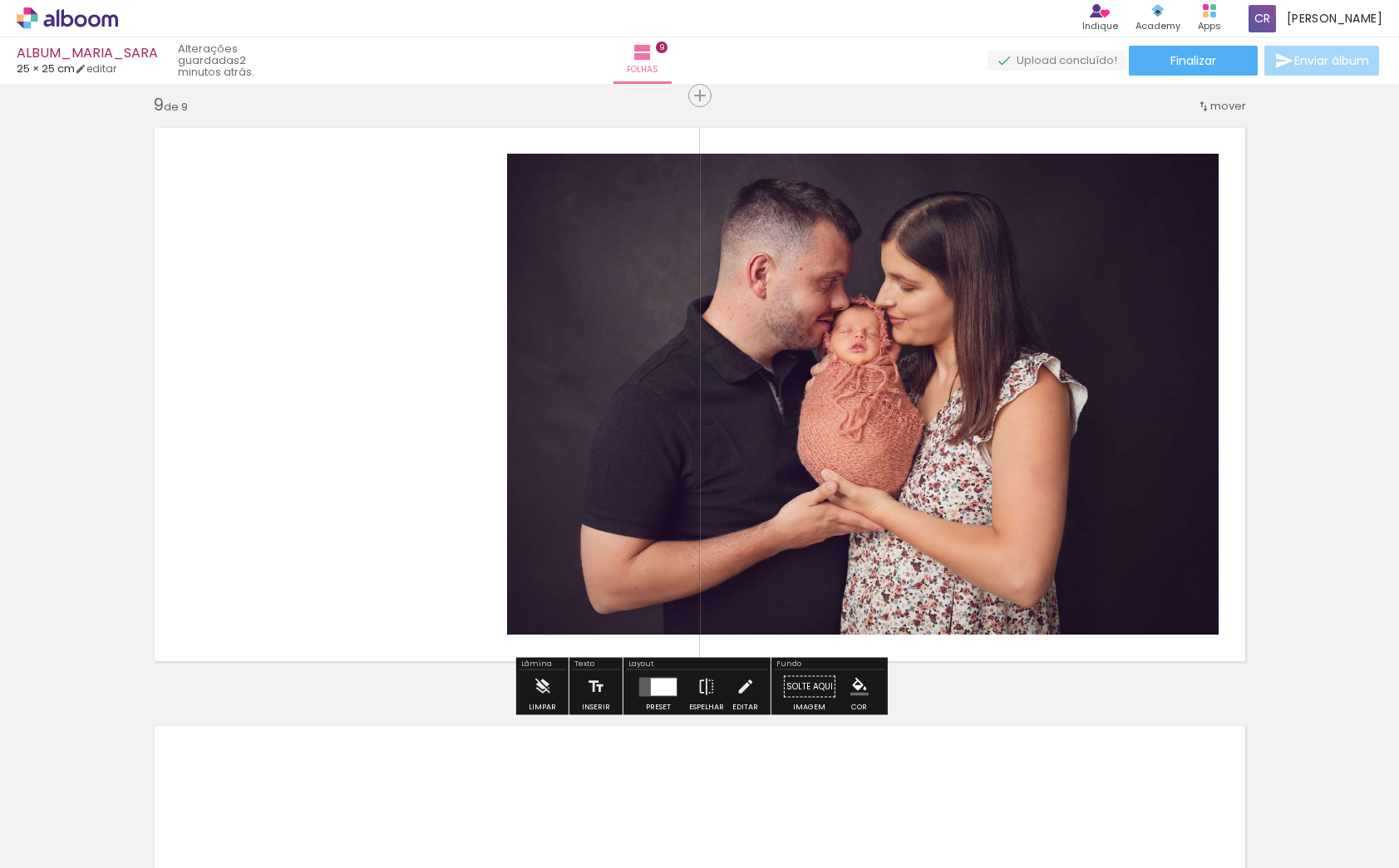
scroll to position [4804, 0]
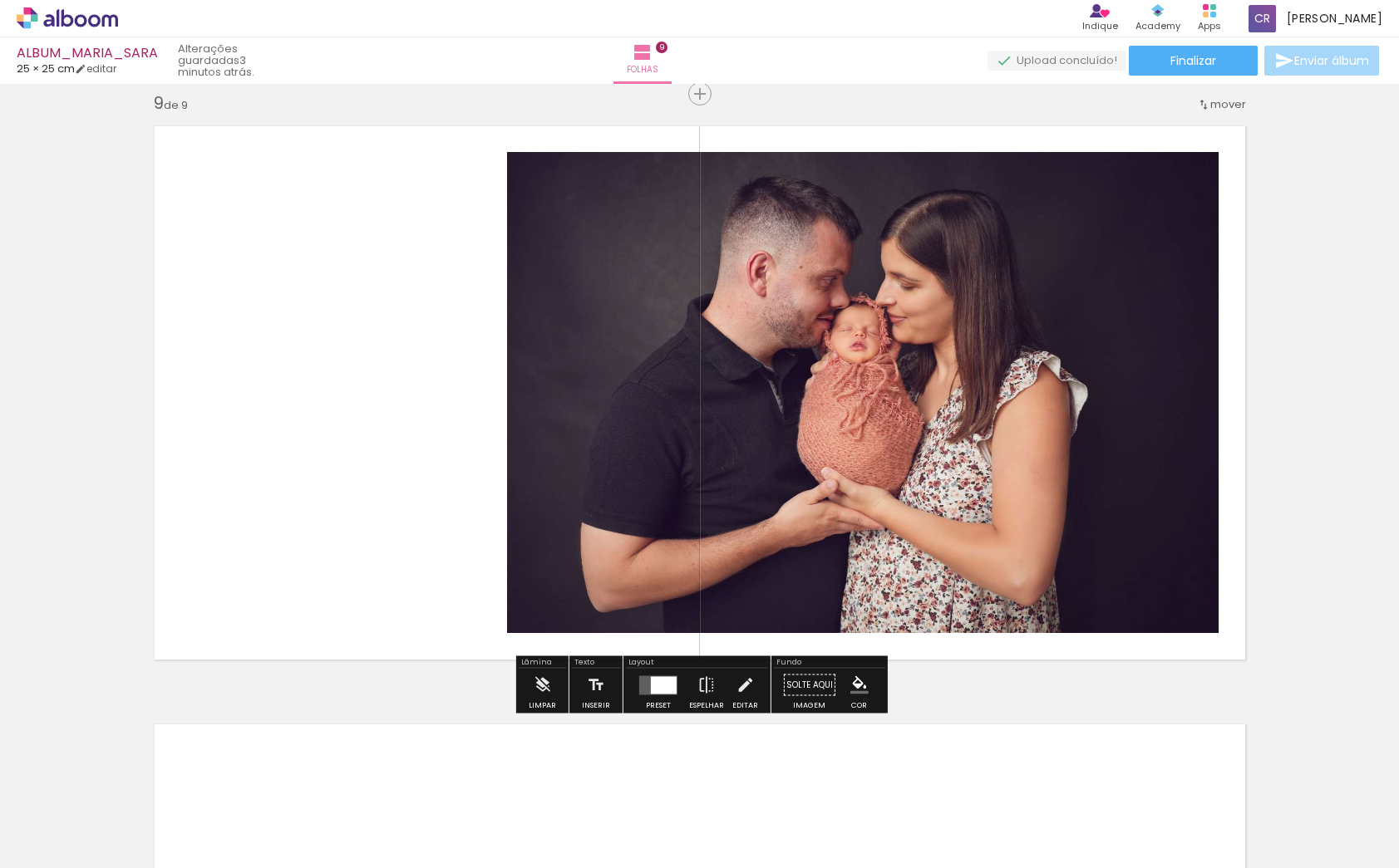
click at [729, 688] on paper-button "Editar" at bounding box center [745, 690] width 34 height 42
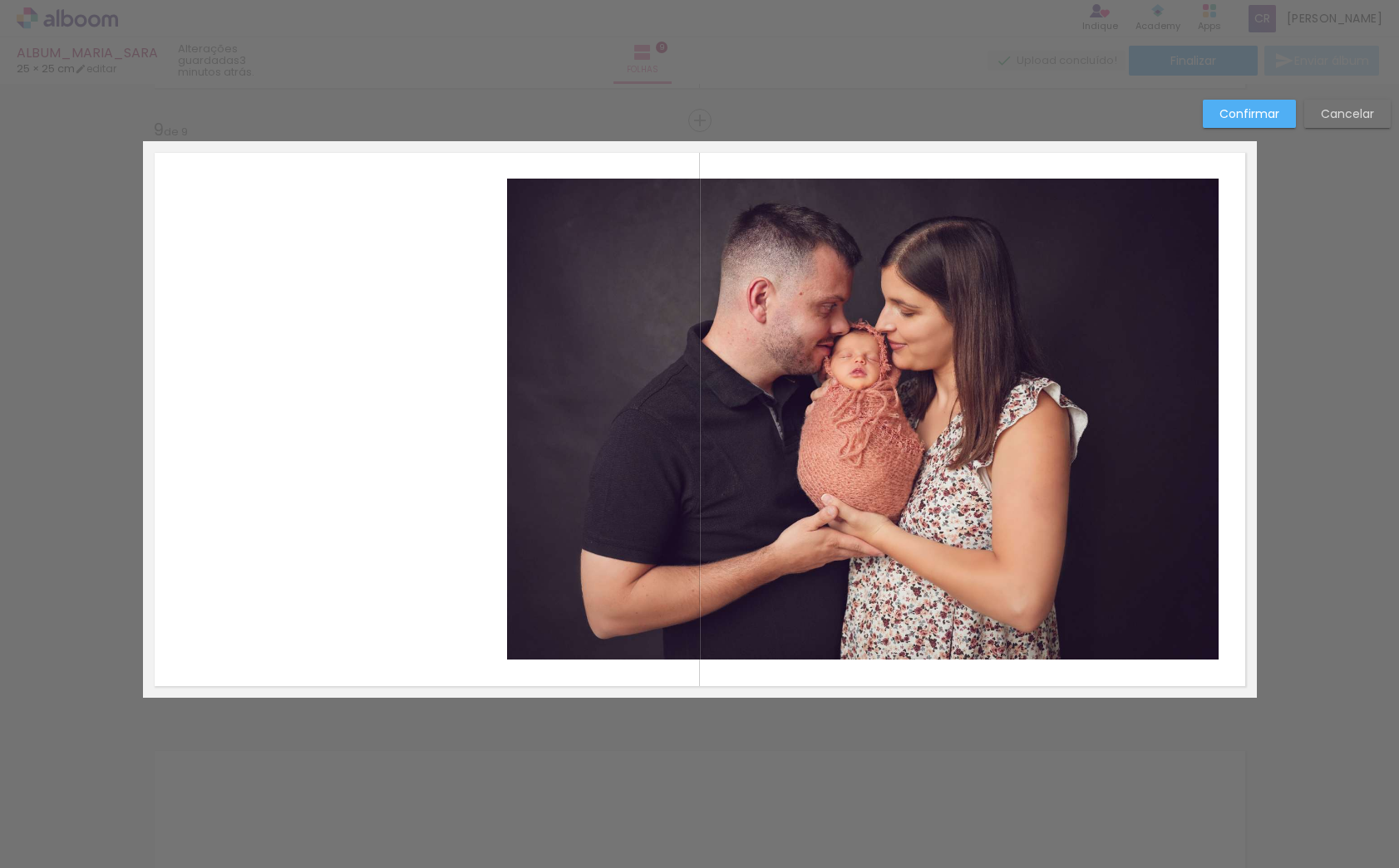
scroll to position [4773, 0]
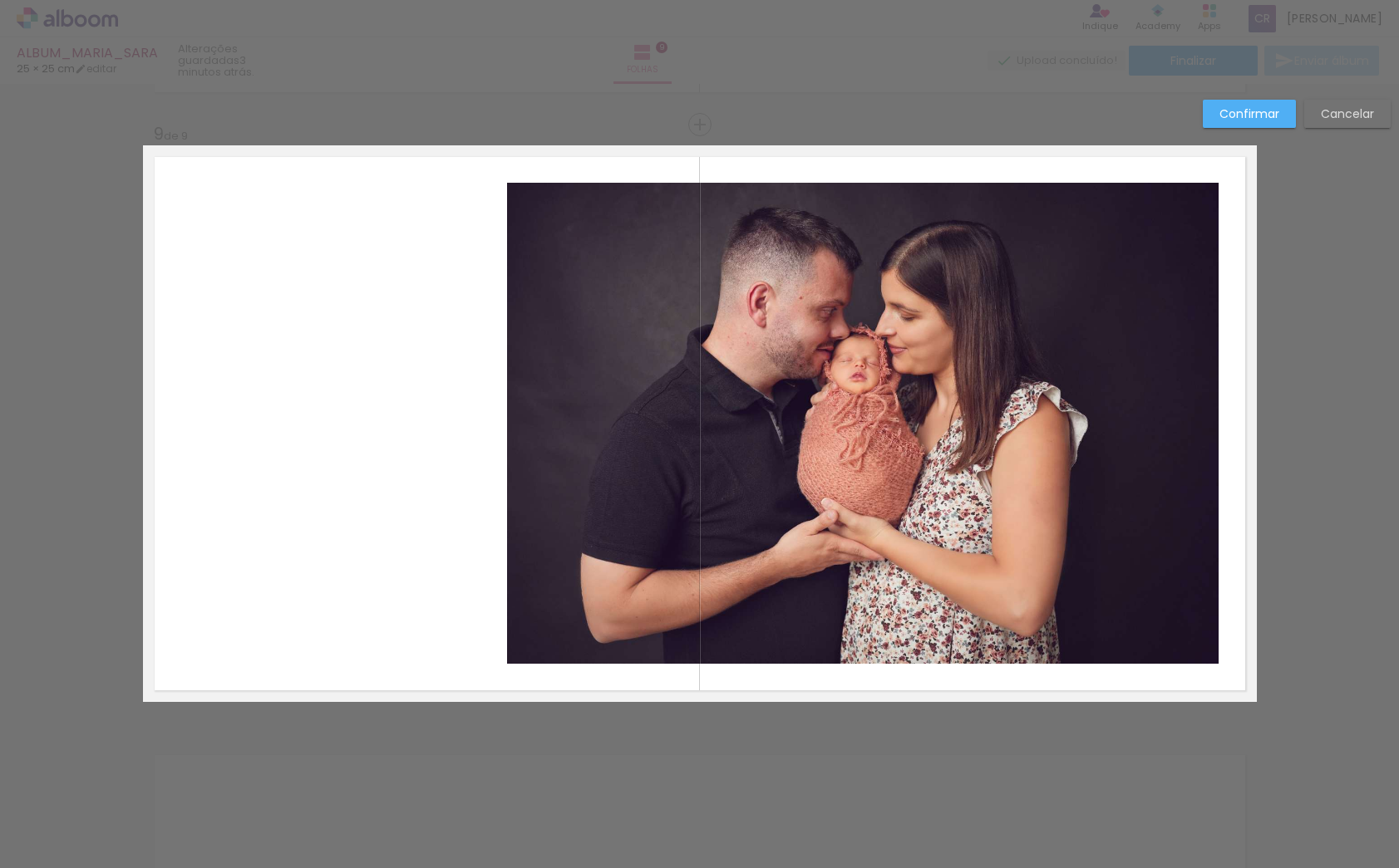
click at [0, 0] on slot "Cancelar" at bounding box center [0, 0] width 0 height 0
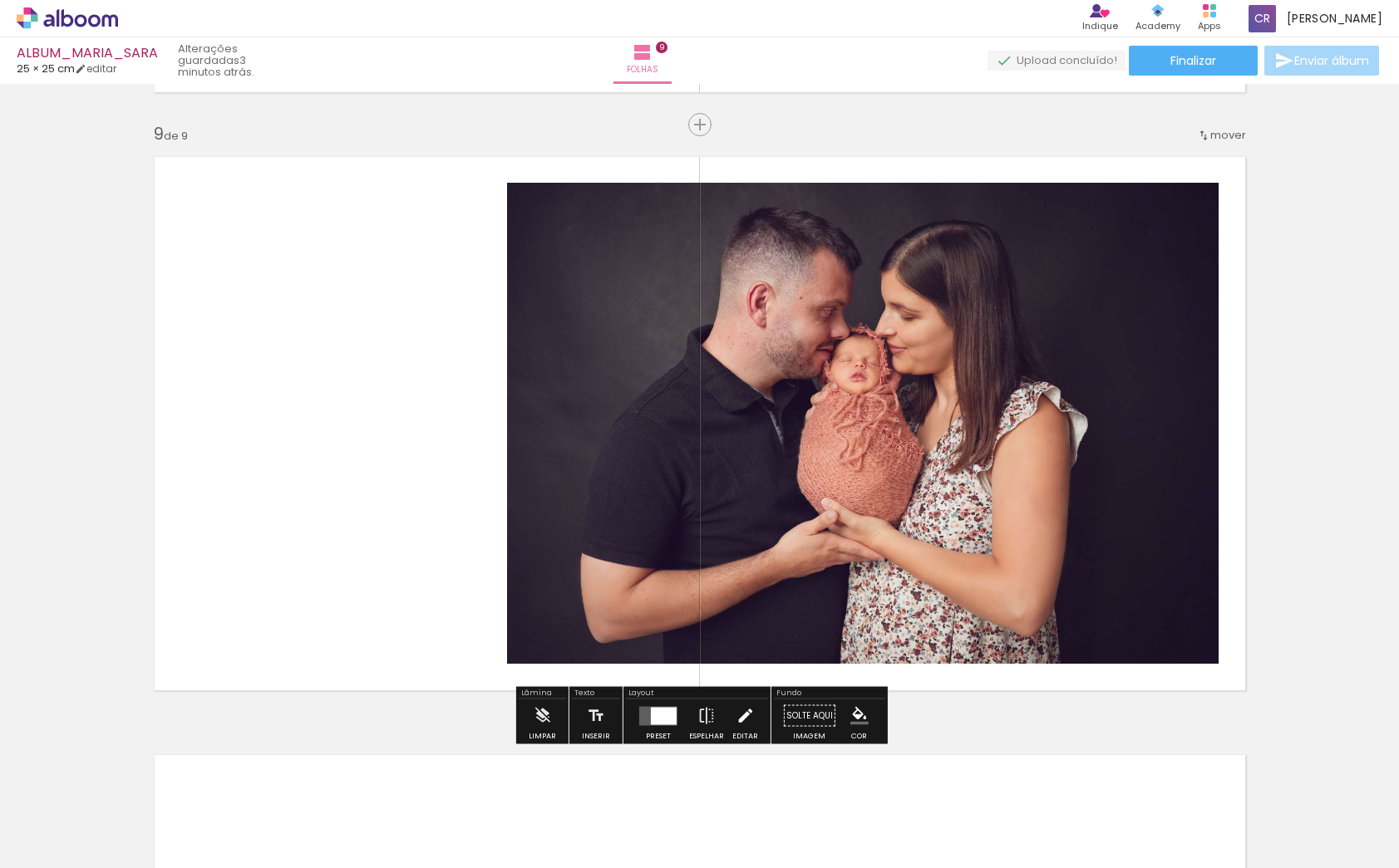
click at [736, 718] on iron-icon at bounding box center [745, 717] width 18 height 33
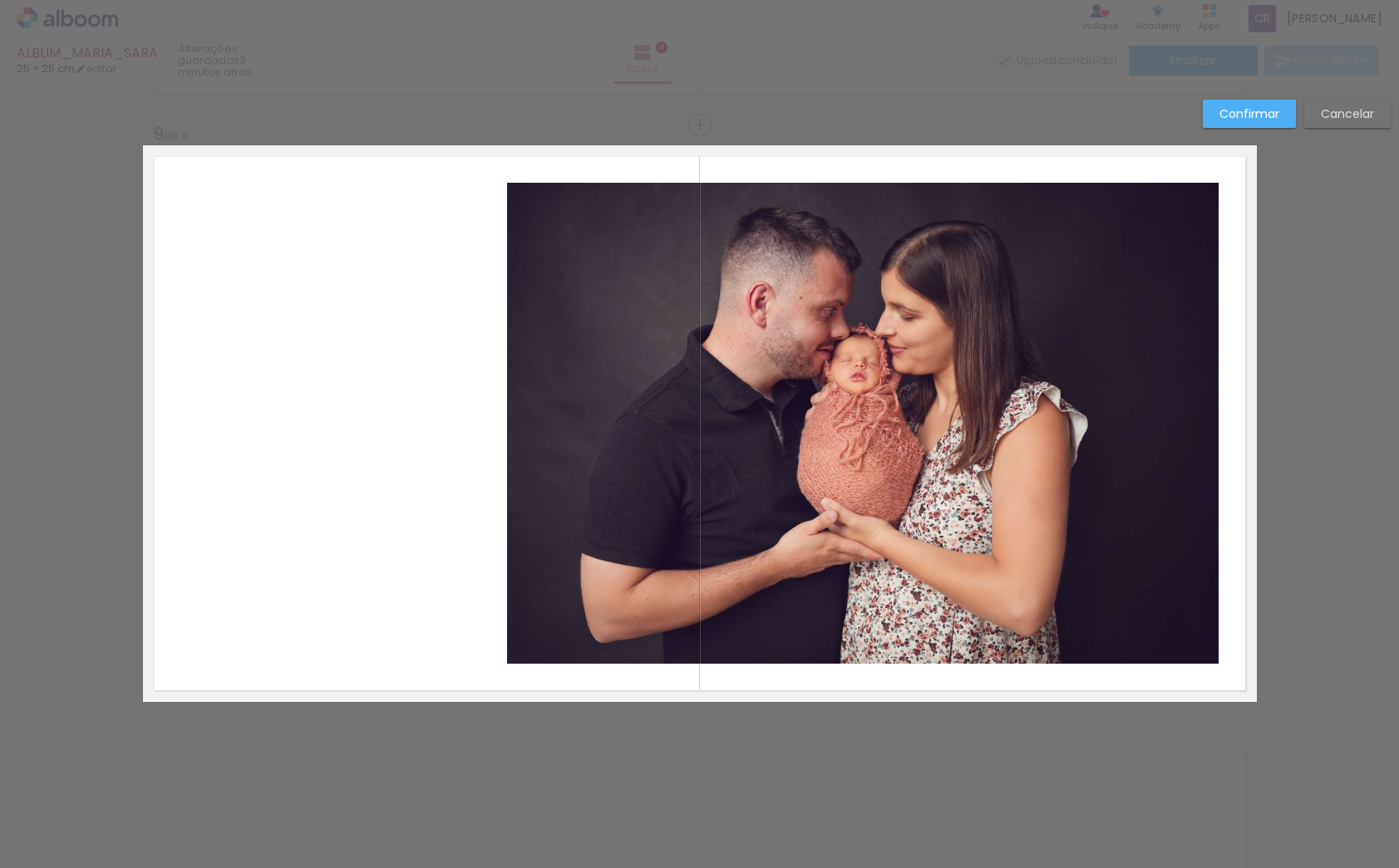
drag, startPoint x: 208, startPoint y: 227, endPoint x: 233, endPoint y: 261, distance: 42.2
click at [230, 259] on div at bounding box center [426, 423] width 492 height 481
click at [0, 0] on slot "Cancelar" at bounding box center [0, 0] width 0 height 0
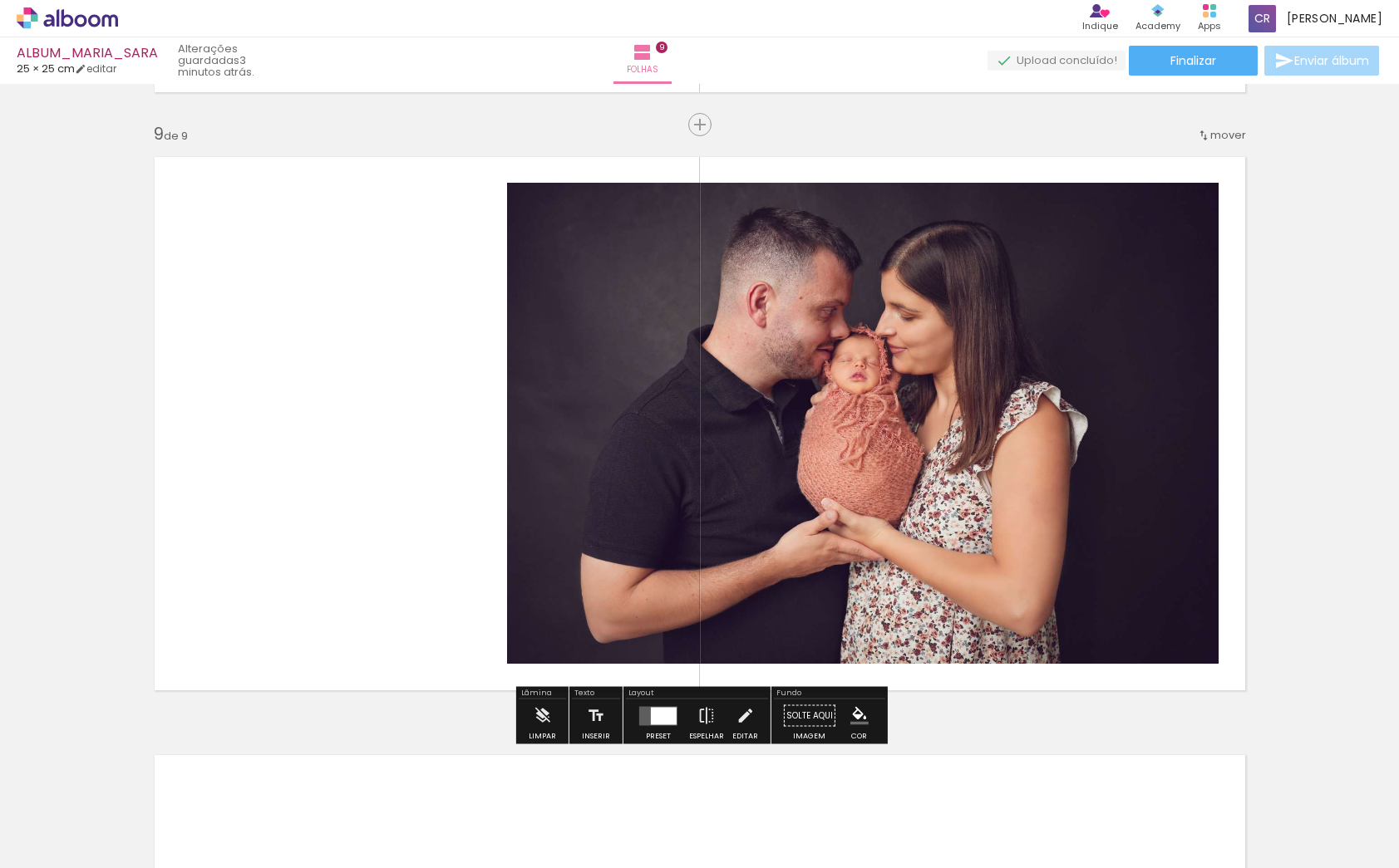
click at [75, 844] on span "Adicionar Fotos" at bounding box center [59, 846] width 50 height 18
click at [0, 0] on input "file" at bounding box center [0, 0] width 0 height 0
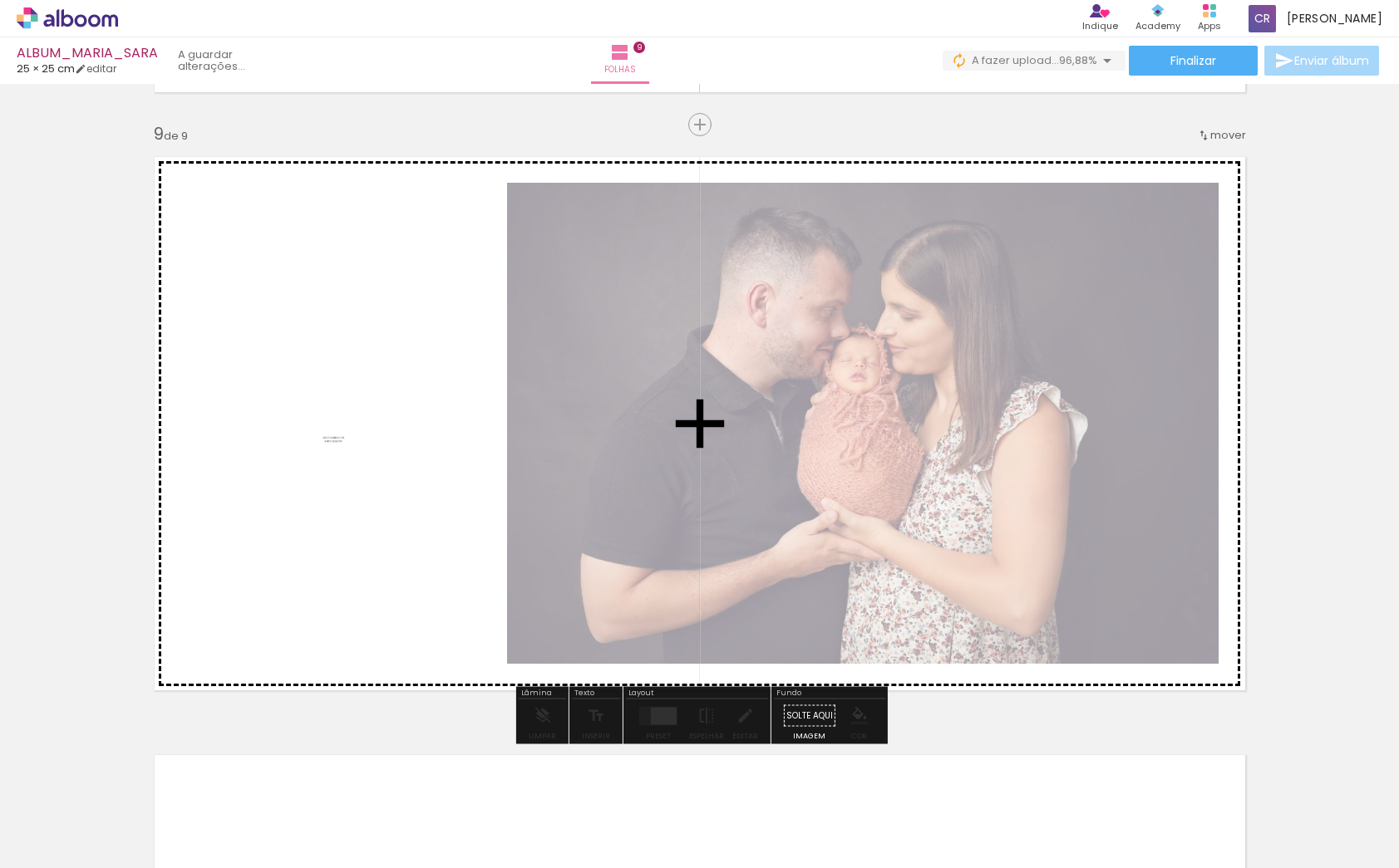
click at [368, 452] on quentale-workspace at bounding box center [700, 434] width 1399 height 868
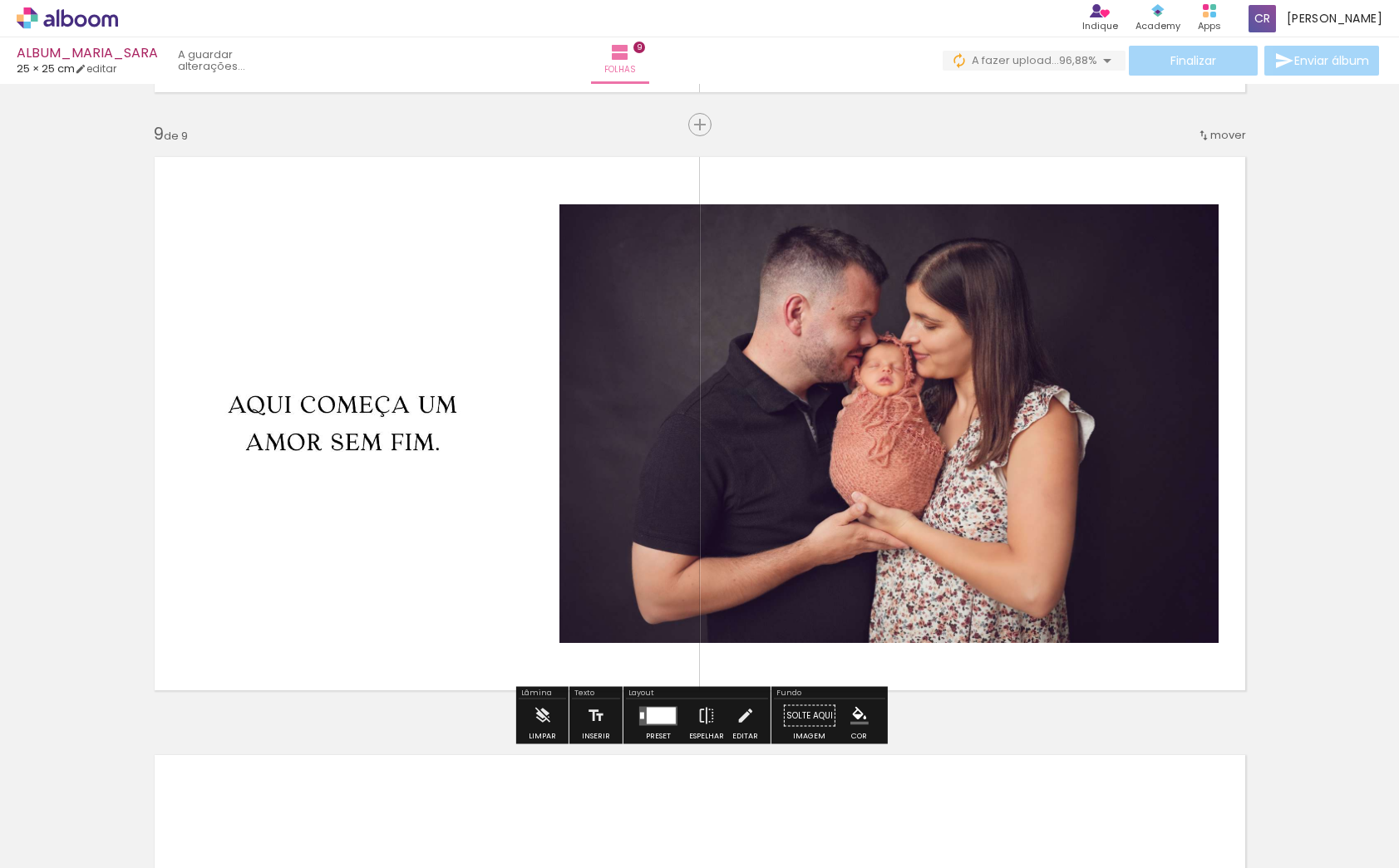
click at [387, 440] on div at bounding box center [343, 423] width 324 height 810
click at [387, 417] on quentale-photo at bounding box center [343, 423] width 324 height 481
click at [739, 719] on iron-icon at bounding box center [745, 717] width 18 height 33
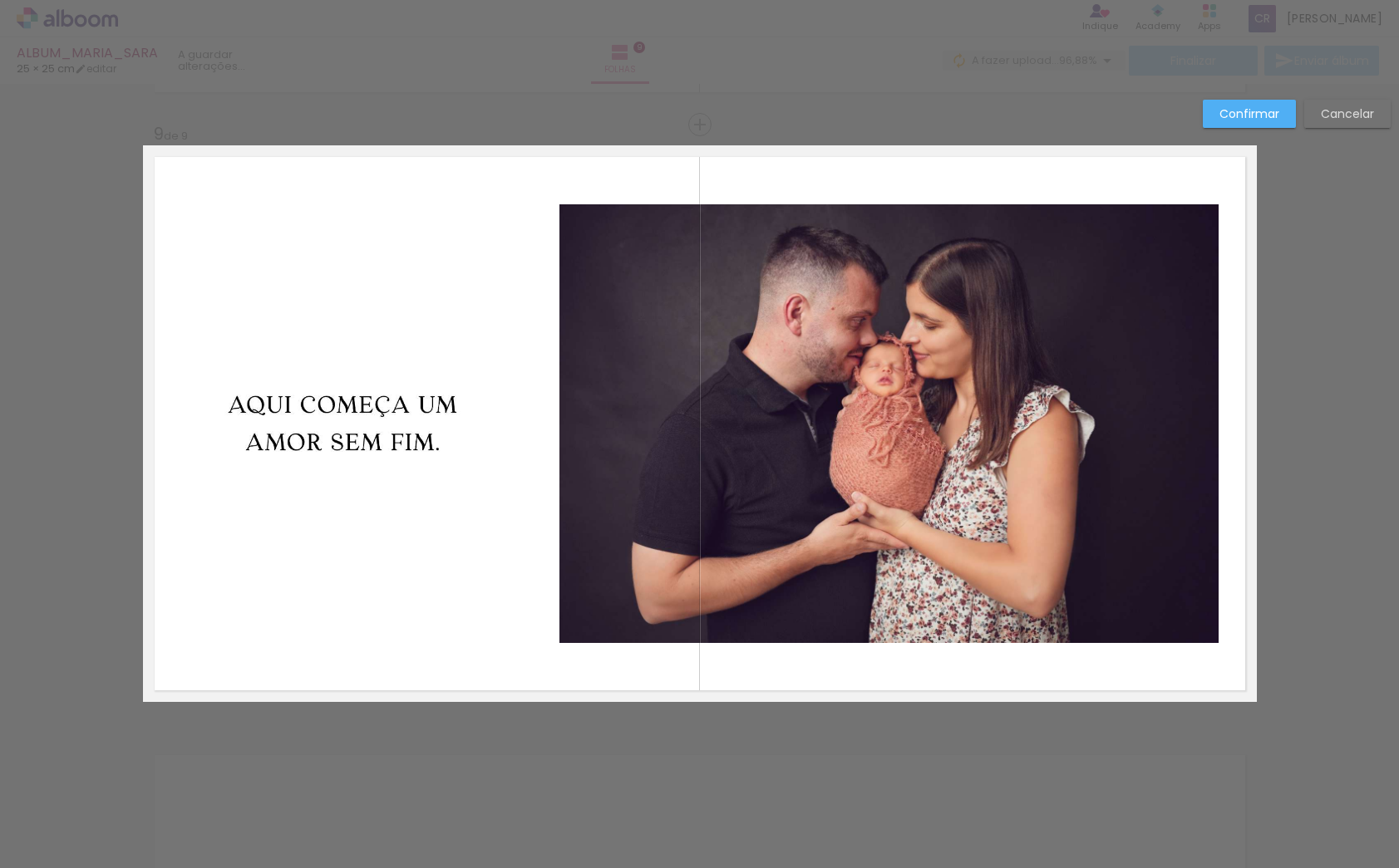
click at [406, 467] on quentale-photo at bounding box center [343, 423] width 324 height 481
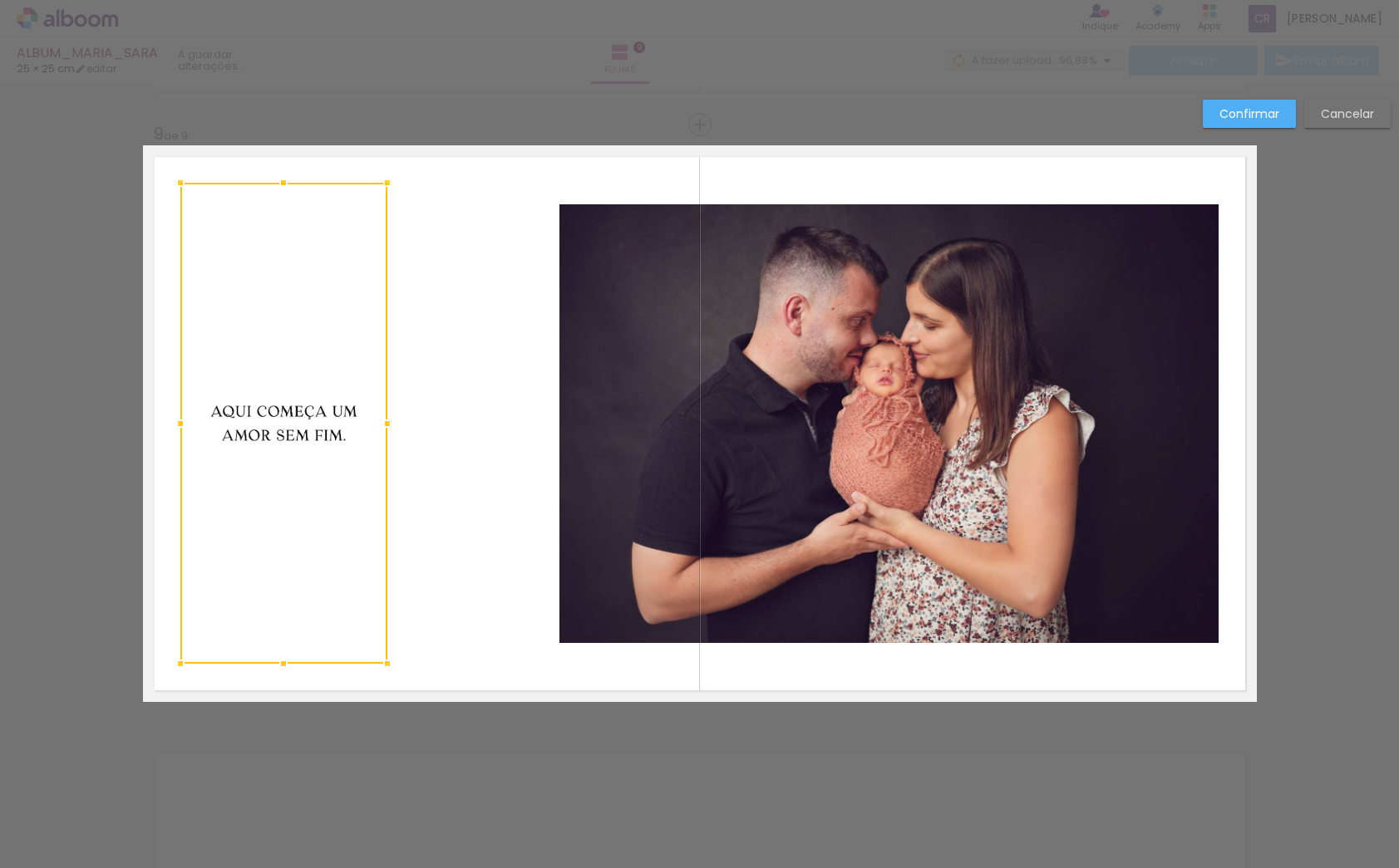
drag, startPoint x: 500, startPoint y: 426, endPoint x: 350, endPoint y: 441, distance: 150.7
click at [383, 435] on div at bounding box center [388, 424] width 33 height 33
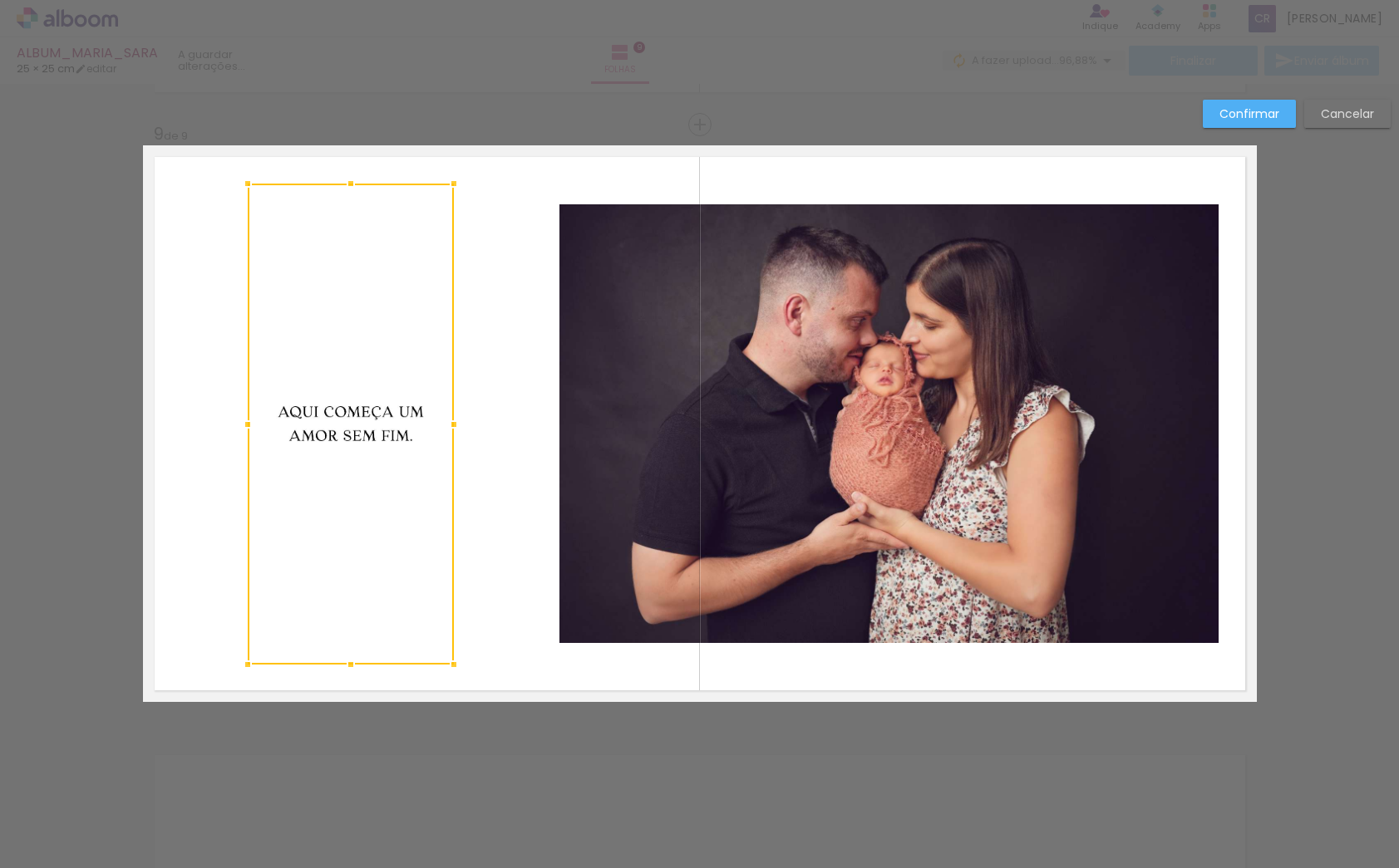
drag, startPoint x: 281, startPoint y: 462, endPoint x: 349, endPoint y: 460, distance: 68.0
click at [349, 460] on div at bounding box center [351, 424] width 206 height 481
drag, startPoint x: 350, startPoint y: 663, endPoint x: 379, endPoint y: 428, distance: 236.8
click at [350, 650] on div at bounding box center [351, 646] width 33 height 33
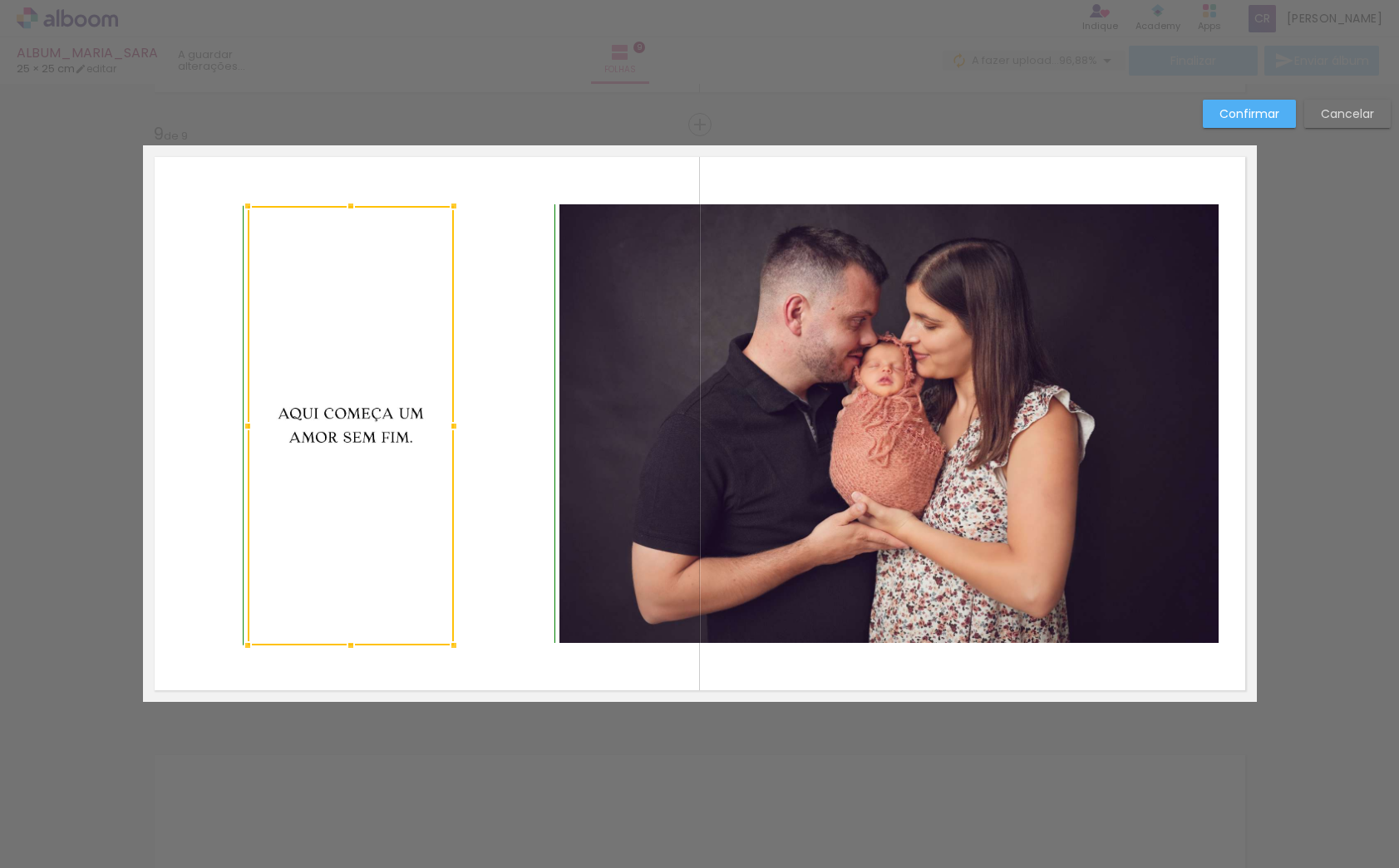
drag, startPoint x: 351, startPoint y: 188, endPoint x: 348, endPoint y: 208, distance: 20.2
click at [348, 208] on div at bounding box center [351, 206] width 33 height 33
click at [0, 0] on slot "Confirmar" at bounding box center [0, 0] width 0 height 0
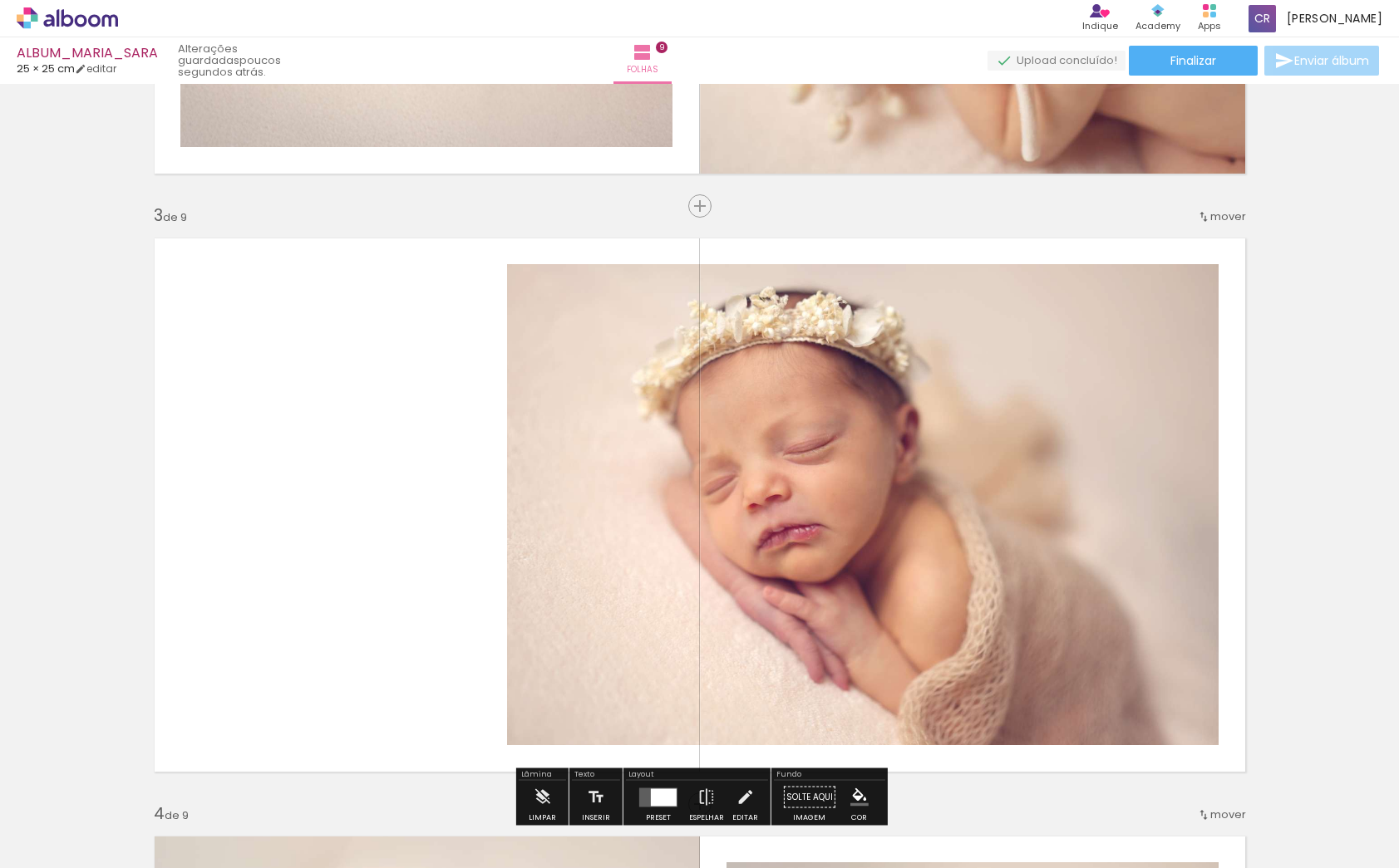
scroll to position [1100, 0]
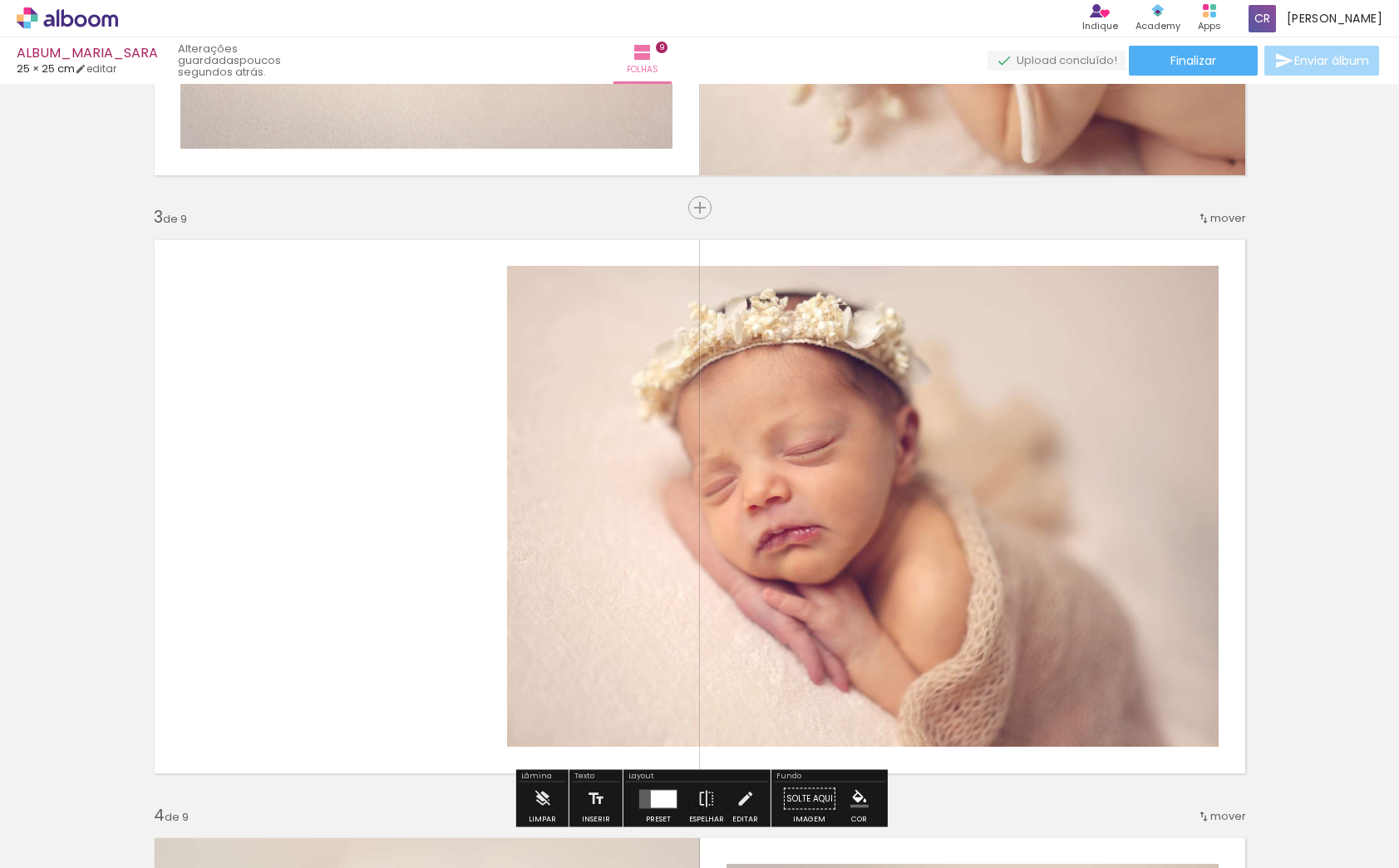
click at [407, 475] on quentale-layouter at bounding box center [700, 507] width 1114 height 557
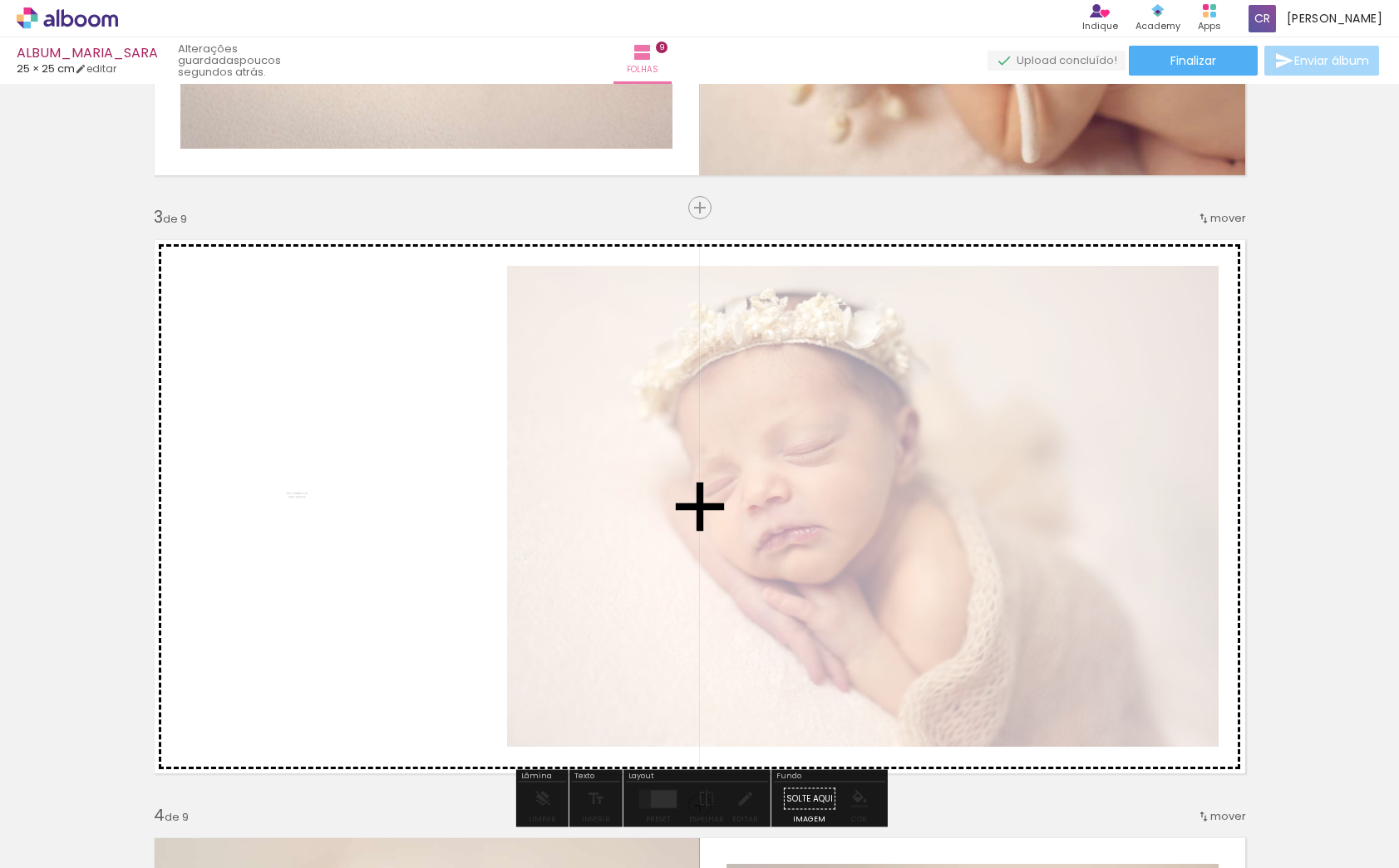
drag, startPoint x: 1129, startPoint y: 747, endPoint x: 332, endPoint y: 508, distance: 832.1
click at [332, 508] on quentale-workspace at bounding box center [700, 434] width 1399 height 868
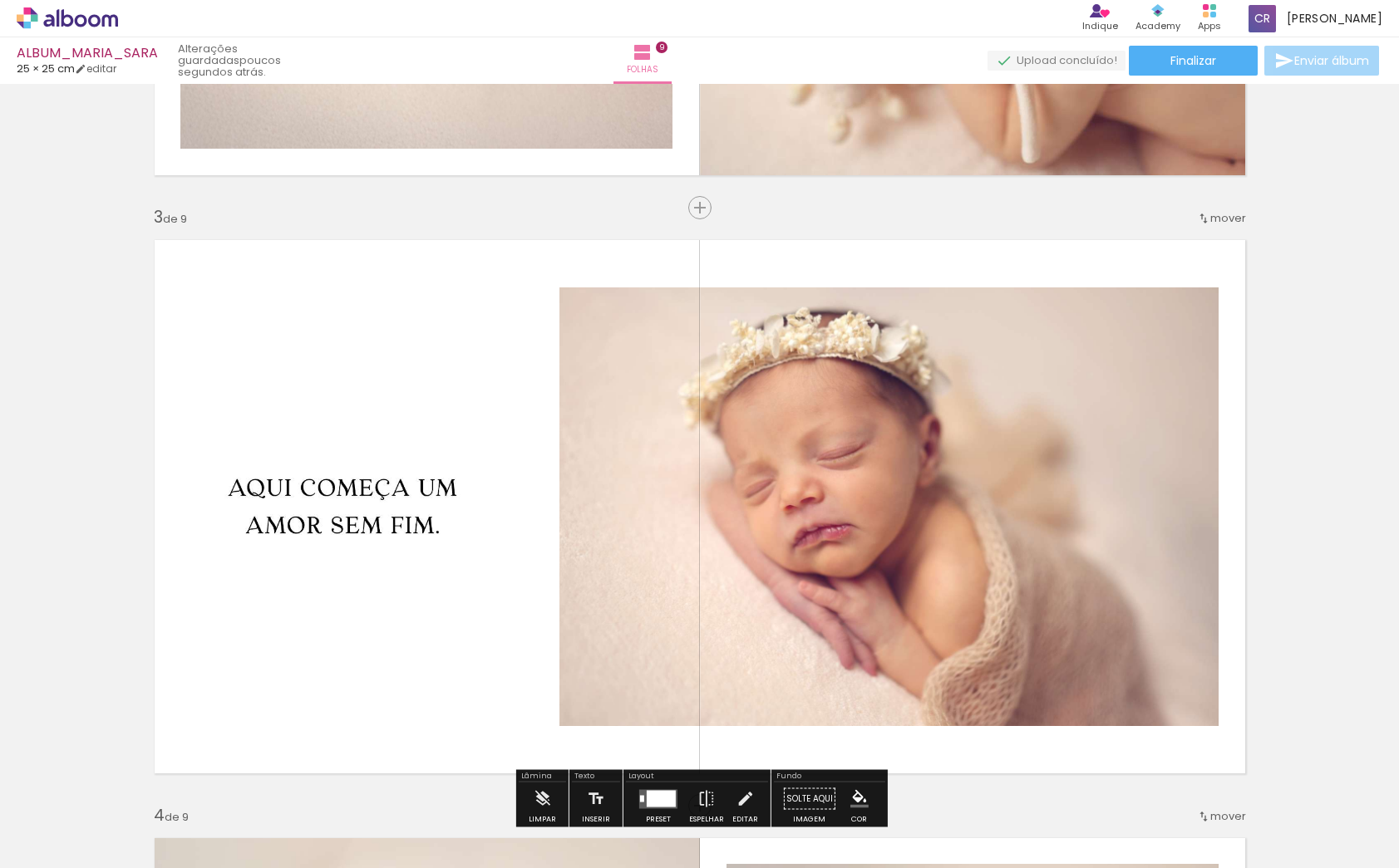
click at [387, 515] on quentale-photo at bounding box center [343, 506] width 324 height 481
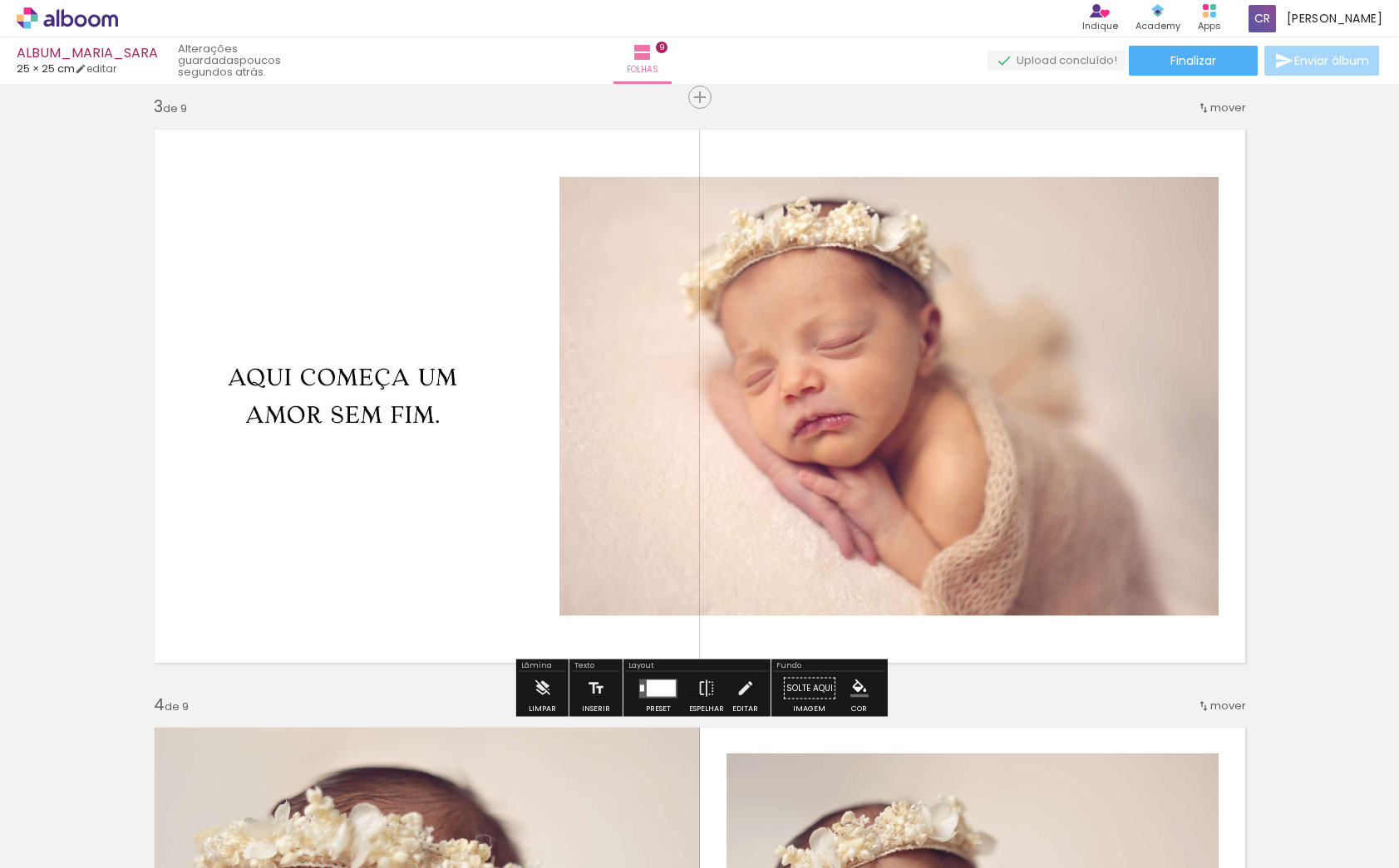
scroll to position [1252, 0]
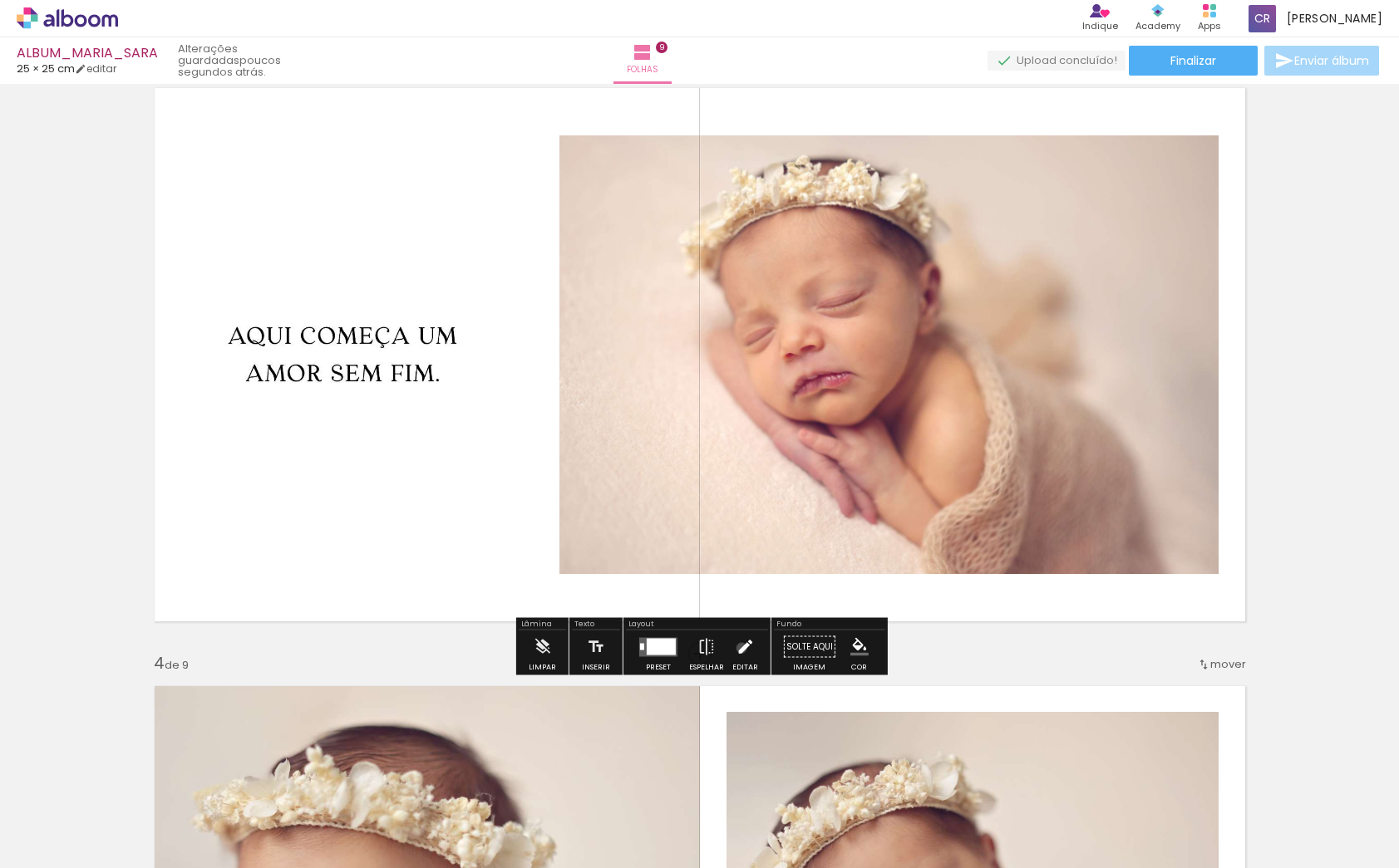
click at [738, 649] on iron-icon at bounding box center [745, 648] width 18 height 33
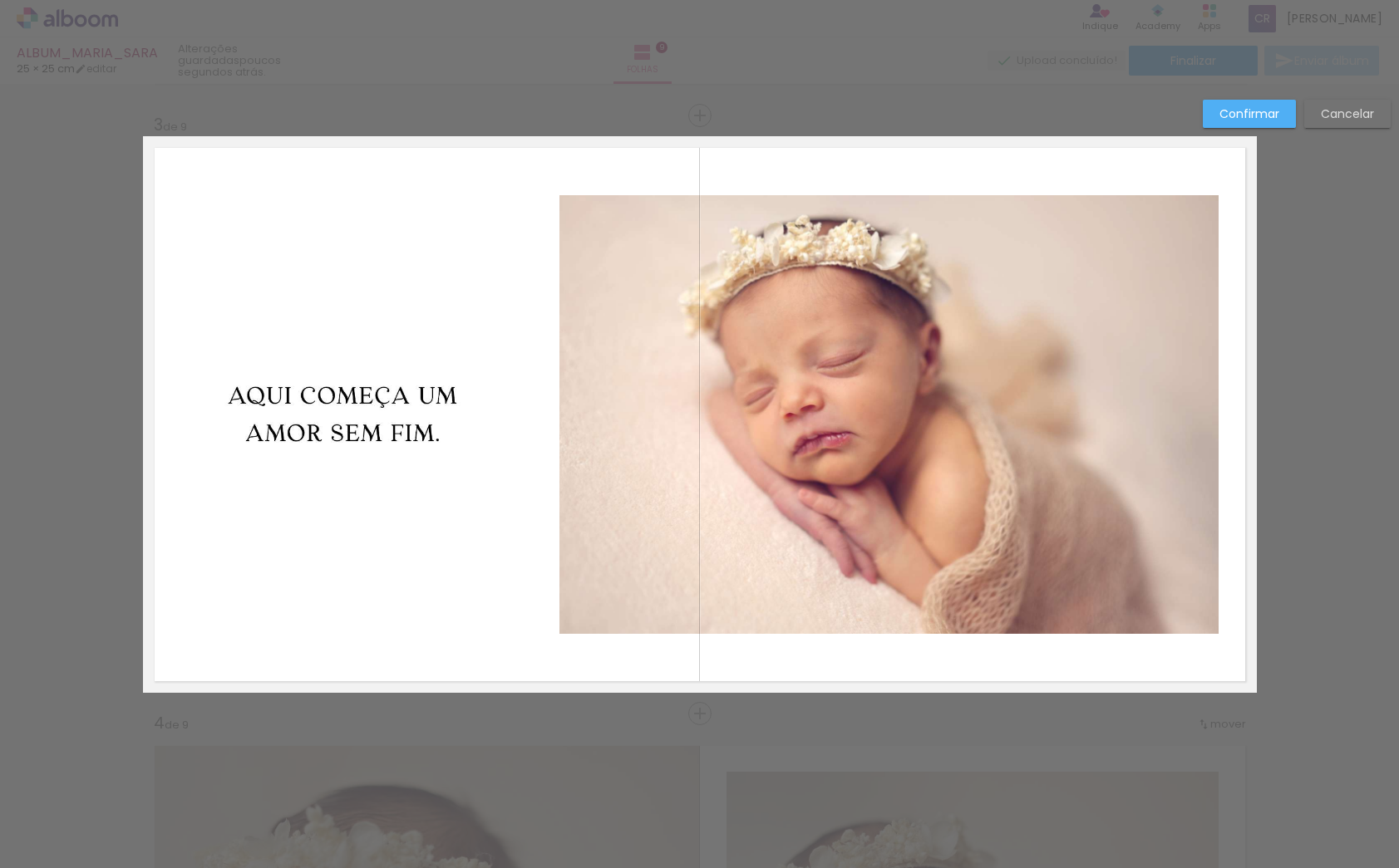
scroll to position [1183, 0]
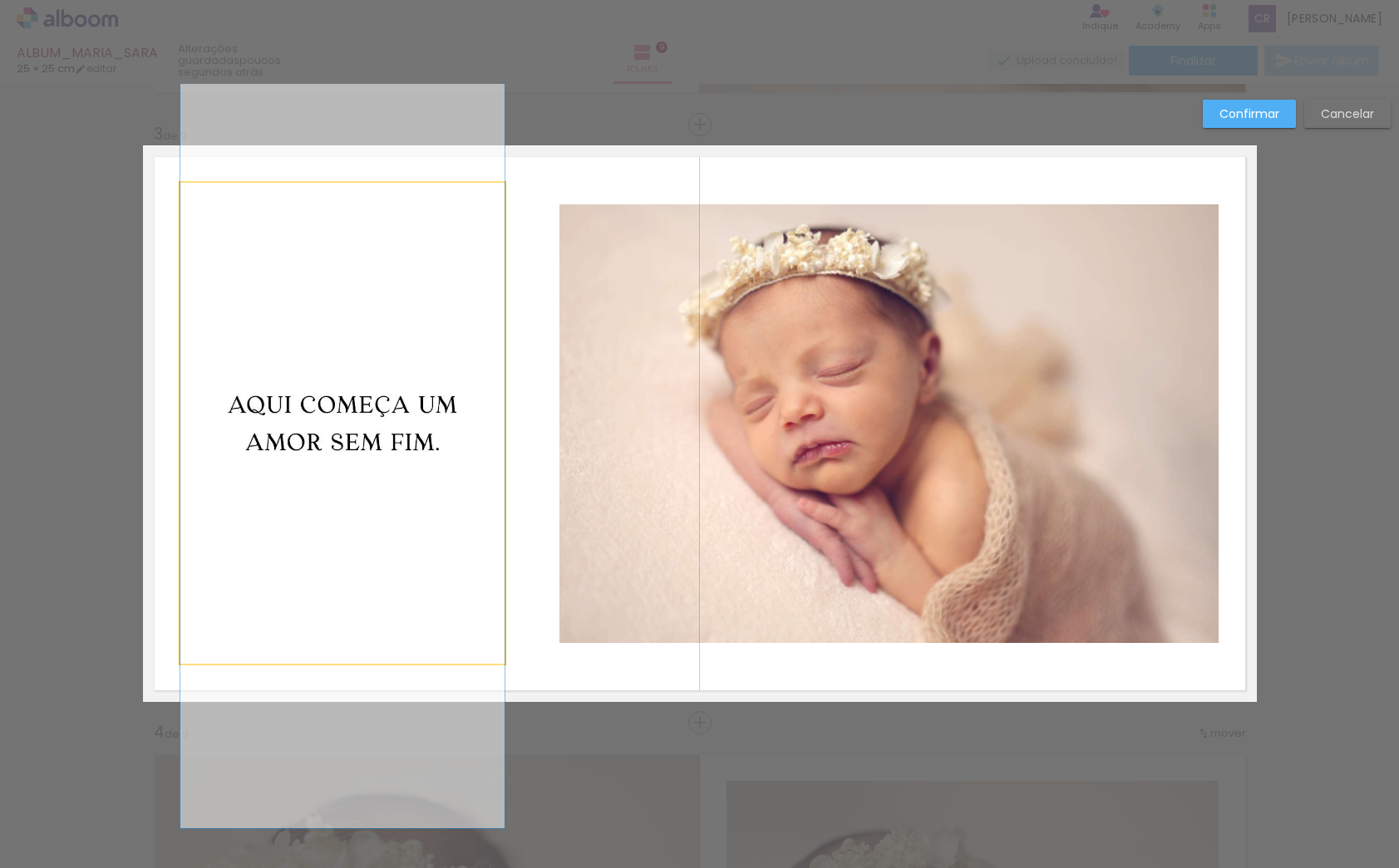
click at [429, 417] on album-spread "3 de 9" at bounding box center [700, 424] width 1114 height 557
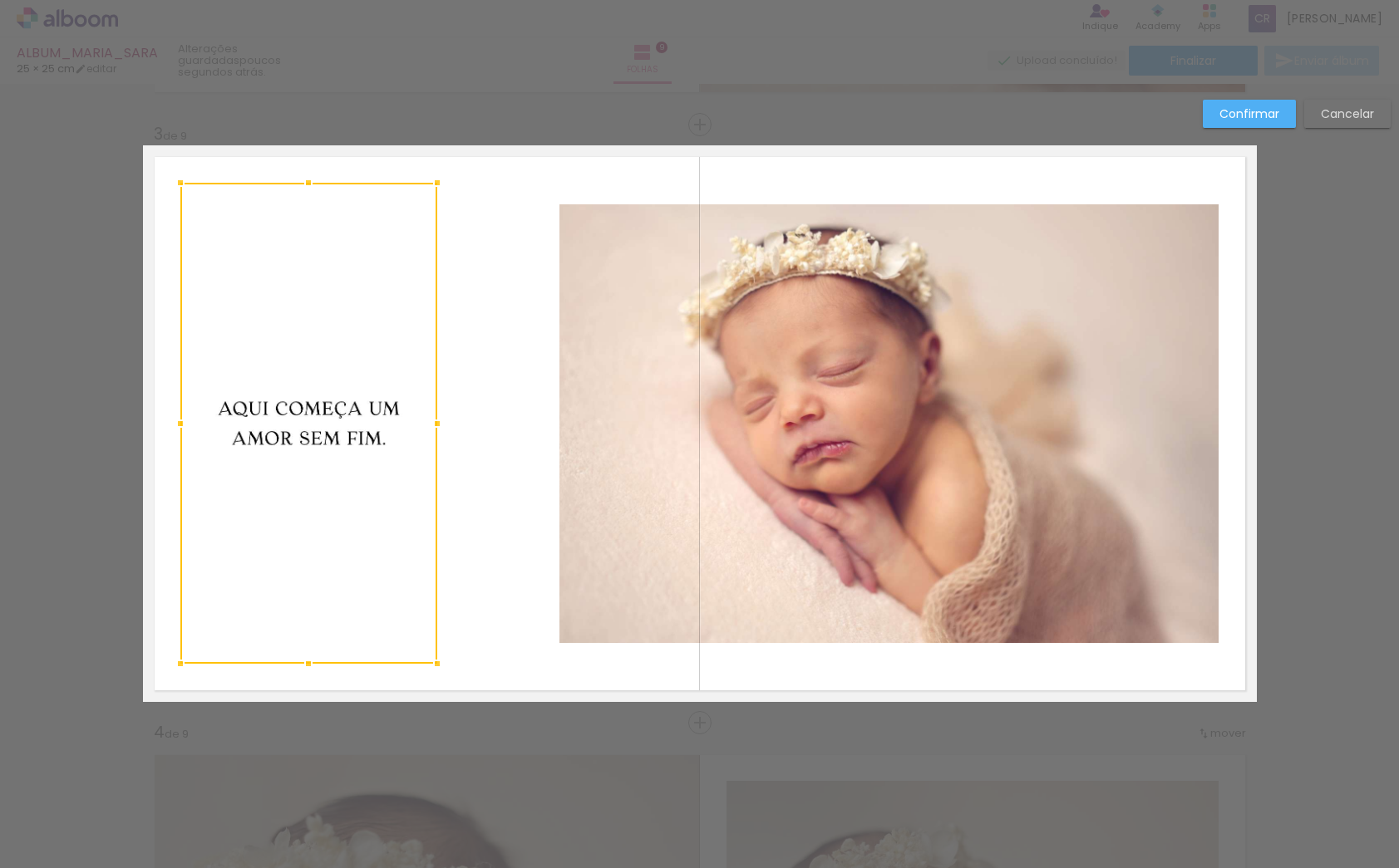
drag, startPoint x: 498, startPoint y: 422, endPoint x: 353, endPoint y: 432, distance: 145.3
click at [431, 430] on div at bounding box center [437, 424] width 33 height 33
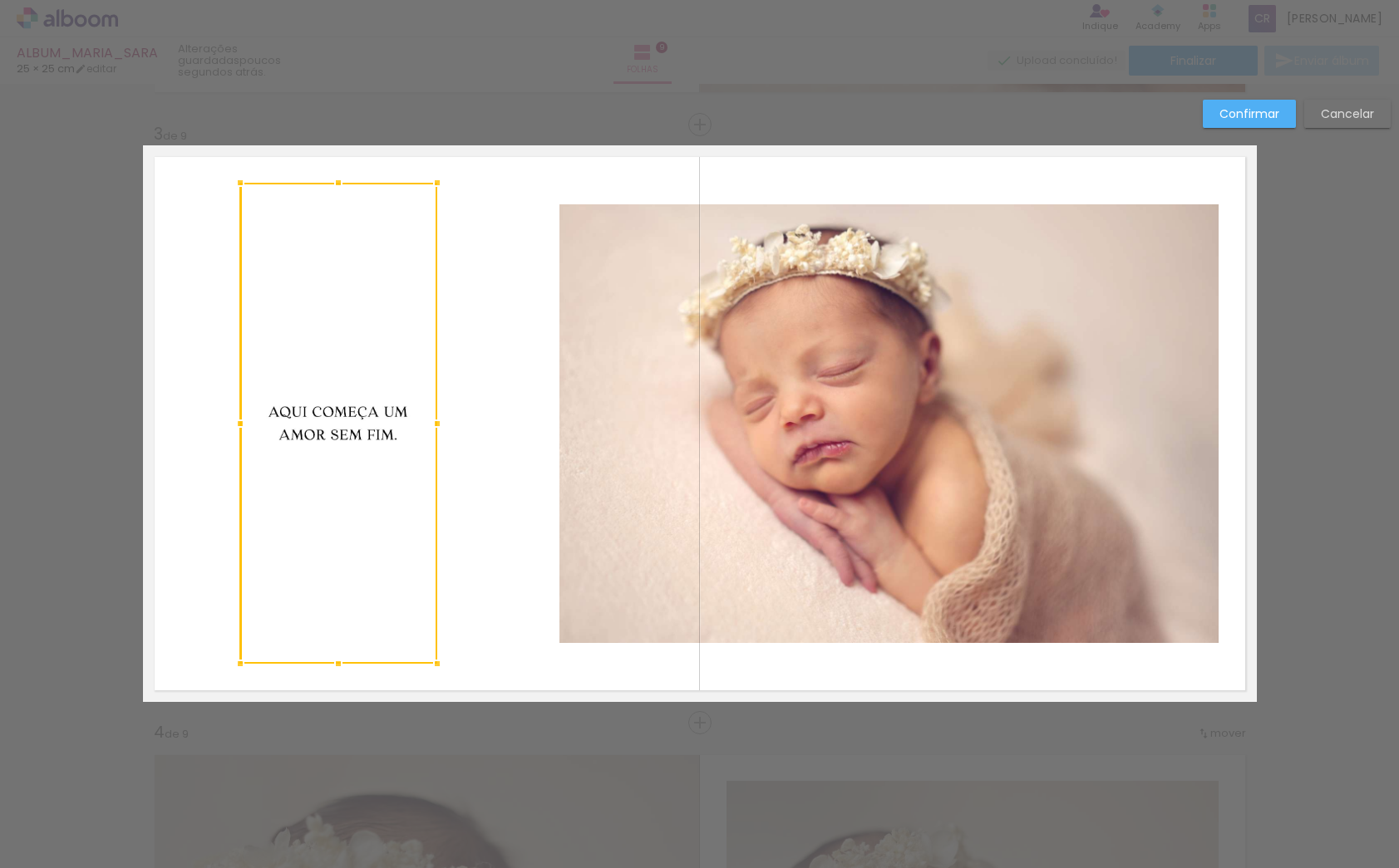
drag, startPoint x: 192, startPoint y: 426, endPoint x: 302, endPoint y: 342, distance: 138.4
click at [243, 430] on div at bounding box center [240, 424] width 33 height 33
drag, startPoint x: 336, startPoint y: 185, endPoint x: 340, endPoint y: 332, distance: 147.1
click at [335, 207] on div at bounding box center [339, 205] width 33 height 33
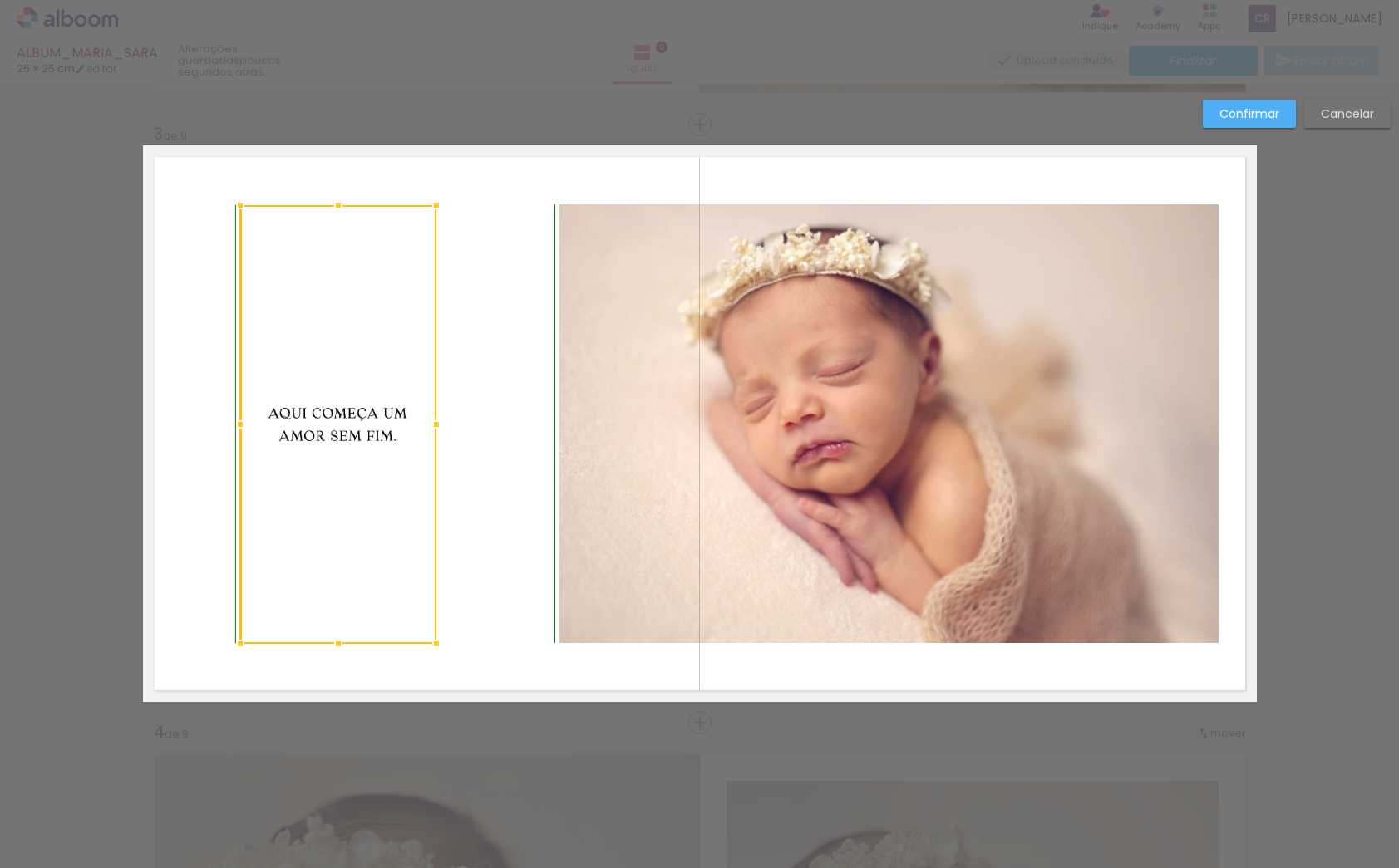
drag, startPoint x: 336, startPoint y: 660, endPoint x: 344, endPoint y: 639, distance: 22.5
click at [339, 646] on div at bounding box center [339, 644] width 33 height 33
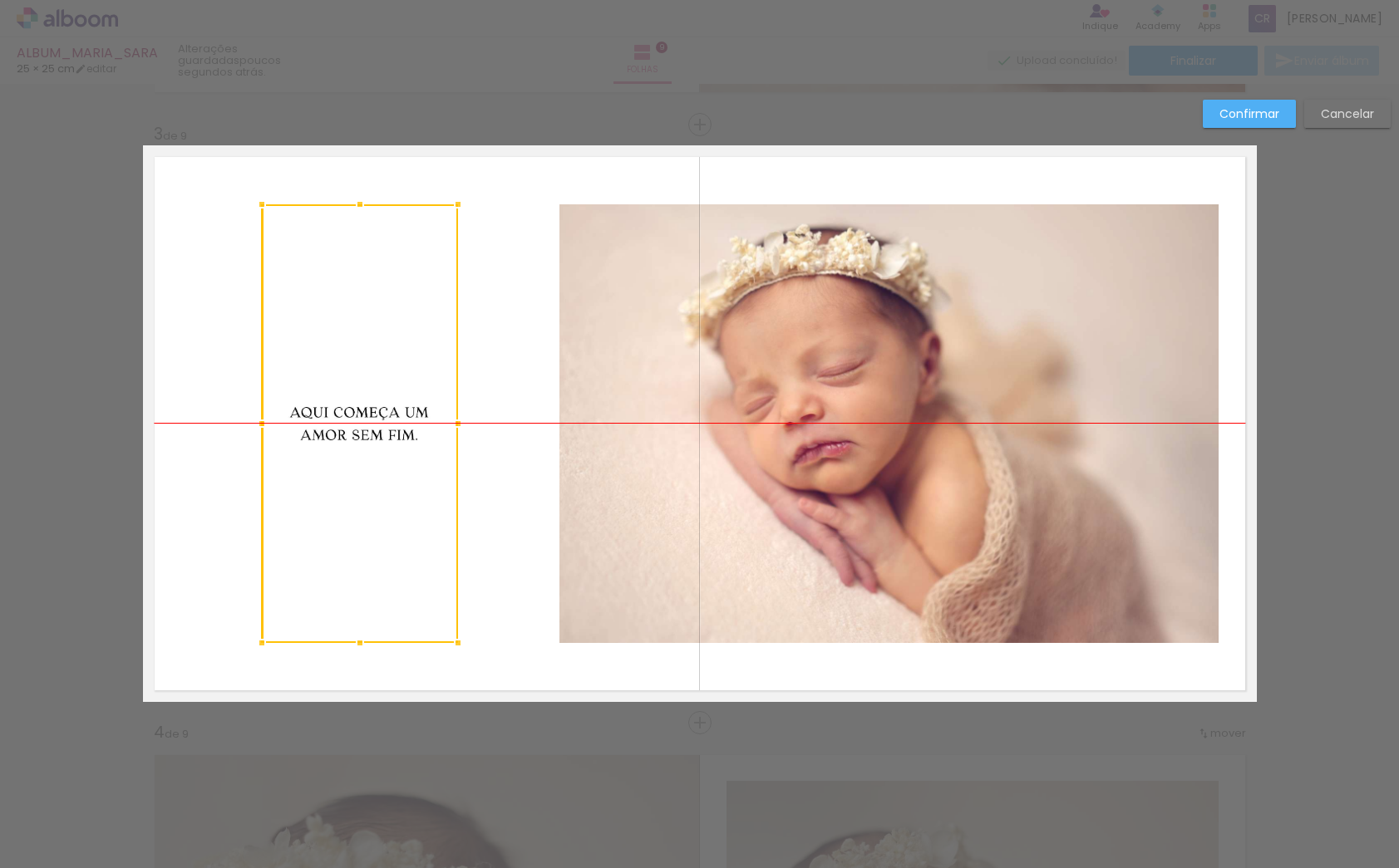
drag, startPoint x: 344, startPoint y: 427, endPoint x: 380, endPoint y: 424, distance: 36.1
click at [364, 426] on div at bounding box center [360, 424] width 196 height 439
click at [523, 190] on quentale-layouter at bounding box center [700, 424] width 1114 height 557
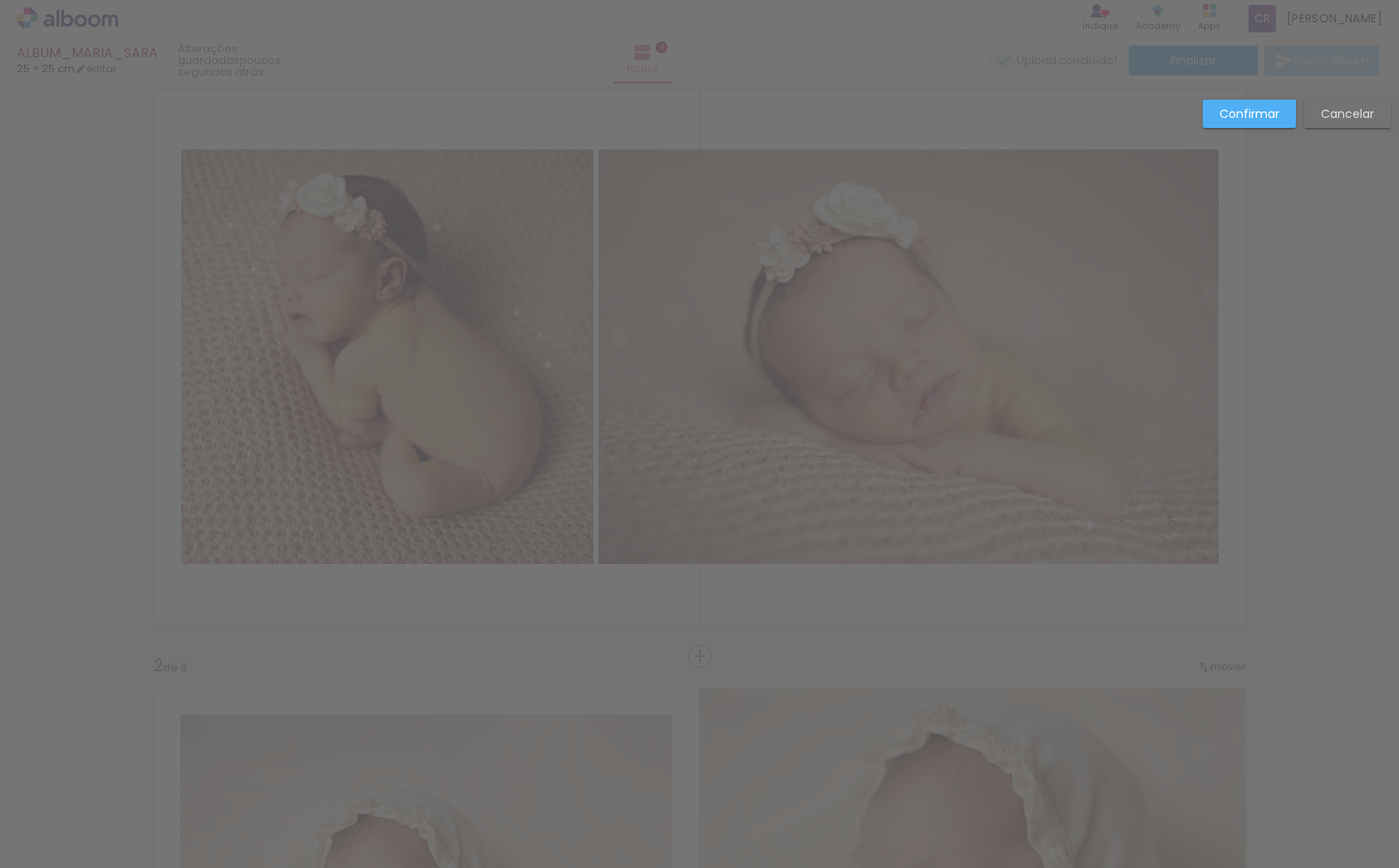
scroll to position [0, 0]
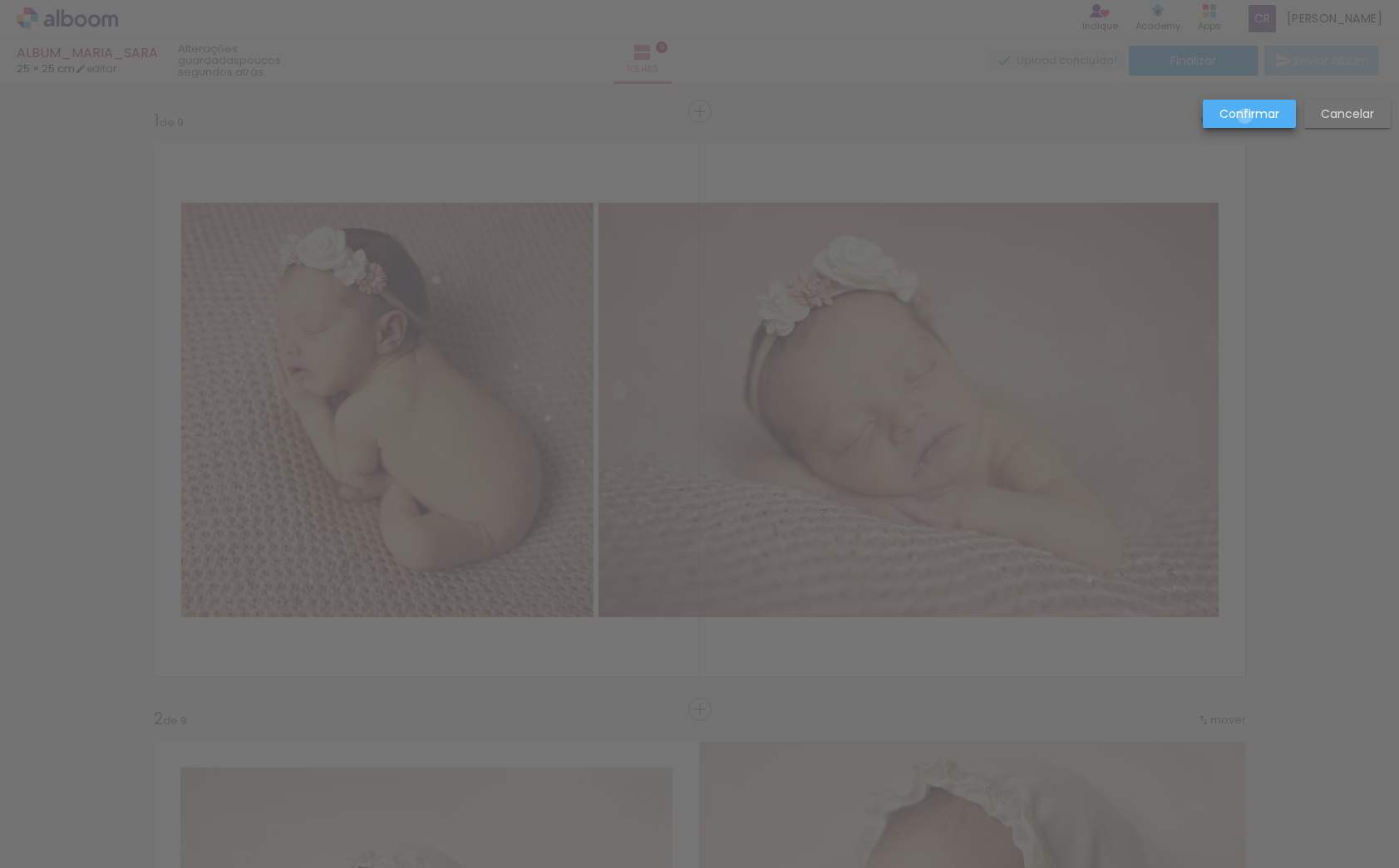
click at [0, 0] on slot "Confirmar" at bounding box center [0, 0] width 0 height 0
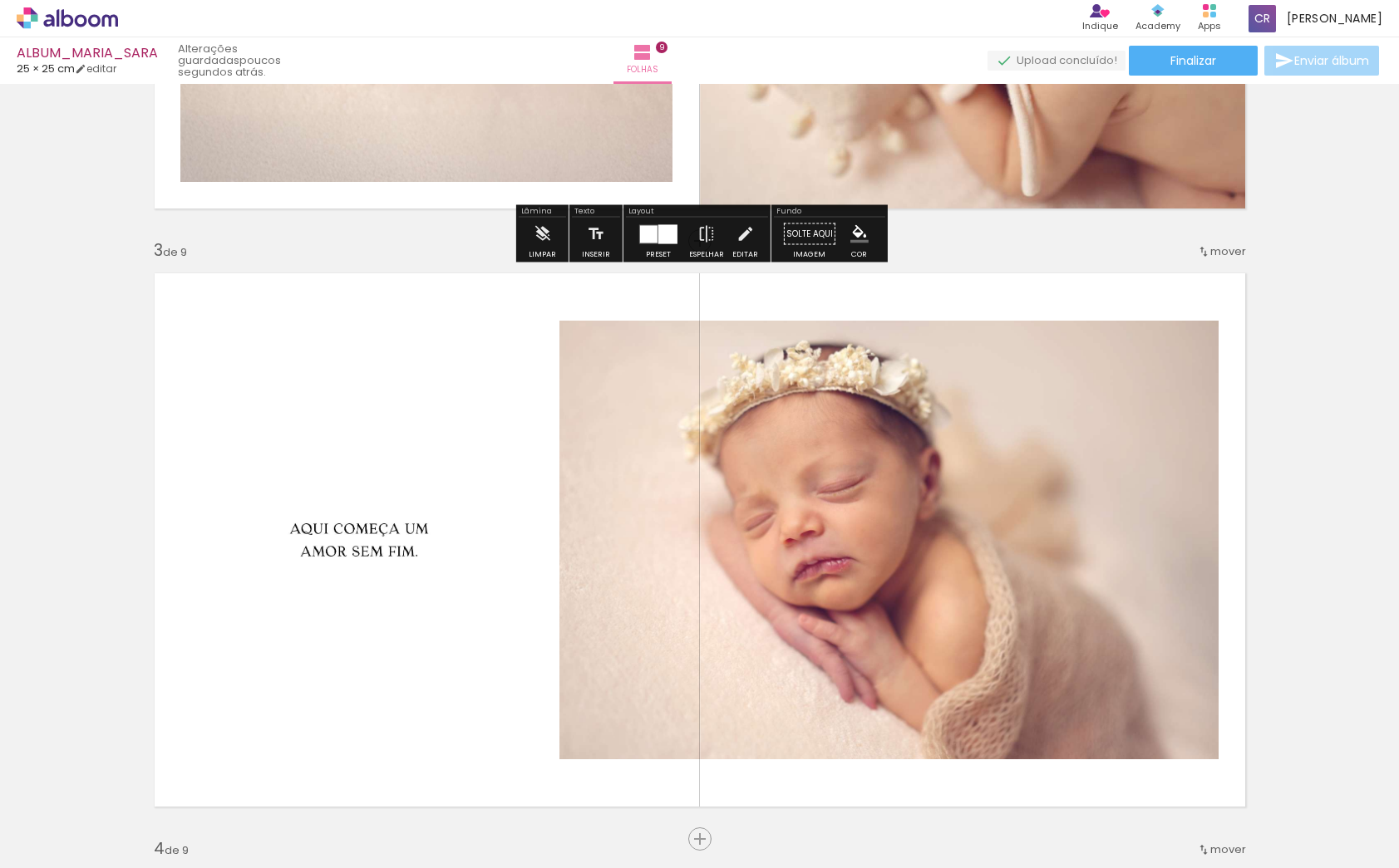
scroll to position [1069, 0]
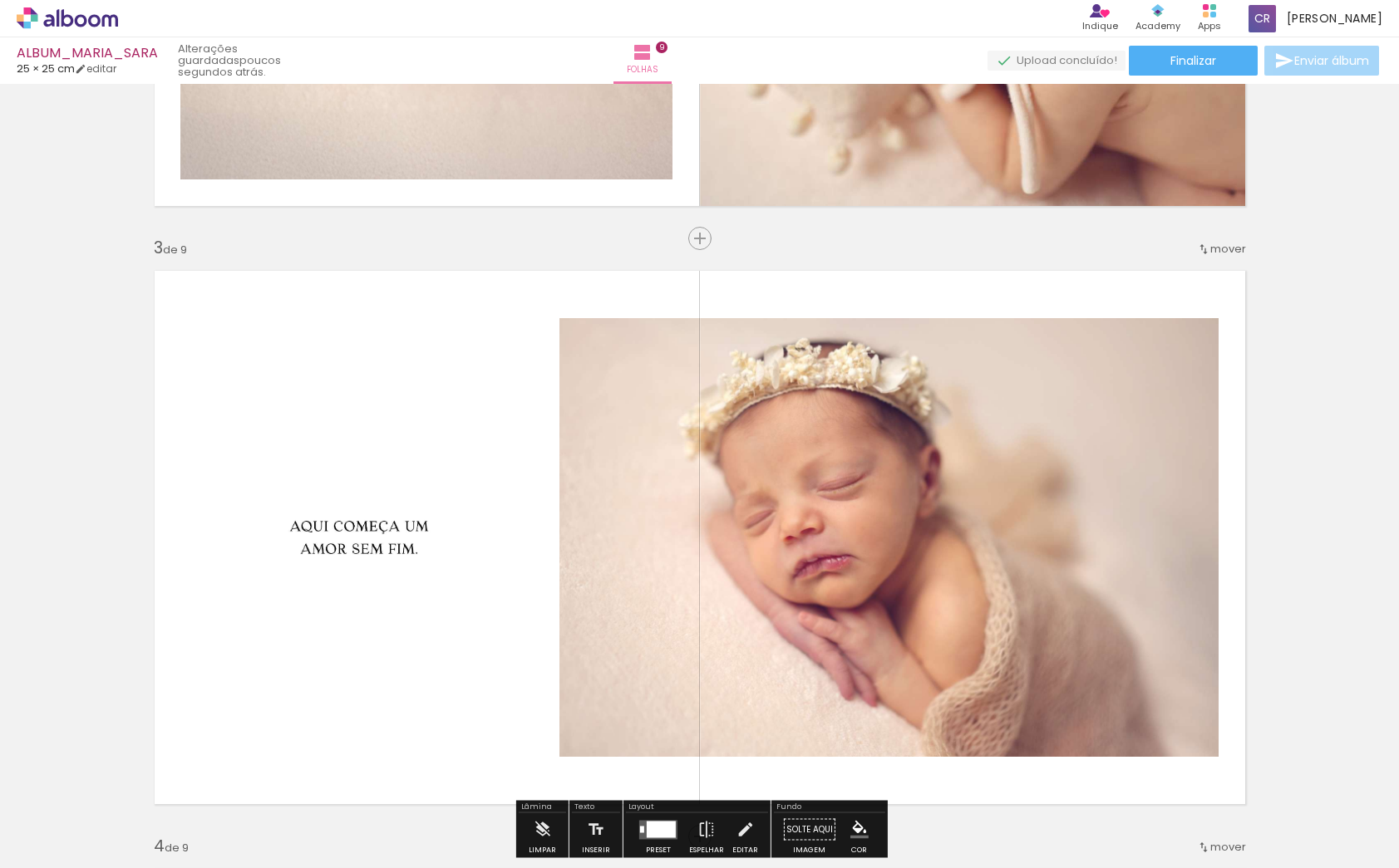
click at [1224, 250] on span "mover" at bounding box center [1228, 249] width 36 height 16
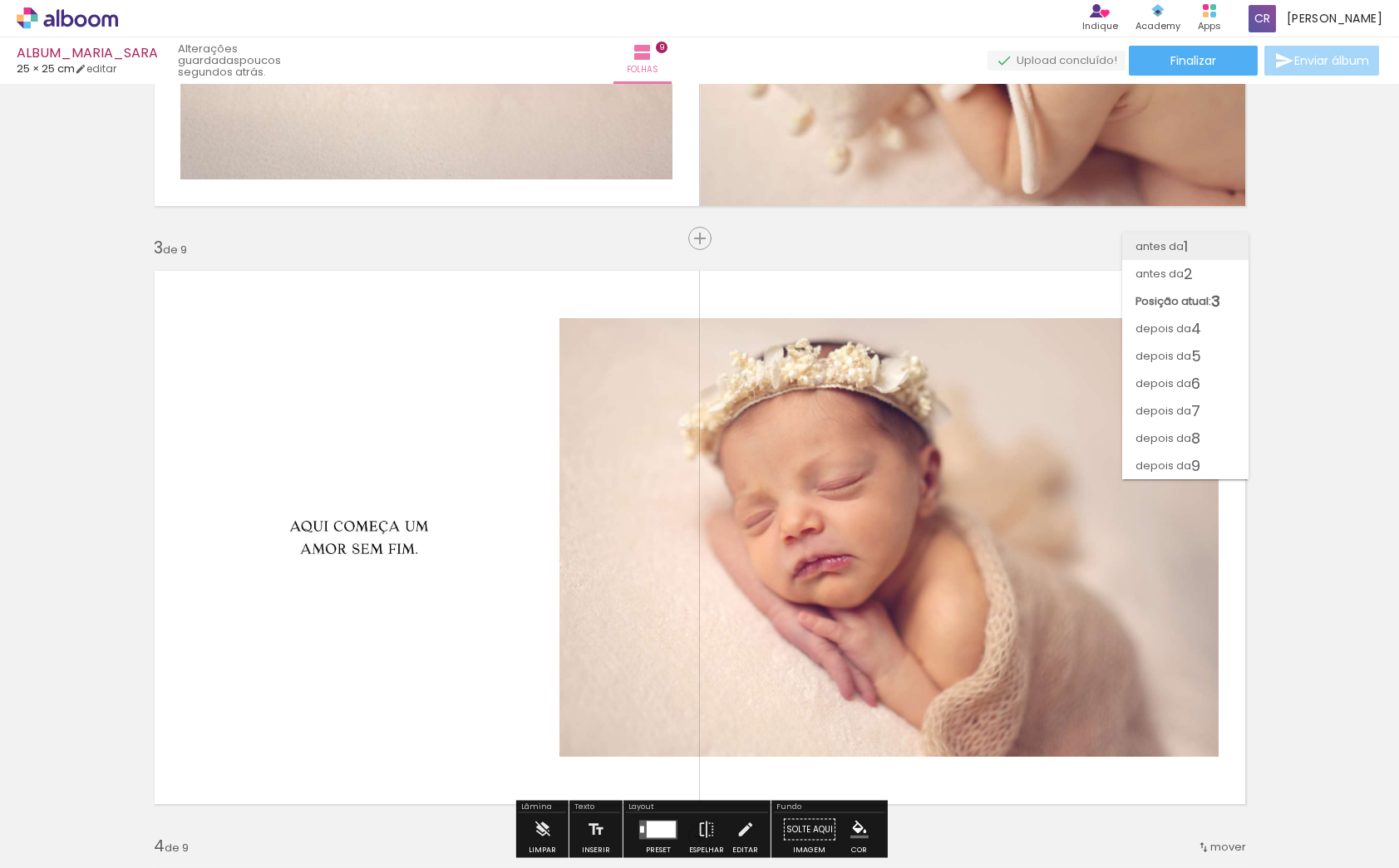
click at [1176, 250] on span "antes da" at bounding box center [1159, 246] width 48 height 27
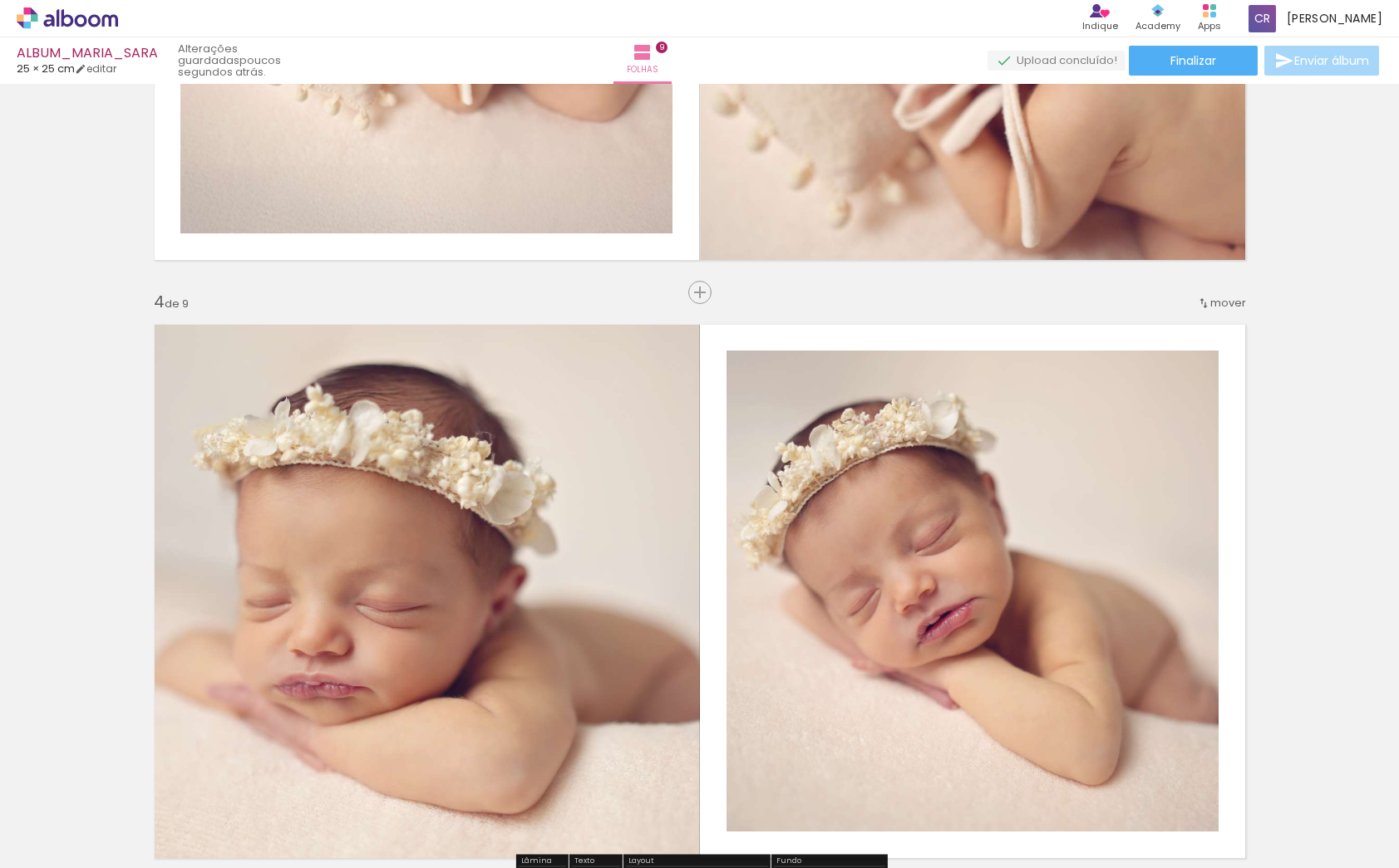
scroll to position [1610, 0]
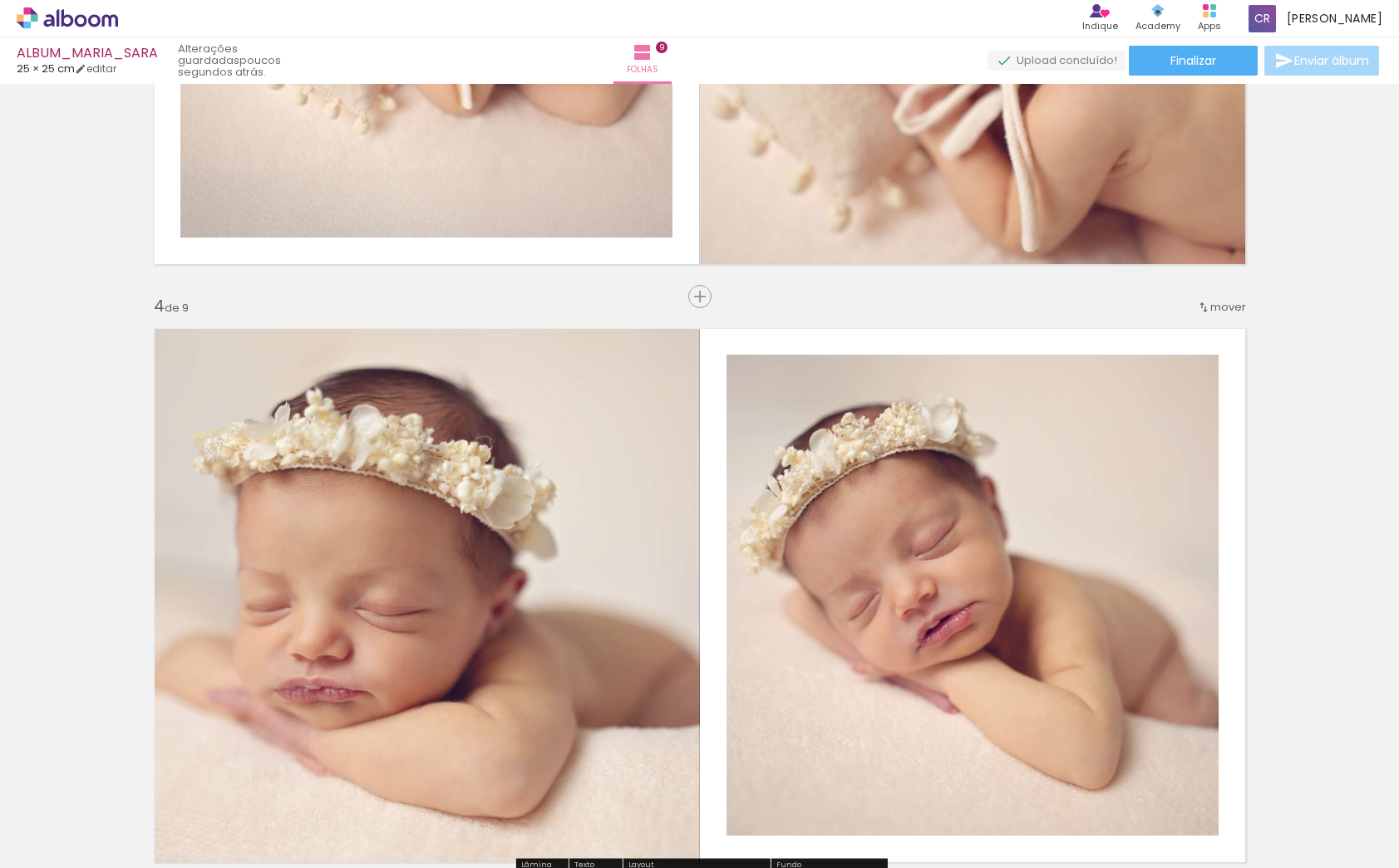
click at [1227, 311] on span "mover" at bounding box center [1228, 307] width 36 height 16
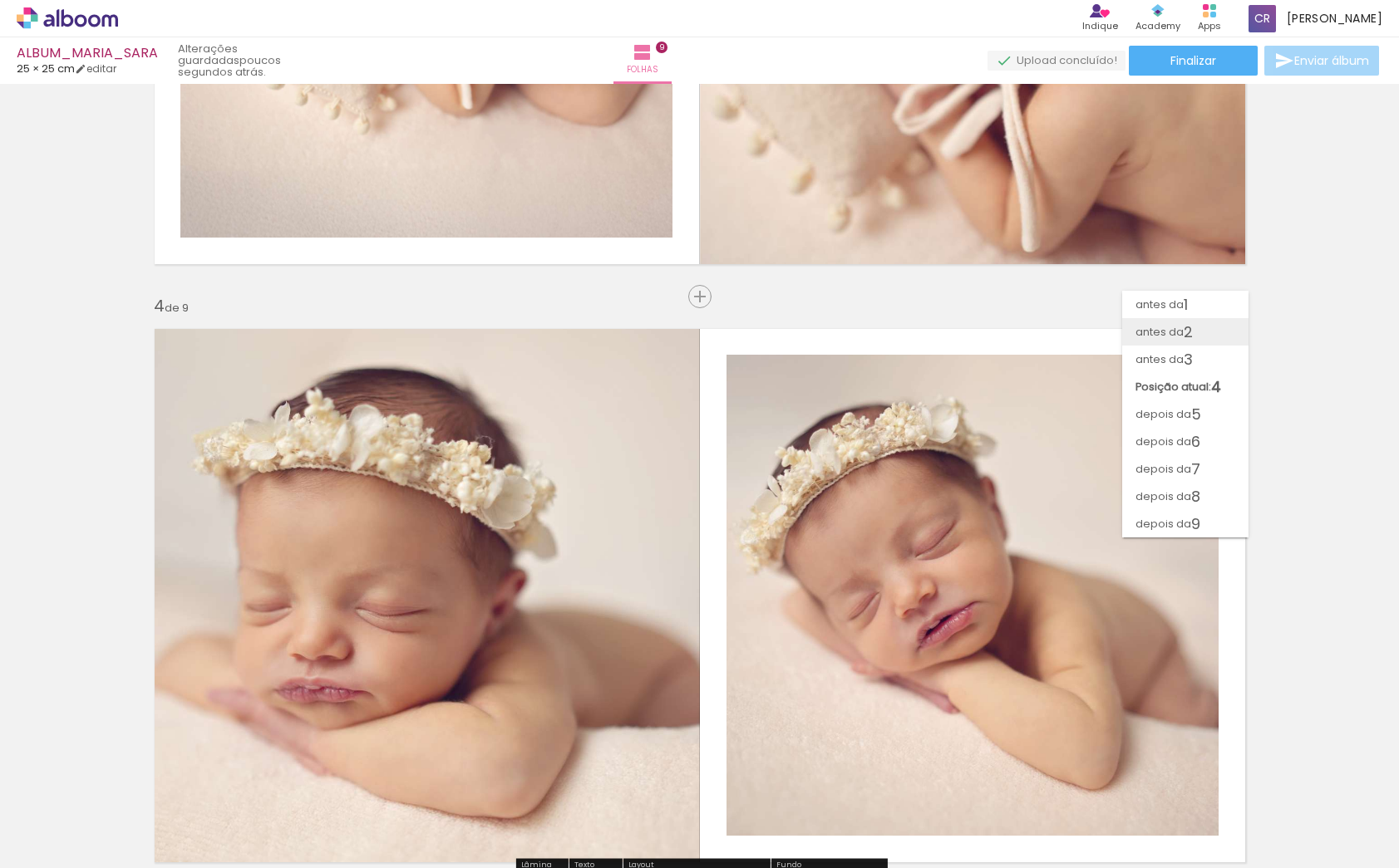
click at [1167, 334] on span "antes da" at bounding box center [1159, 332] width 48 height 27
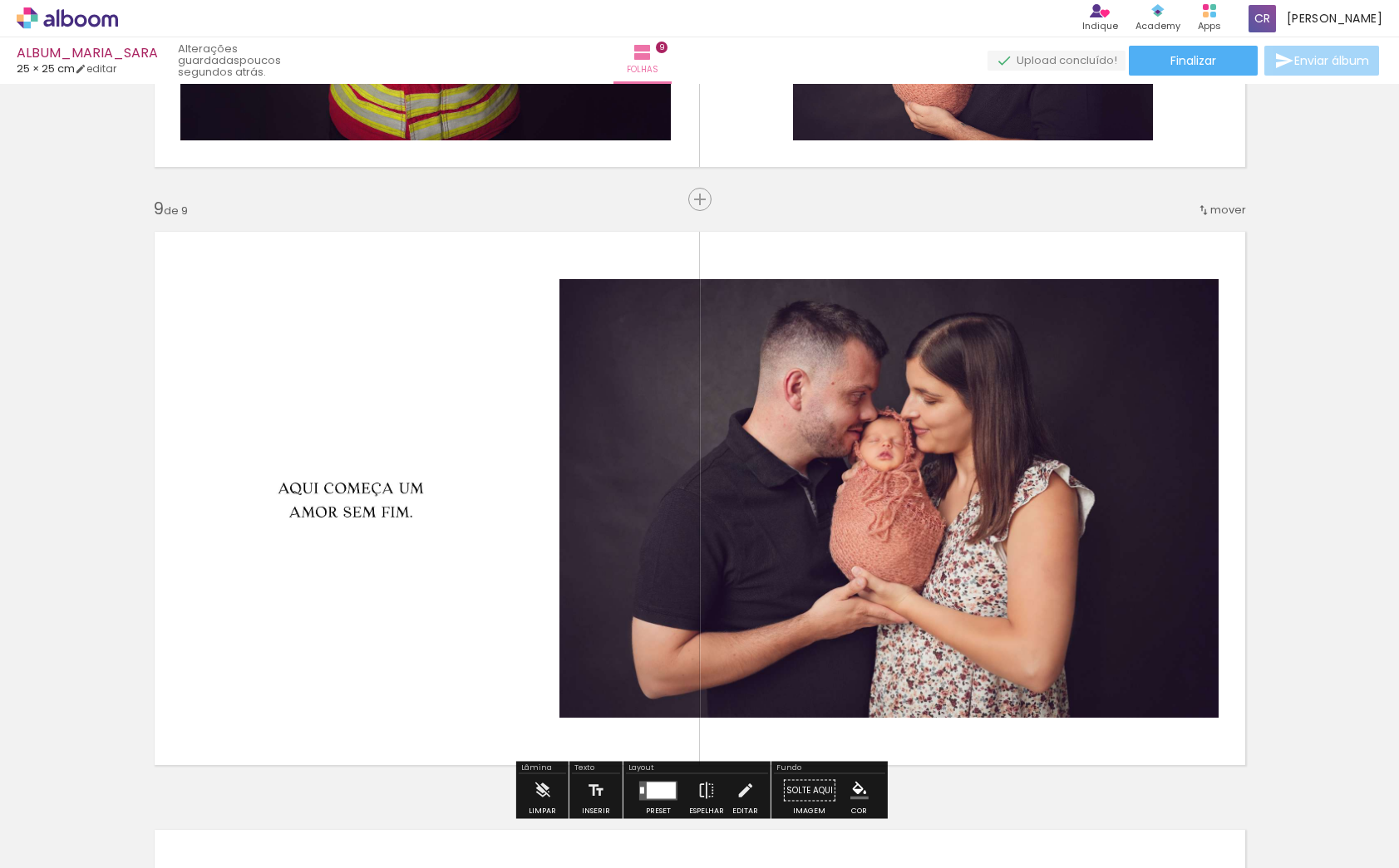
scroll to position [4723, 0]
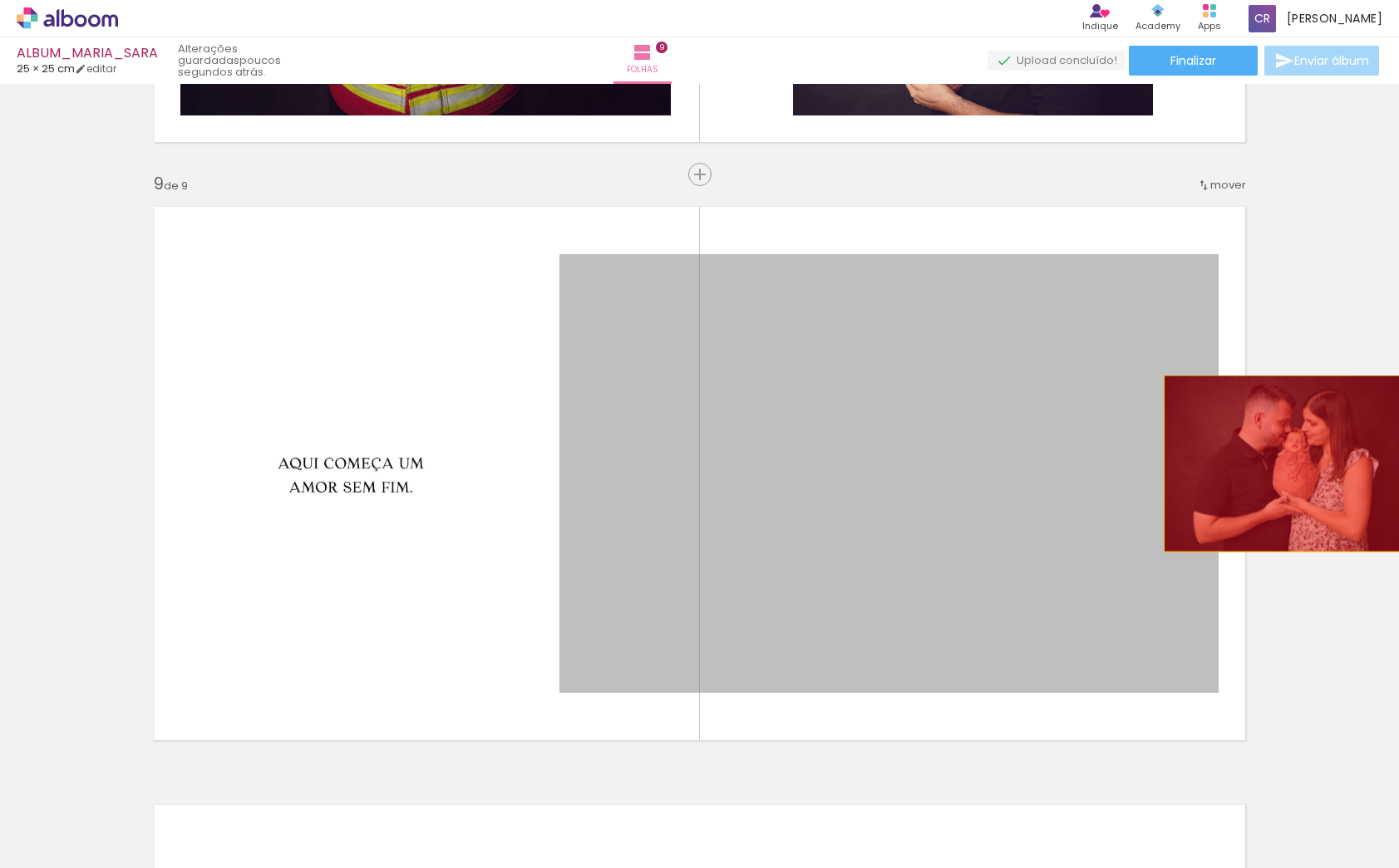
drag, startPoint x: 1000, startPoint y: 486, endPoint x: 1310, endPoint y: 464, distance: 310.8
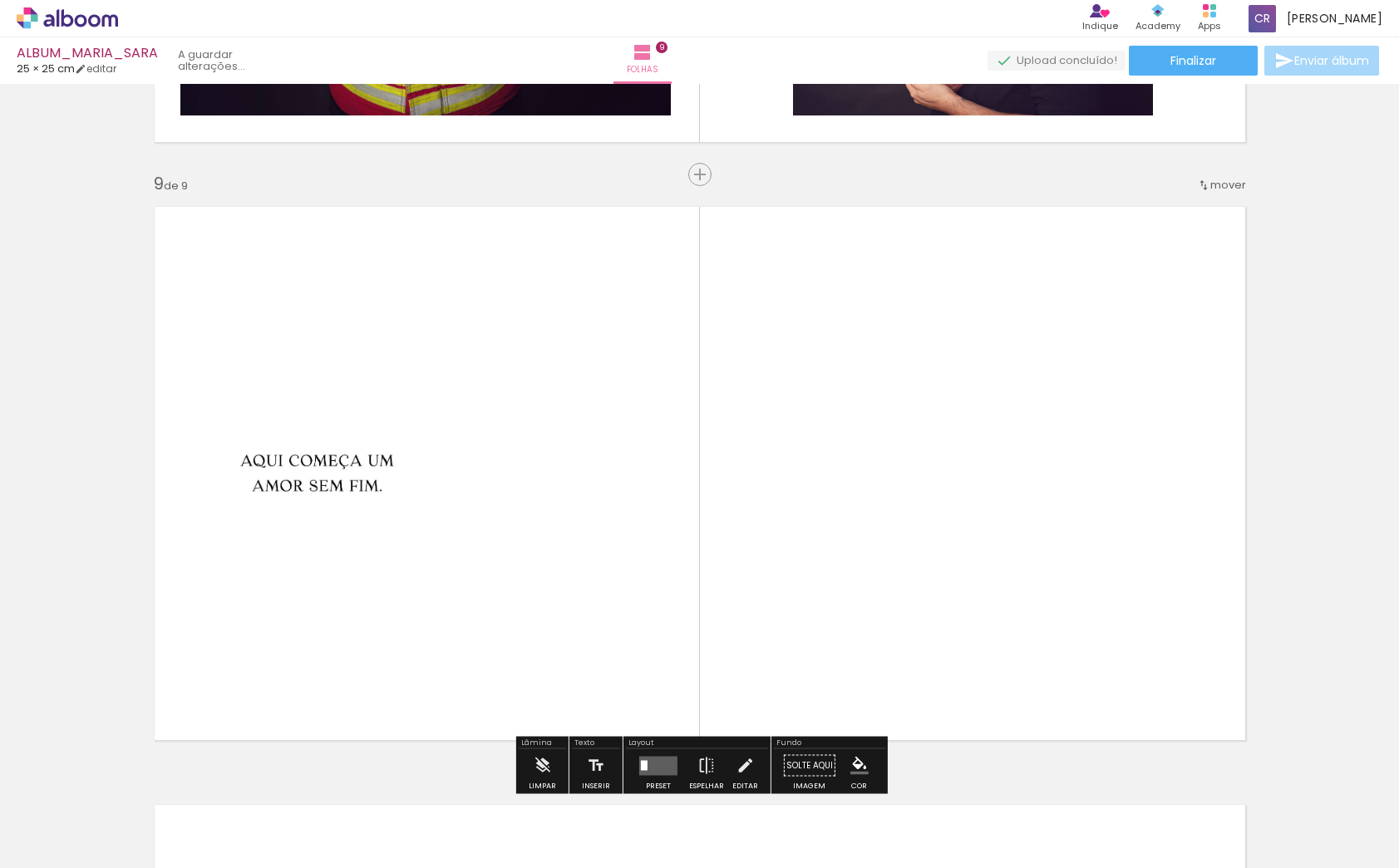
scroll to position [4732, 0]
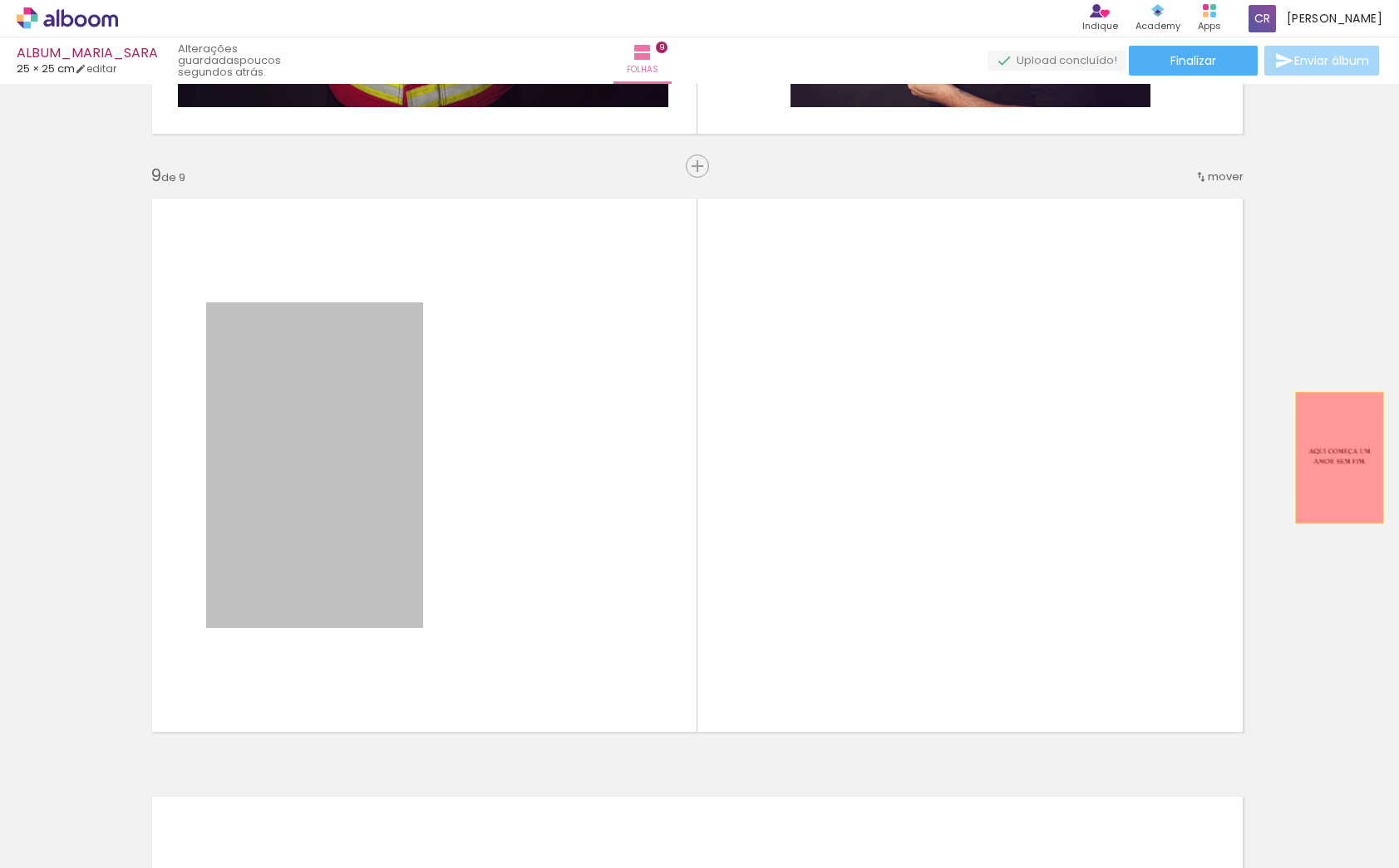
drag, startPoint x: 346, startPoint y: 459, endPoint x: 1339, endPoint y: 458, distance: 993.0
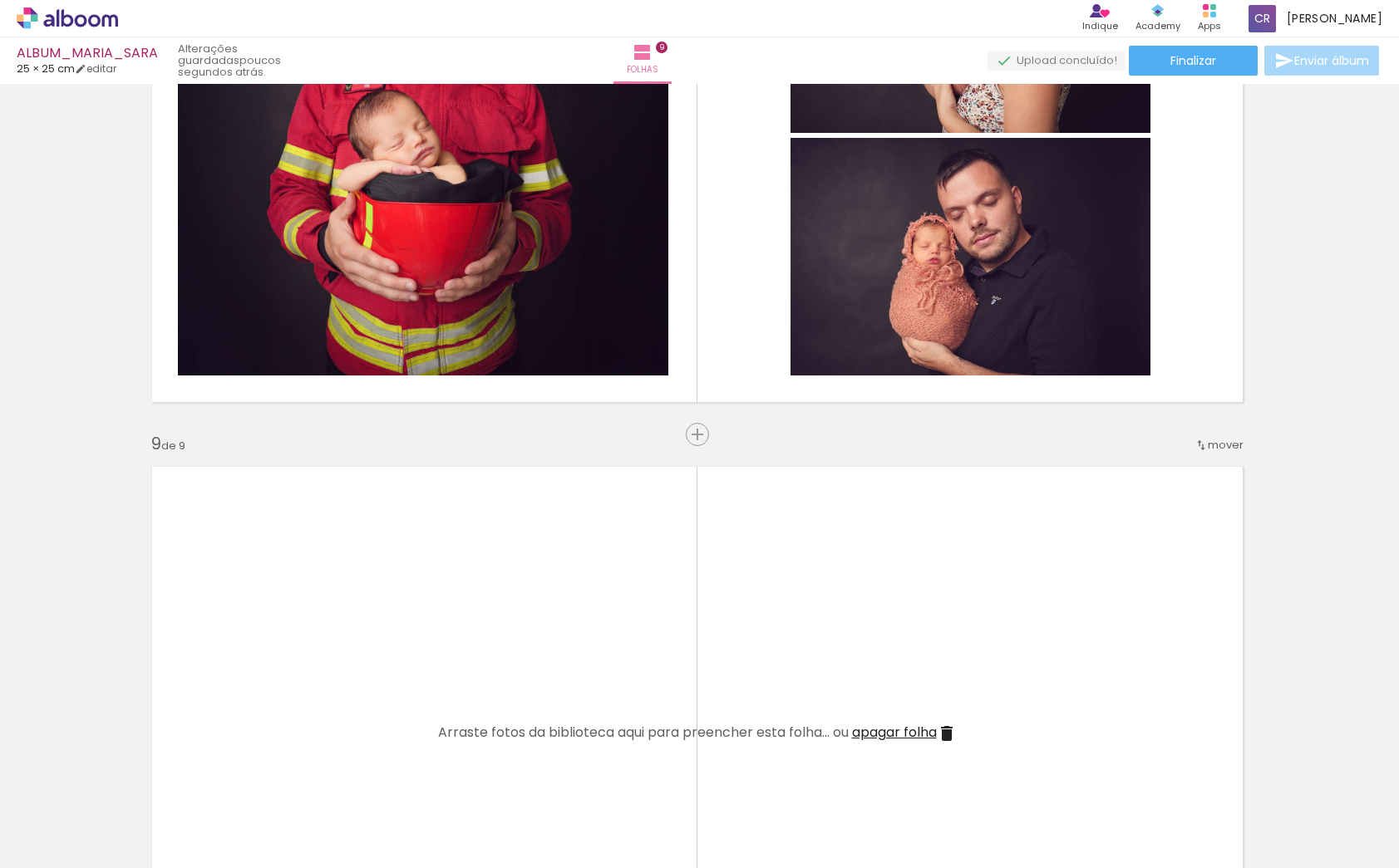
scroll to position [4567, 2]
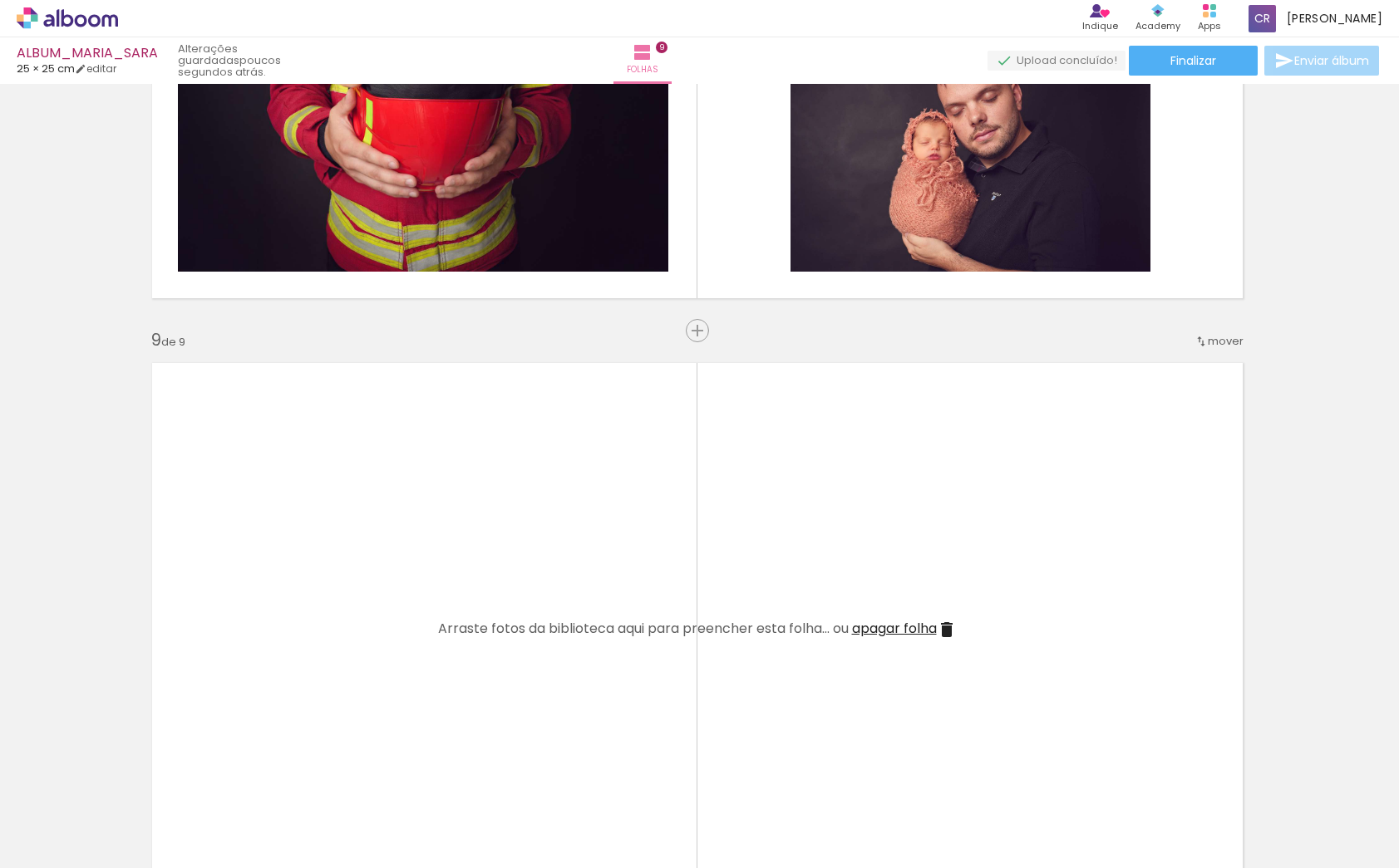
click at [910, 629] on span "apagar folha" at bounding box center [894, 629] width 85 height 19
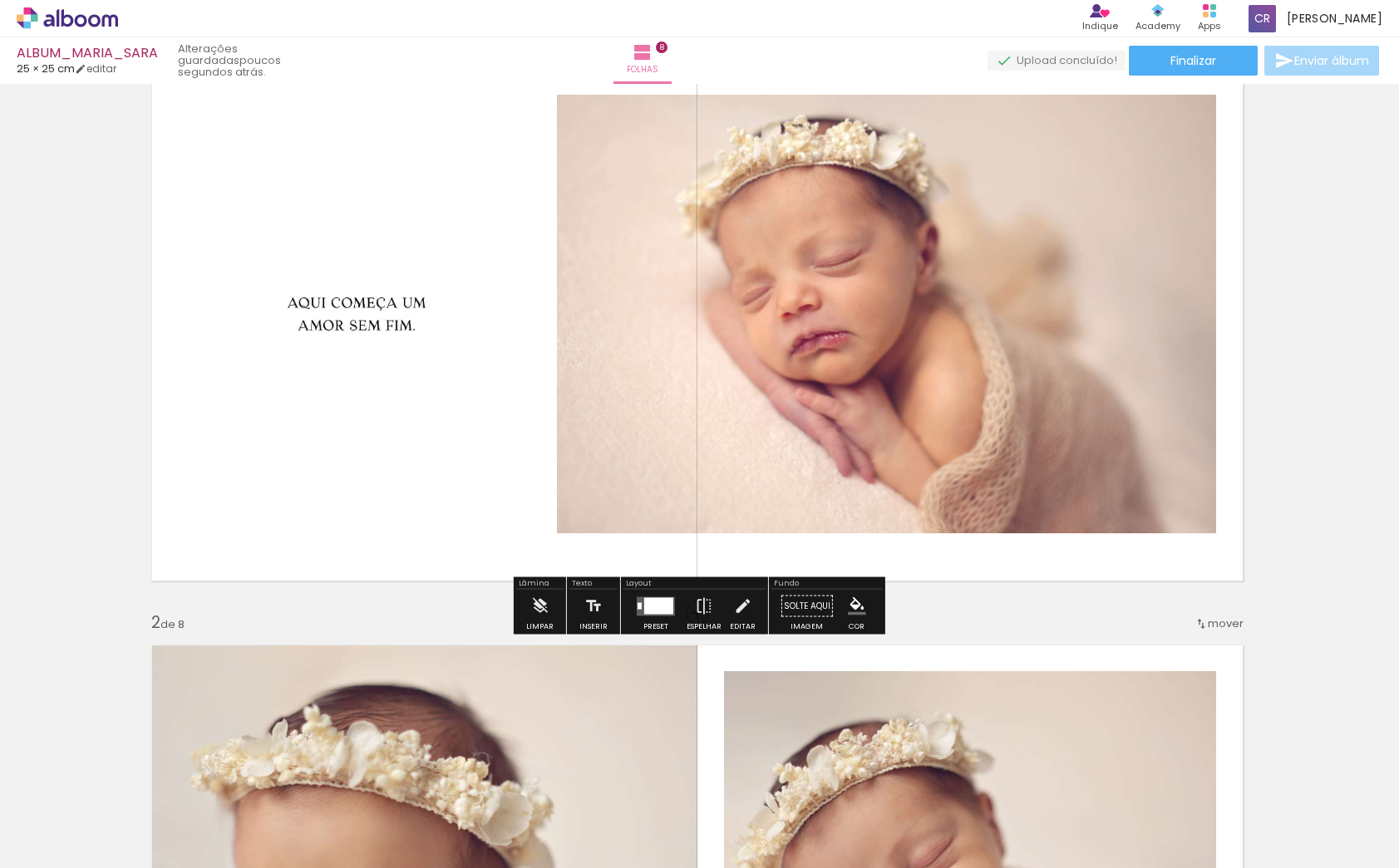
scroll to position [0, 2]
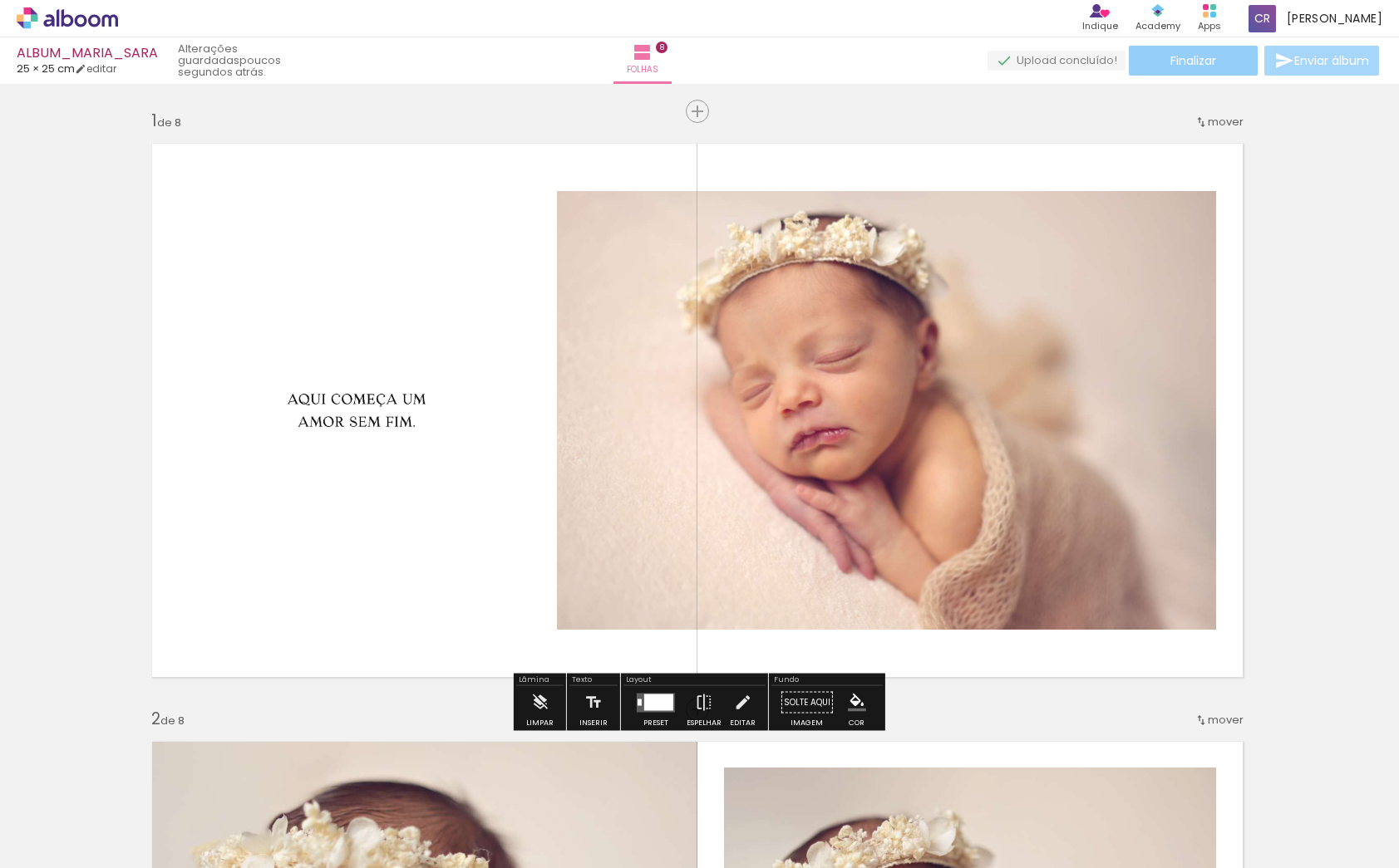
click at [1184, 65] on span "Finalizar" at bounding box center [1193, 61] width 46 height 12
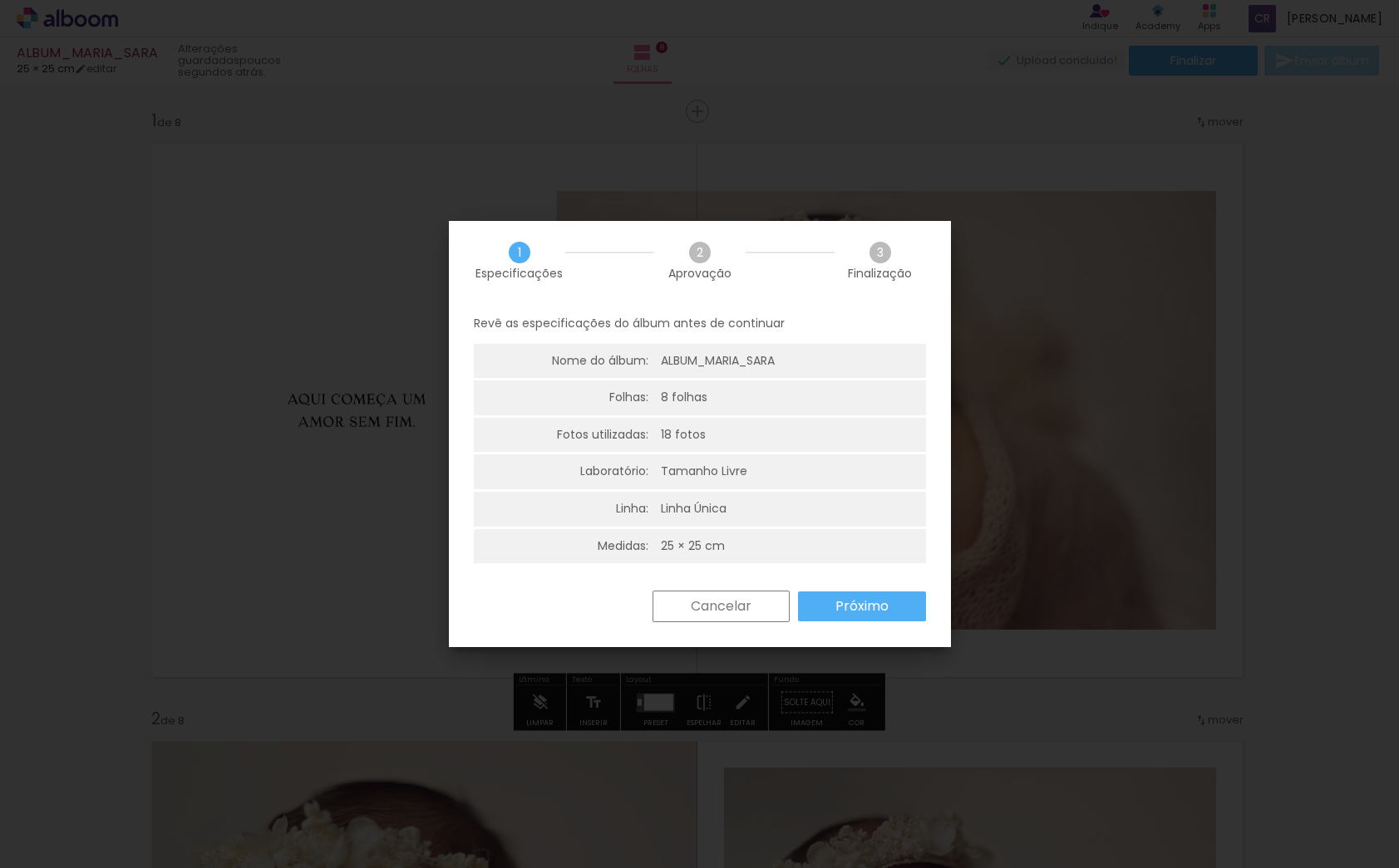
scroll to position [3, 0]
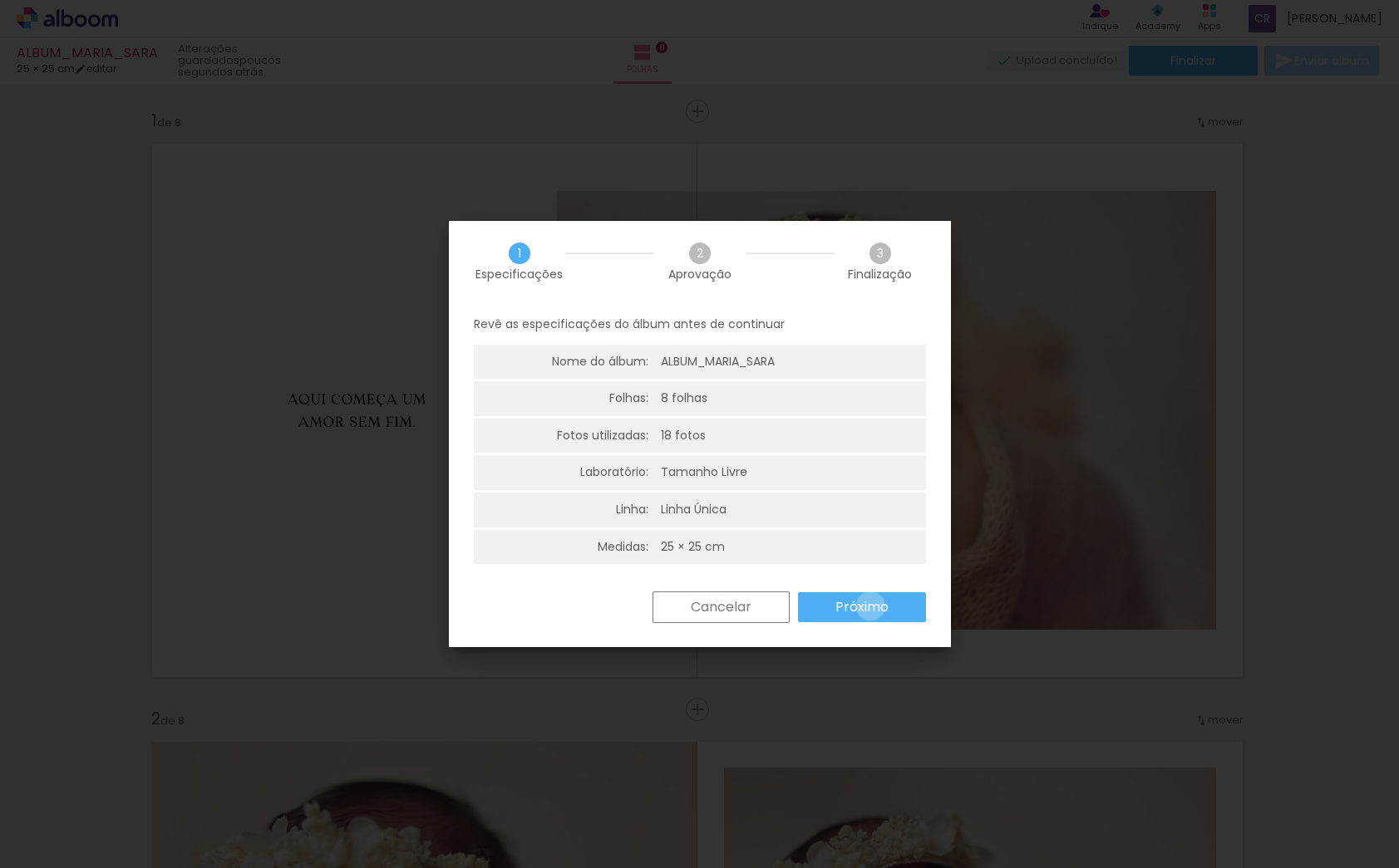
click at [0, 0] on slot "Próximo" at bounding box center [0, 0] width 0 height 0
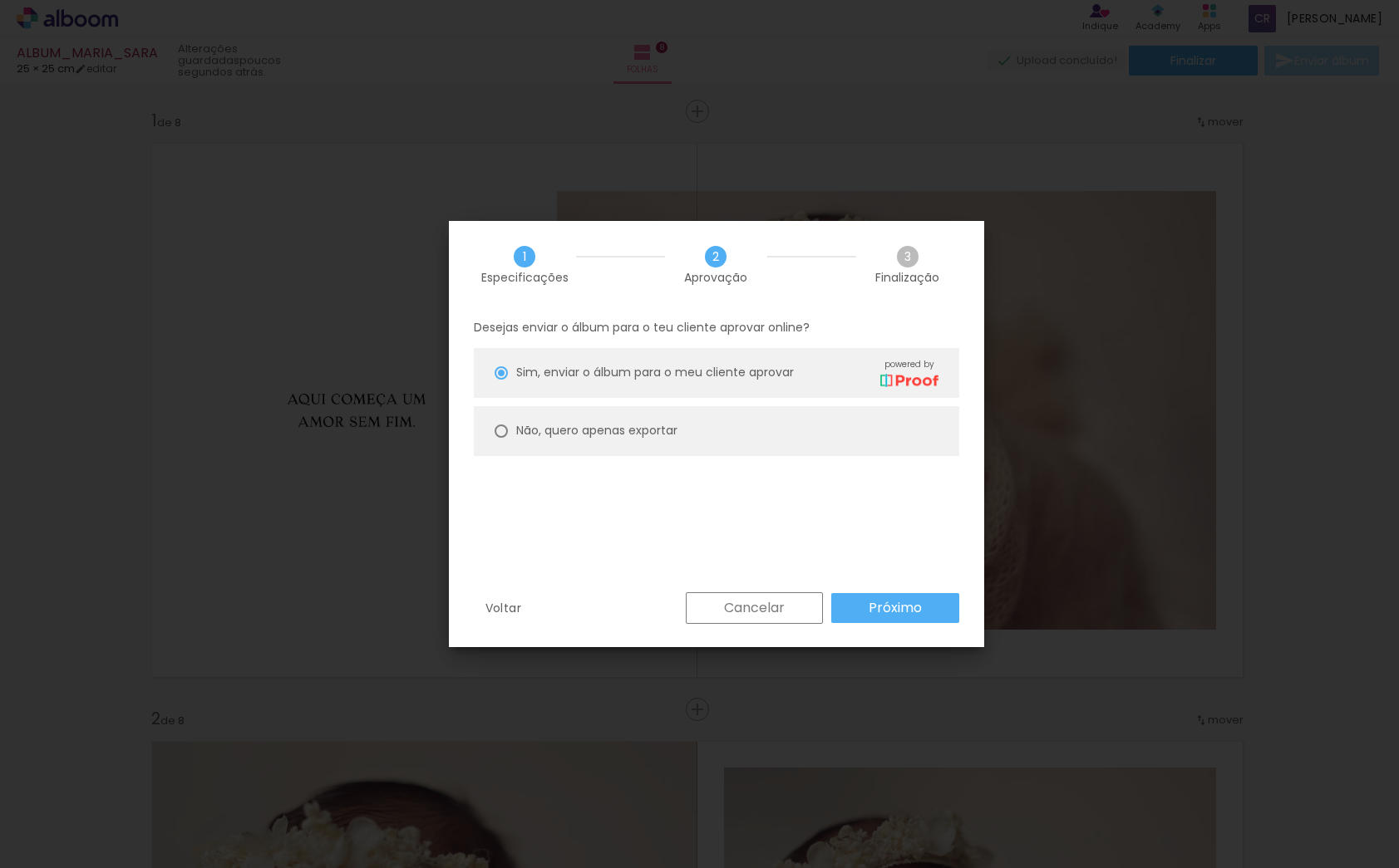
drag, startPoint x: 605, startPoint y: 426, endPoint x: 667, endPoint y: 475, distance: 79.0
click at [0, 0] on slot "Não, quero apenas exportar" at bounding box center [0, 0] width 0 height 0
type paper-radio-button "on"
click at [0, 0] on slot "Próximo" at bounding box center [0, 0] width 0 height 0
type input "Alta, 300 DPI"
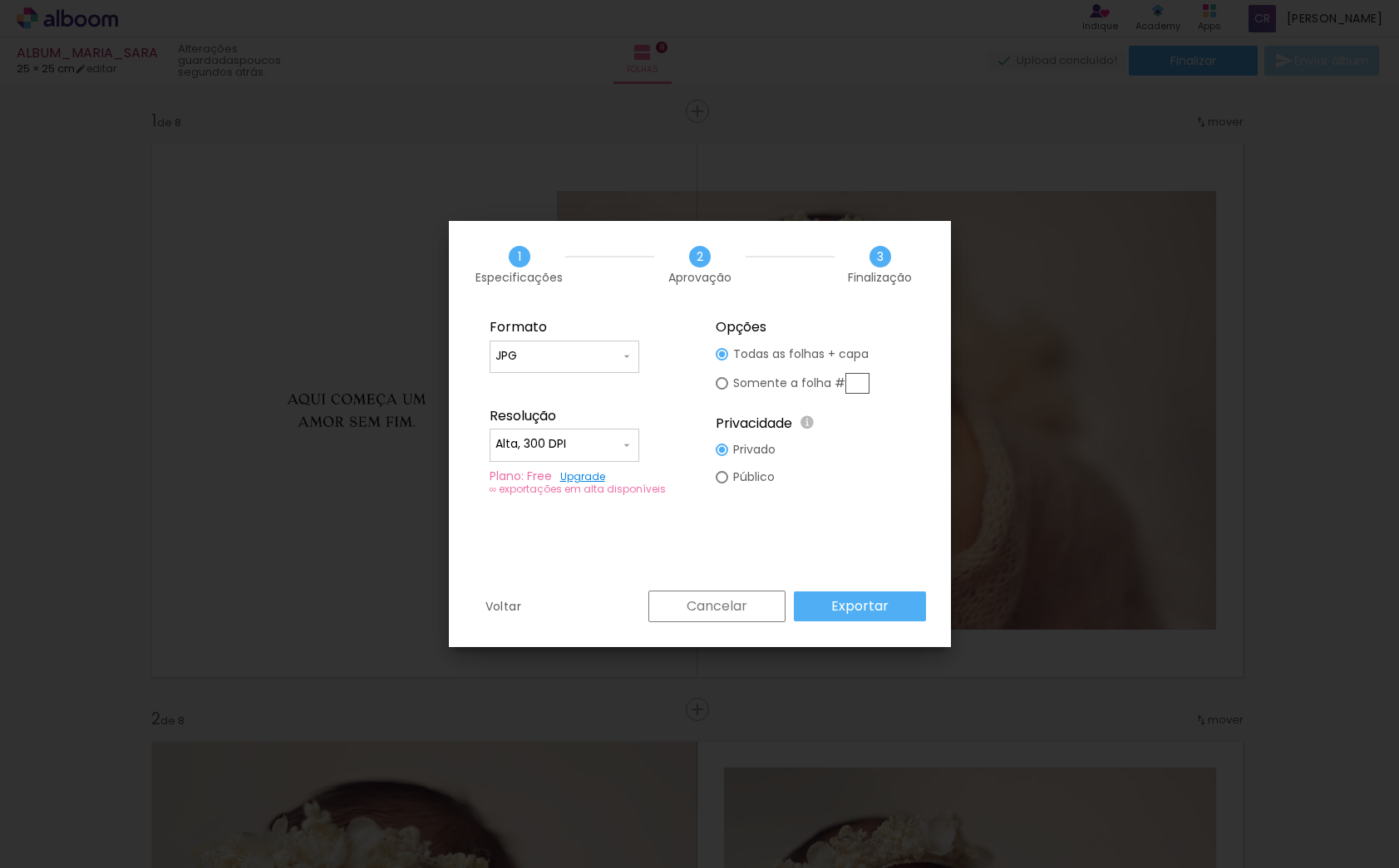
click at [0, 0] on slot "Exportar" at bounding box center [0, 0] width 0 height 0
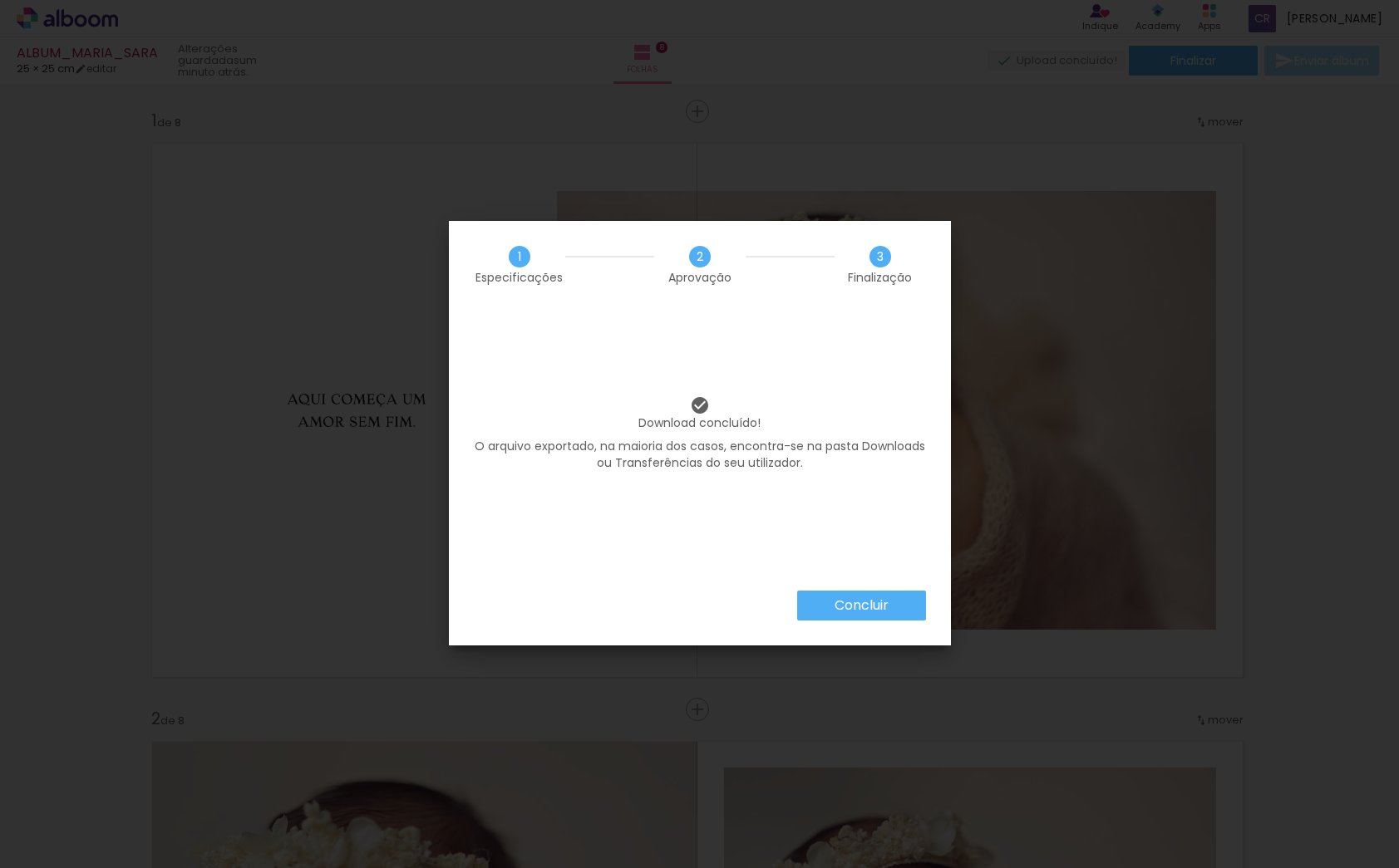
click at [0, 0] on slot "Concluir" at bounding box center [0, 0] width 0 height 0
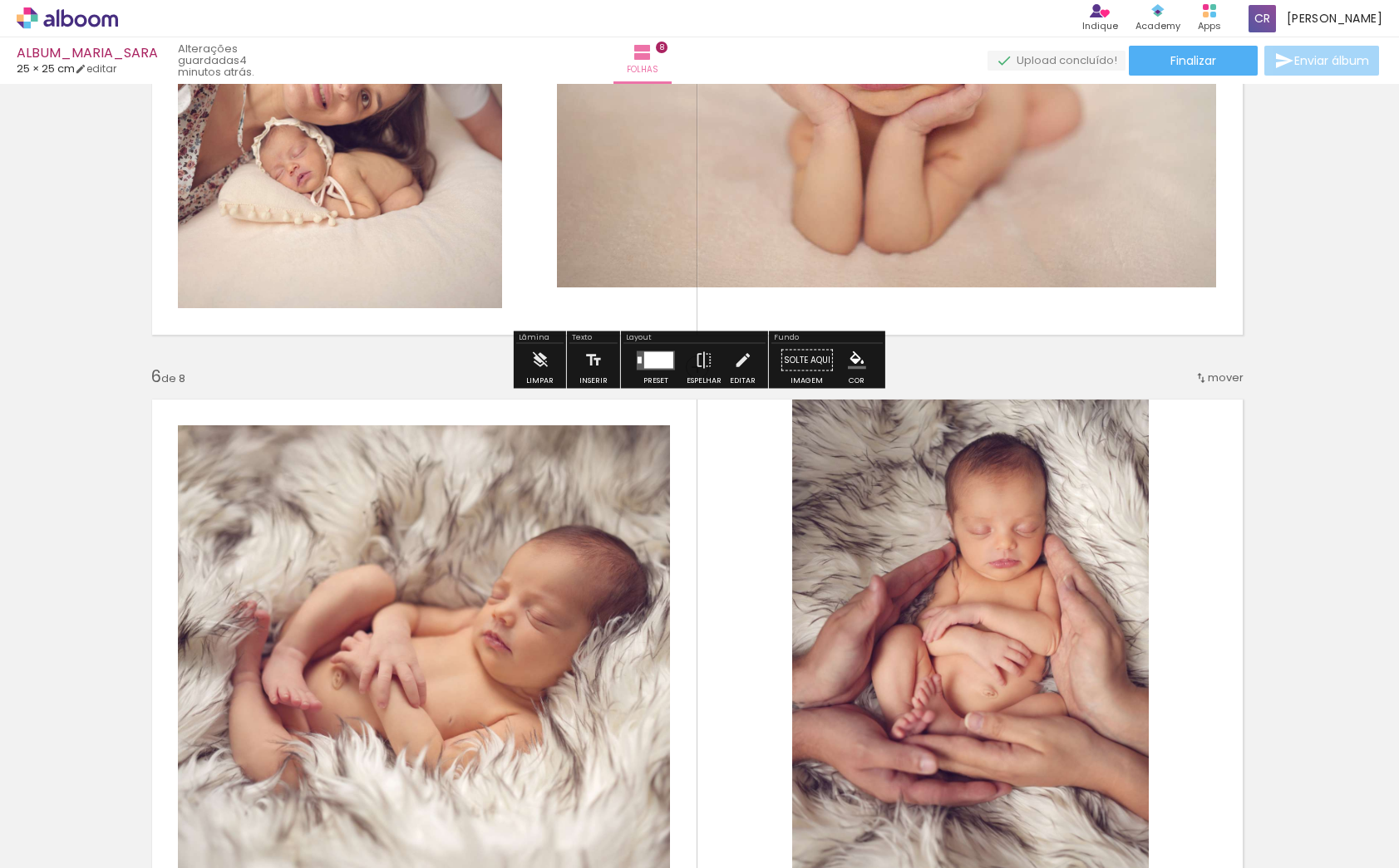
scroll to position [2821, 2]
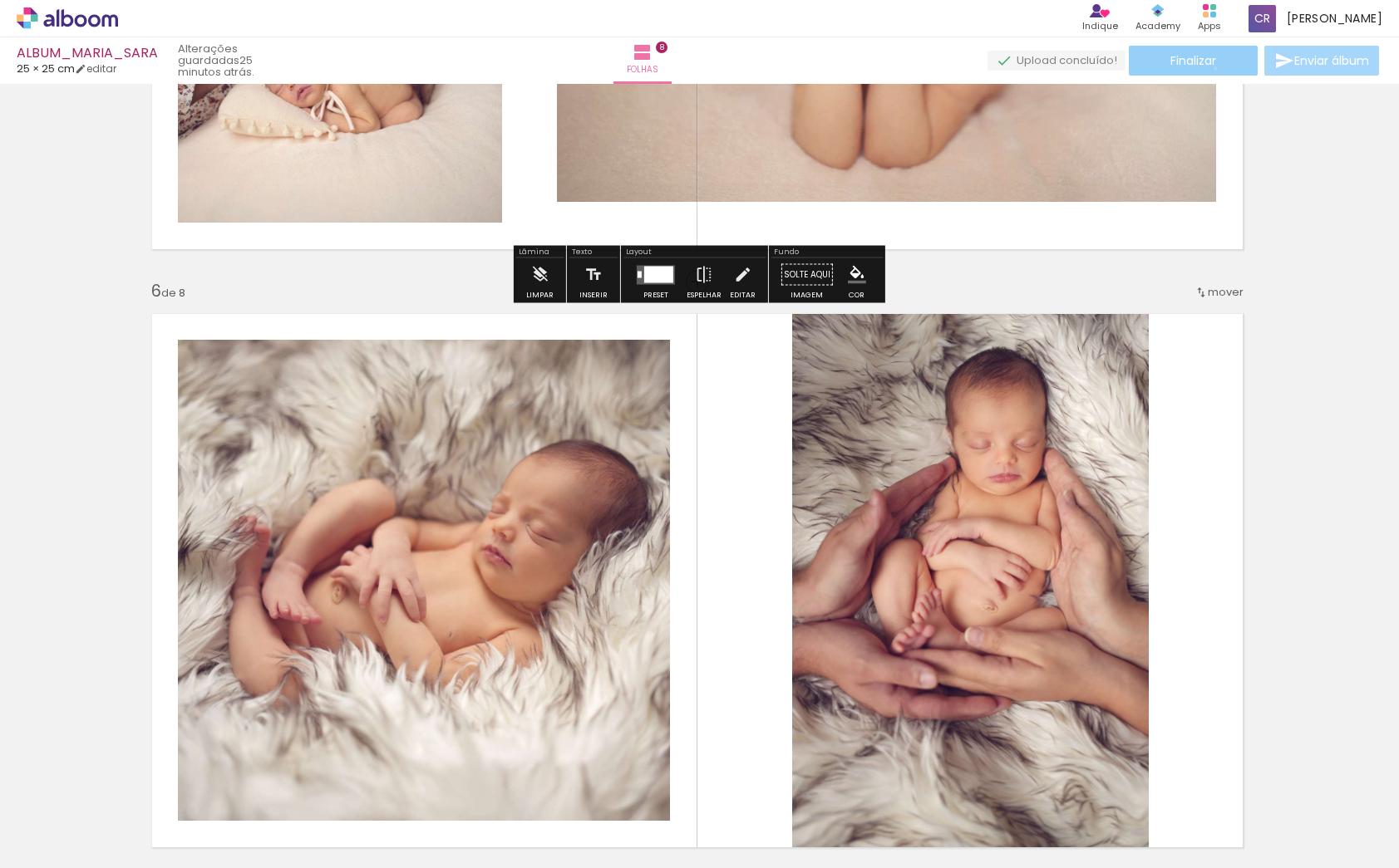
click at [1209, 67] on span "Finalizar" at bounding box center [1193, 61] width 46 height 12
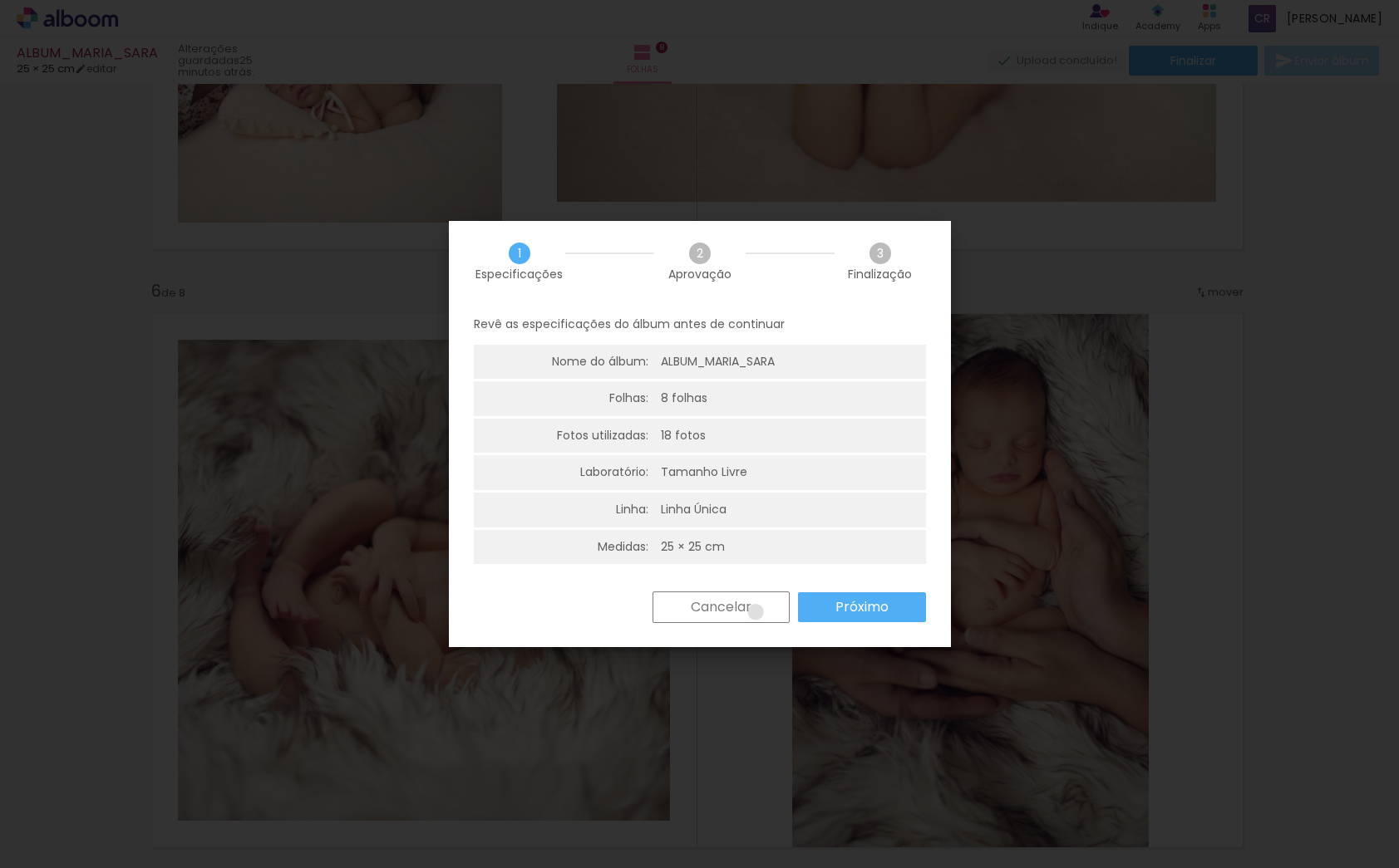
click at [754, 613] on paper-button "Cancelar" at bounding box center [721, 608] width 137 height 32
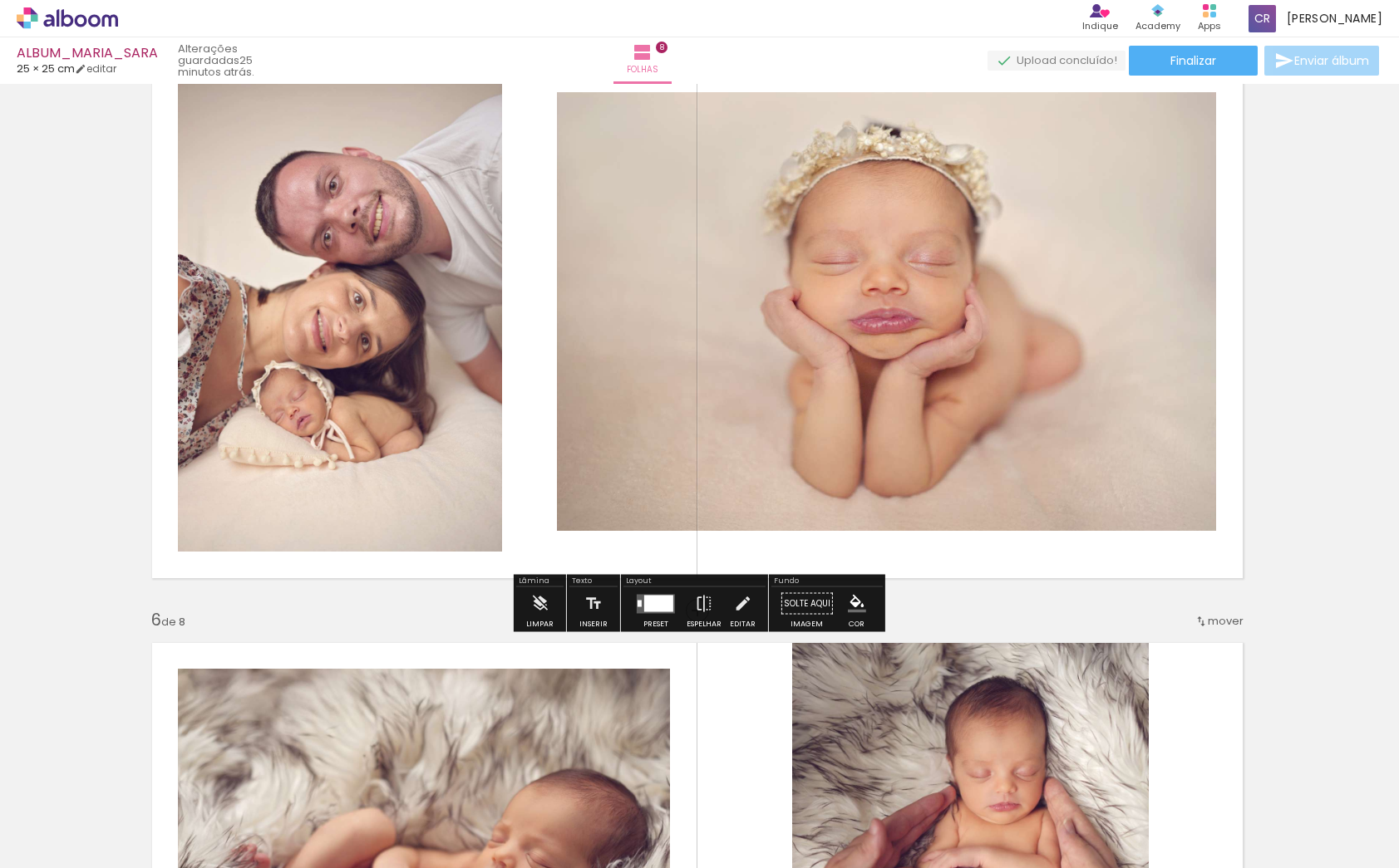
scroll to position [2260, 2]
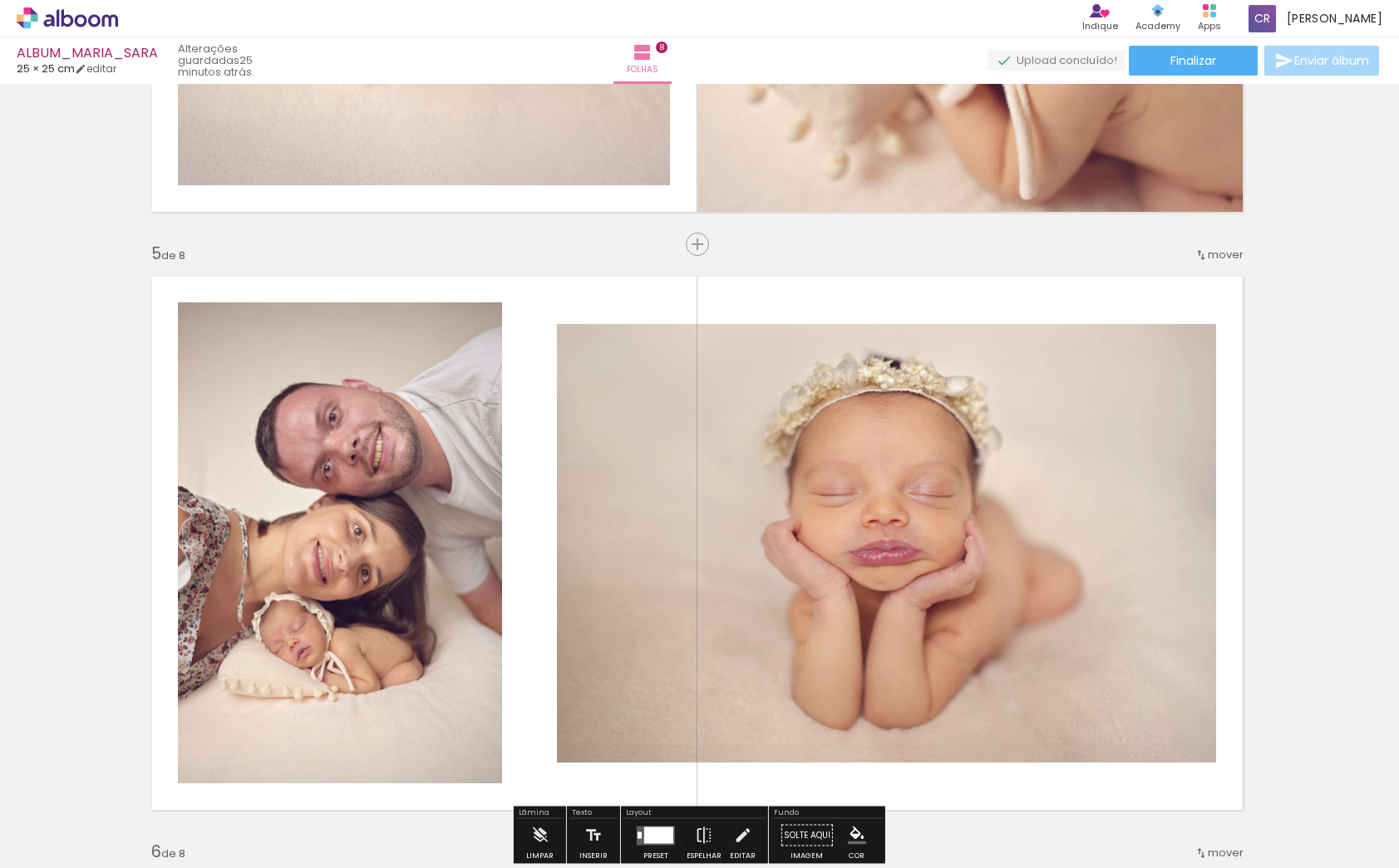
click at [53, 15] on icon at bounding box center [67, 18] width 101 height 22
